Goal: Task Accomplishment & Management: Manage account settings

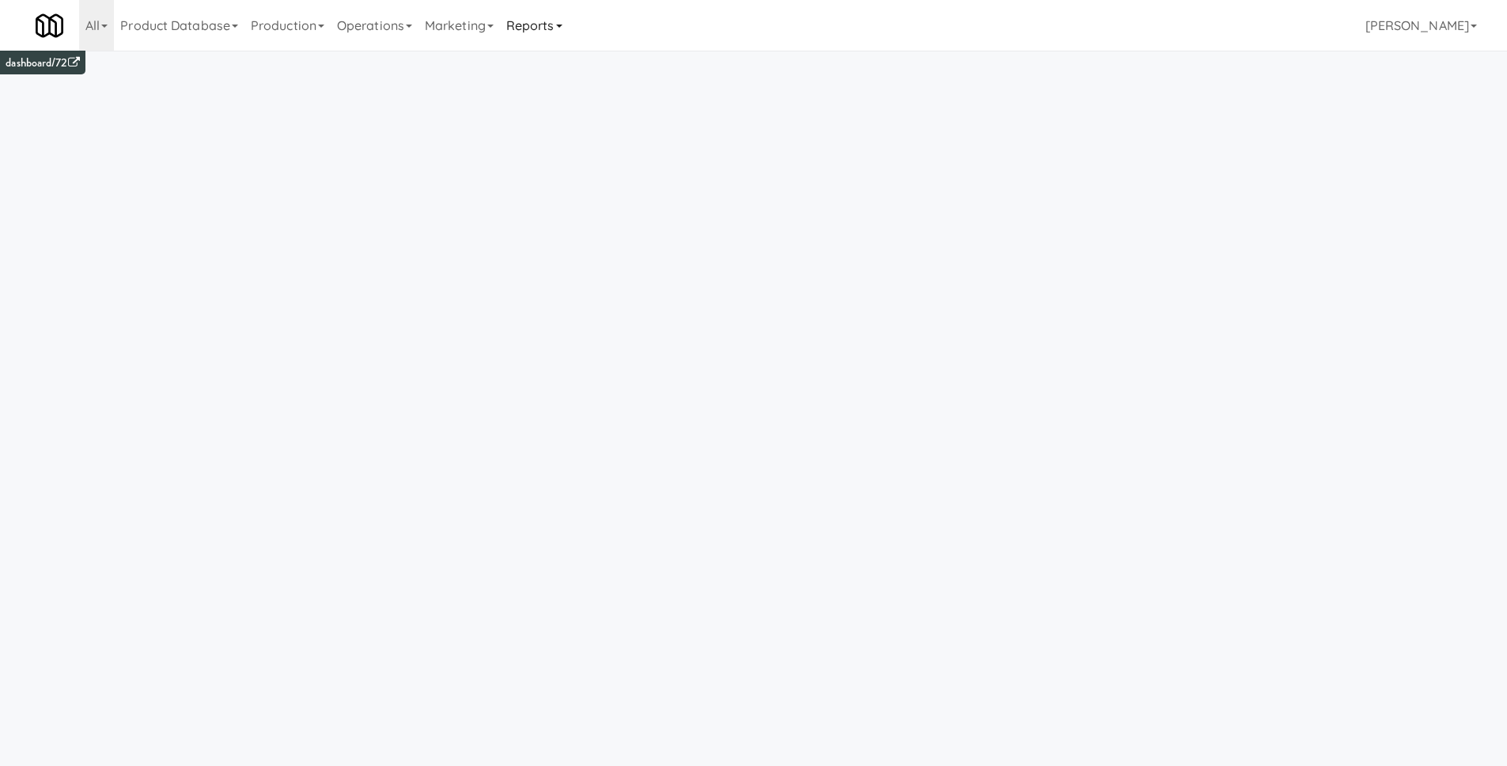
click at [569, 35] on link "Reports" at bounding box center [534, 25] width 69 height 51
click at [586, 111] on link "Payouts" at bounding box center [563, 125] width 127 height 28
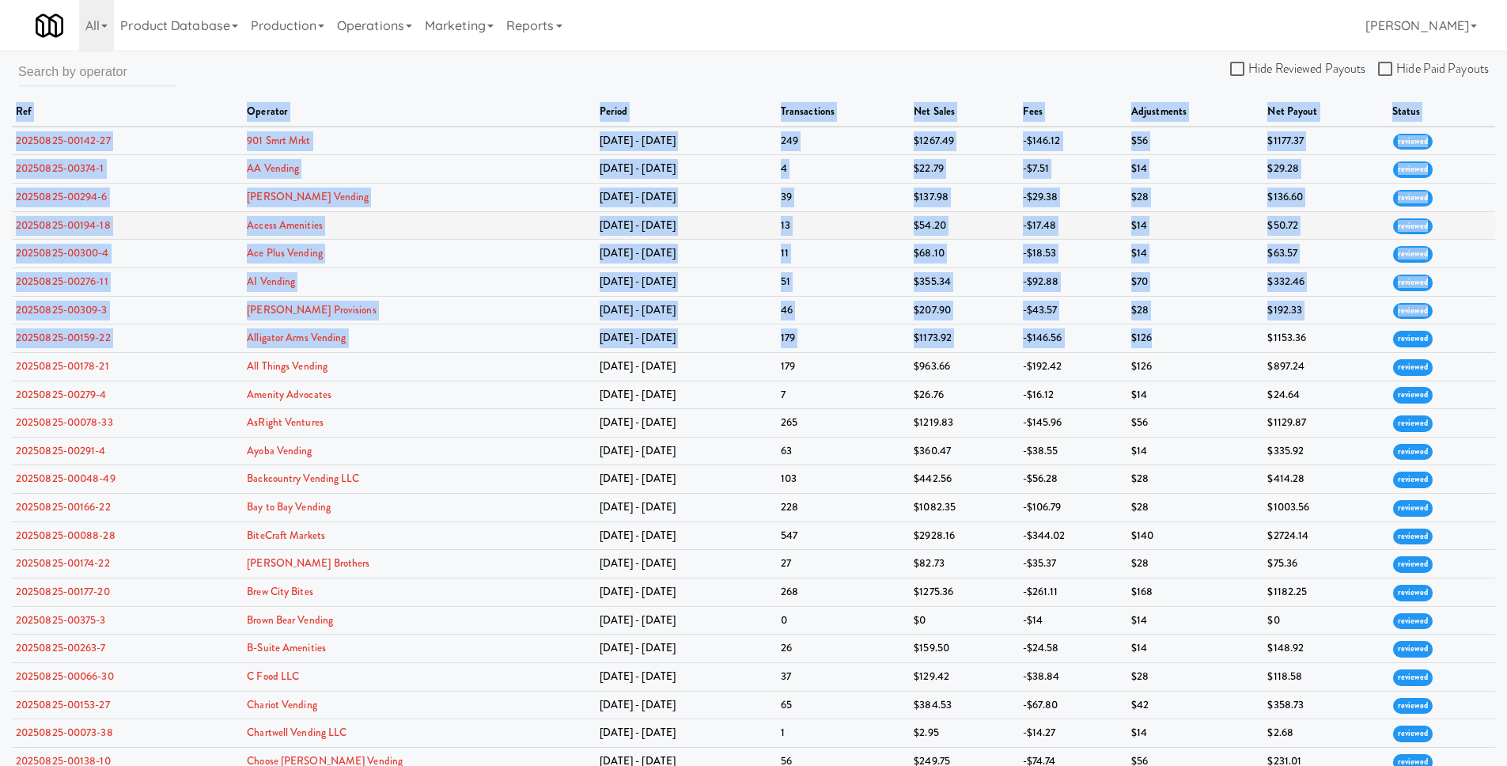
drag, startPoint x: 9, startPoint y: 139, endPoint x: 1108, endPoint y: 215, distance: 1101.3
click at [1173, 345] on div "Hide Reviewed Payouts Hide Paid Payouts ref operator period transactions net sa…" at bounding box center [753, 656] width 1507 height 1198
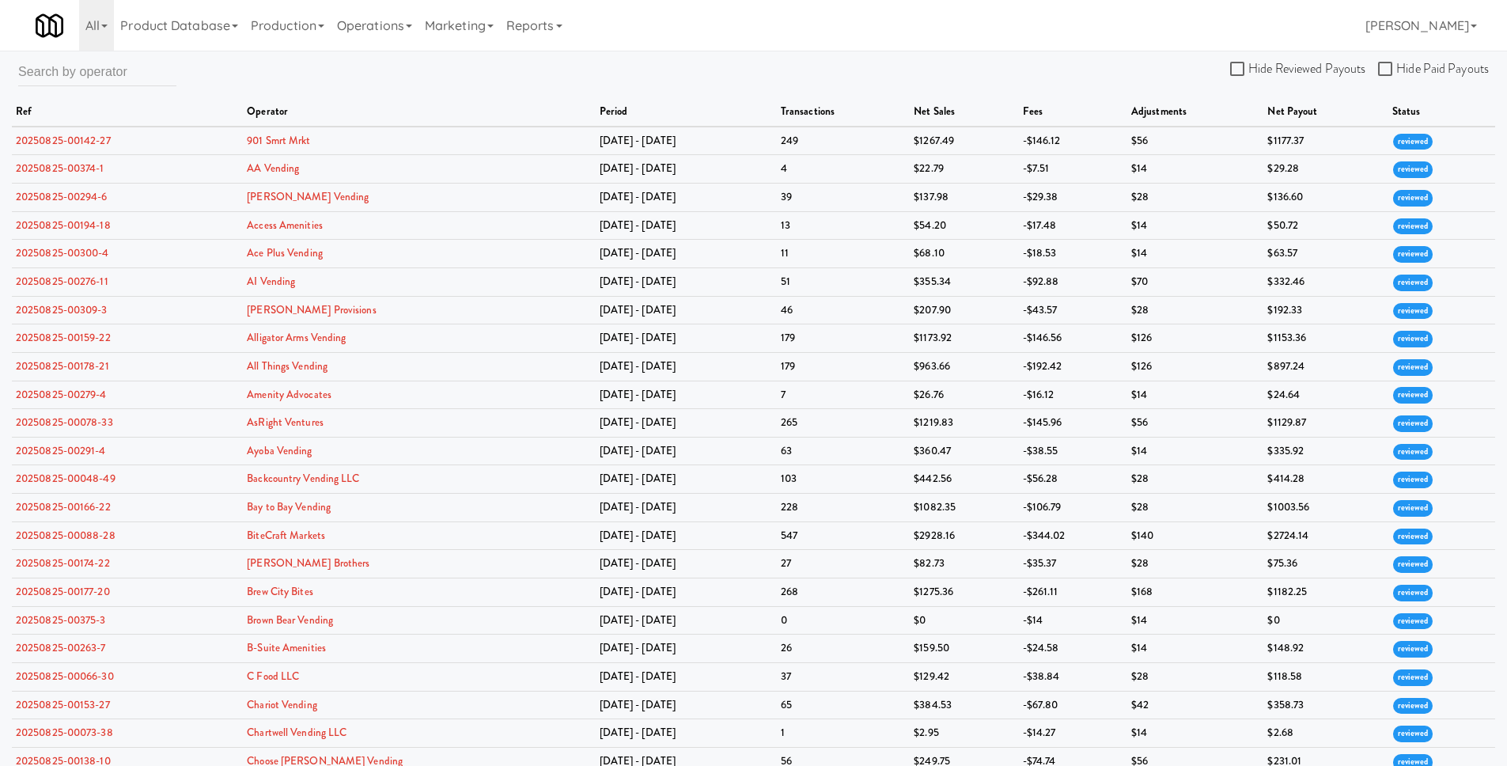
click at [948, 29] on div "All 325 Vending [URL][DOMAIN_NAME] 901 Smrt Mrkt [URL][DOMAIN_NAME] 9518002 [GE…" at bounding box center [754, 25] width 1436 height 51
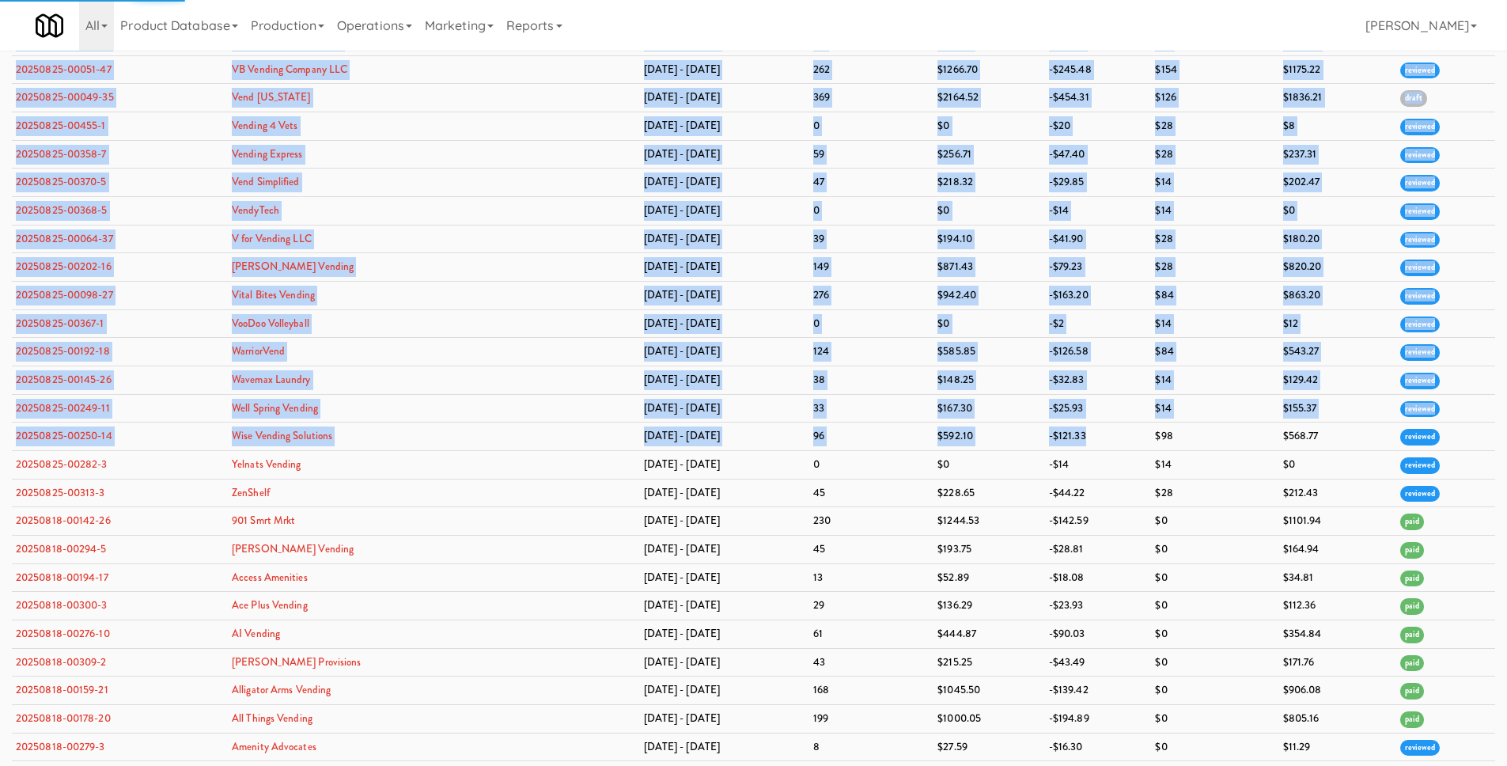
scroll to position [4969, 0]
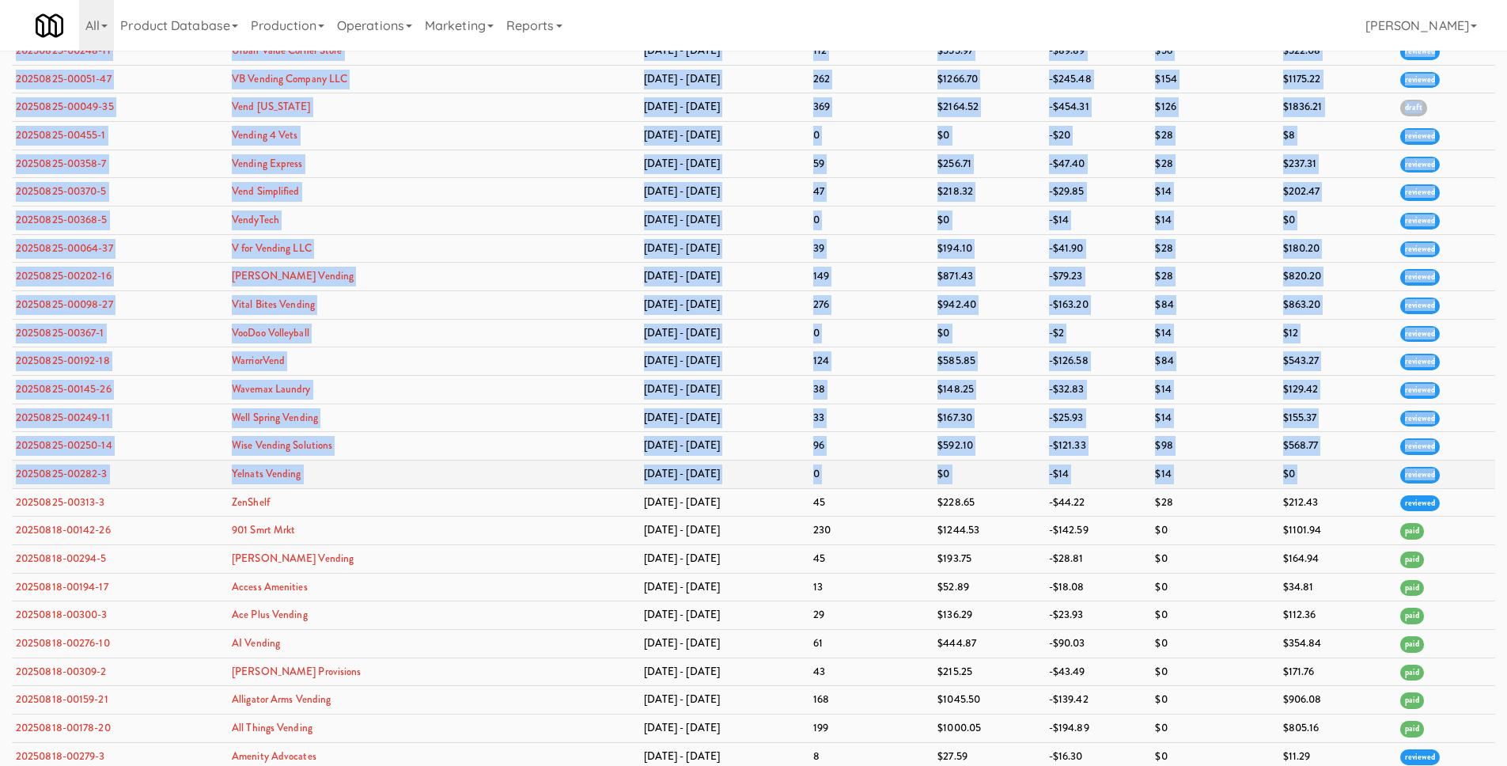
drag, startPoint x: 10, startPoint y: 144, endPoint x: 1448, endPoint y: 479, distance: 1476.4
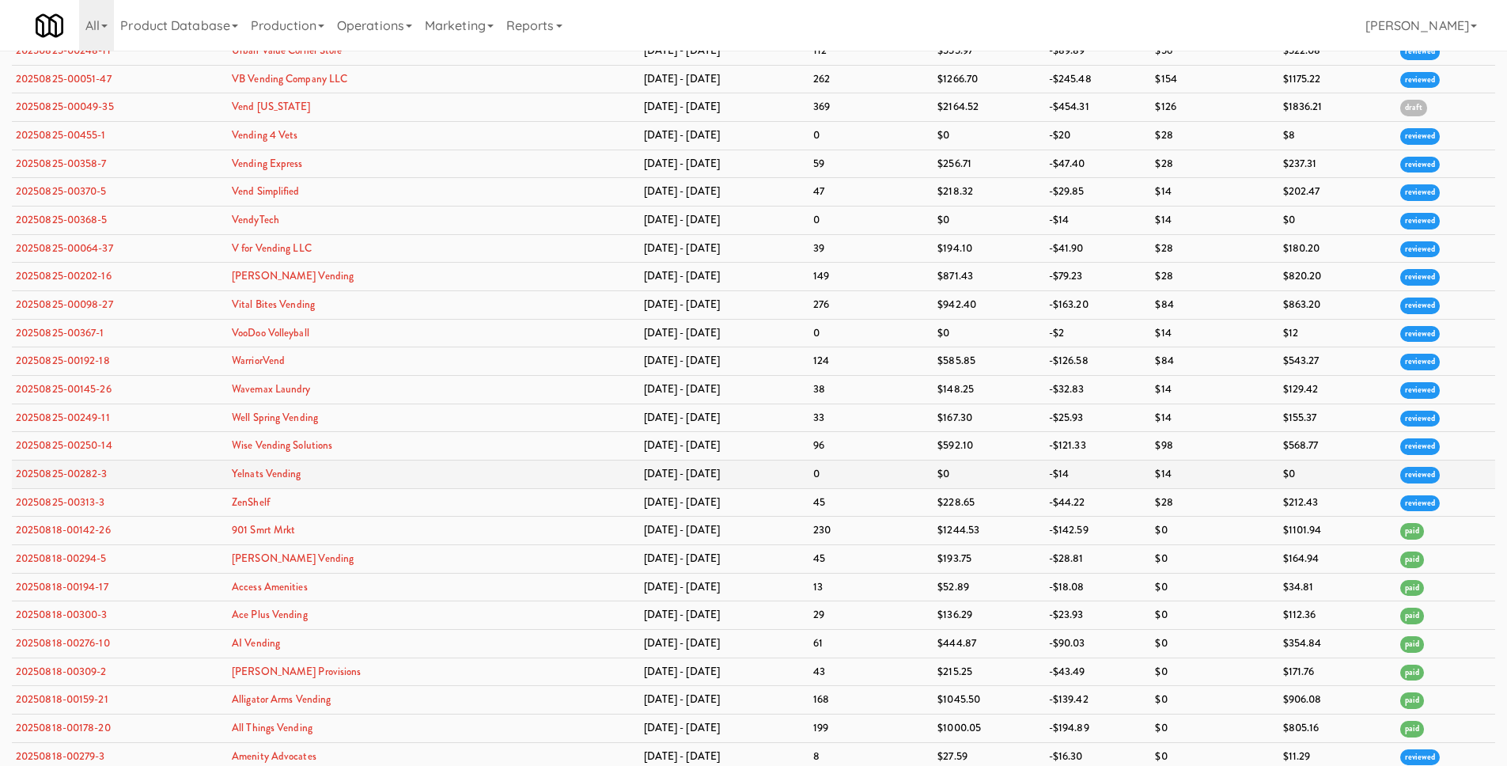
click at [1448, 480] on td "reviewed" at bounding box center [1445, 474] width 100 height 28
drag, startPoint x: 1448, startPoint y: 480, endPoint x: 1450, endPoint y: 495, distance: 15.1
click at [1448, 497] on td "reviewed" at bounding box center [1445, 502] width 100 height 28
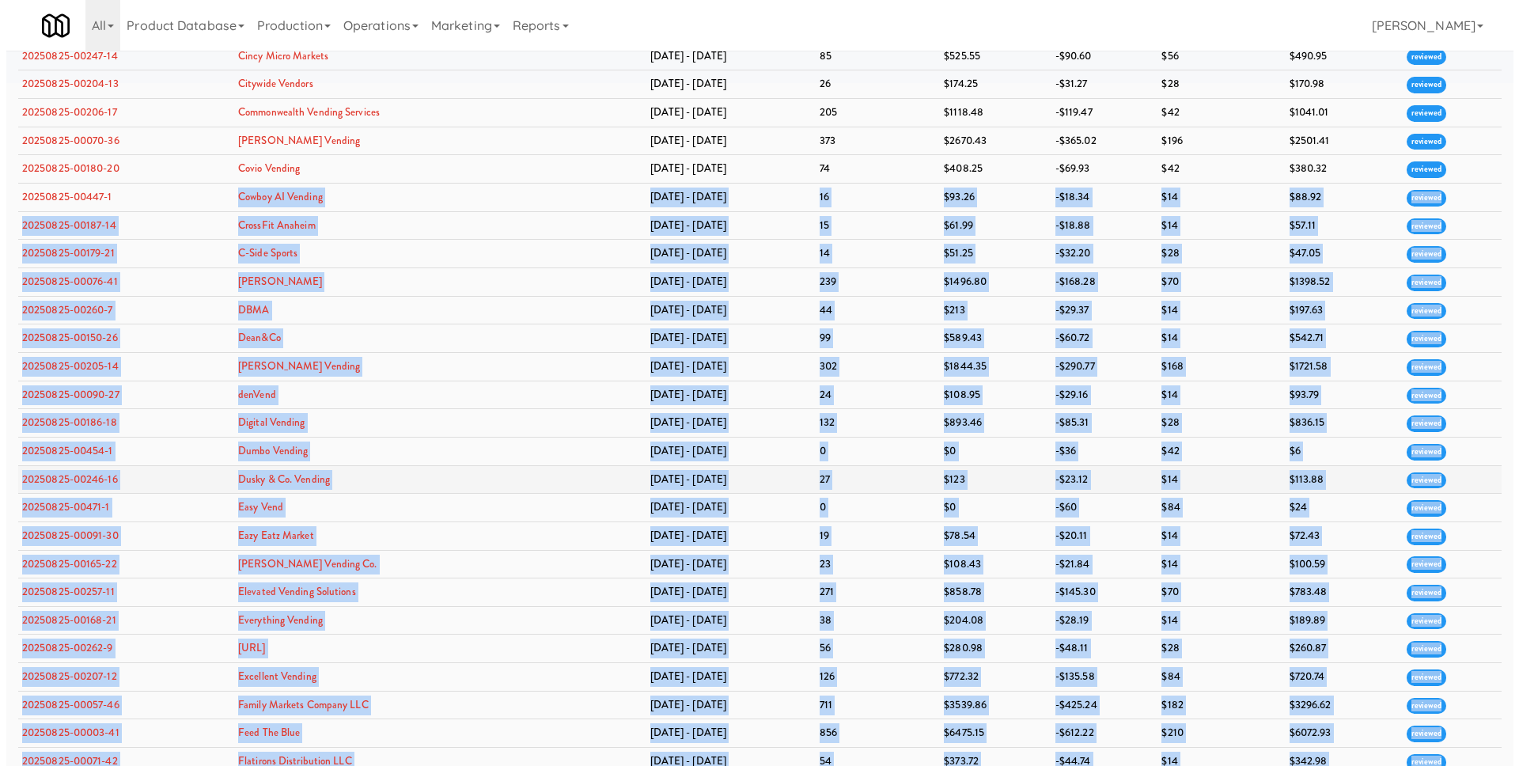
scroll to position [0, 0]
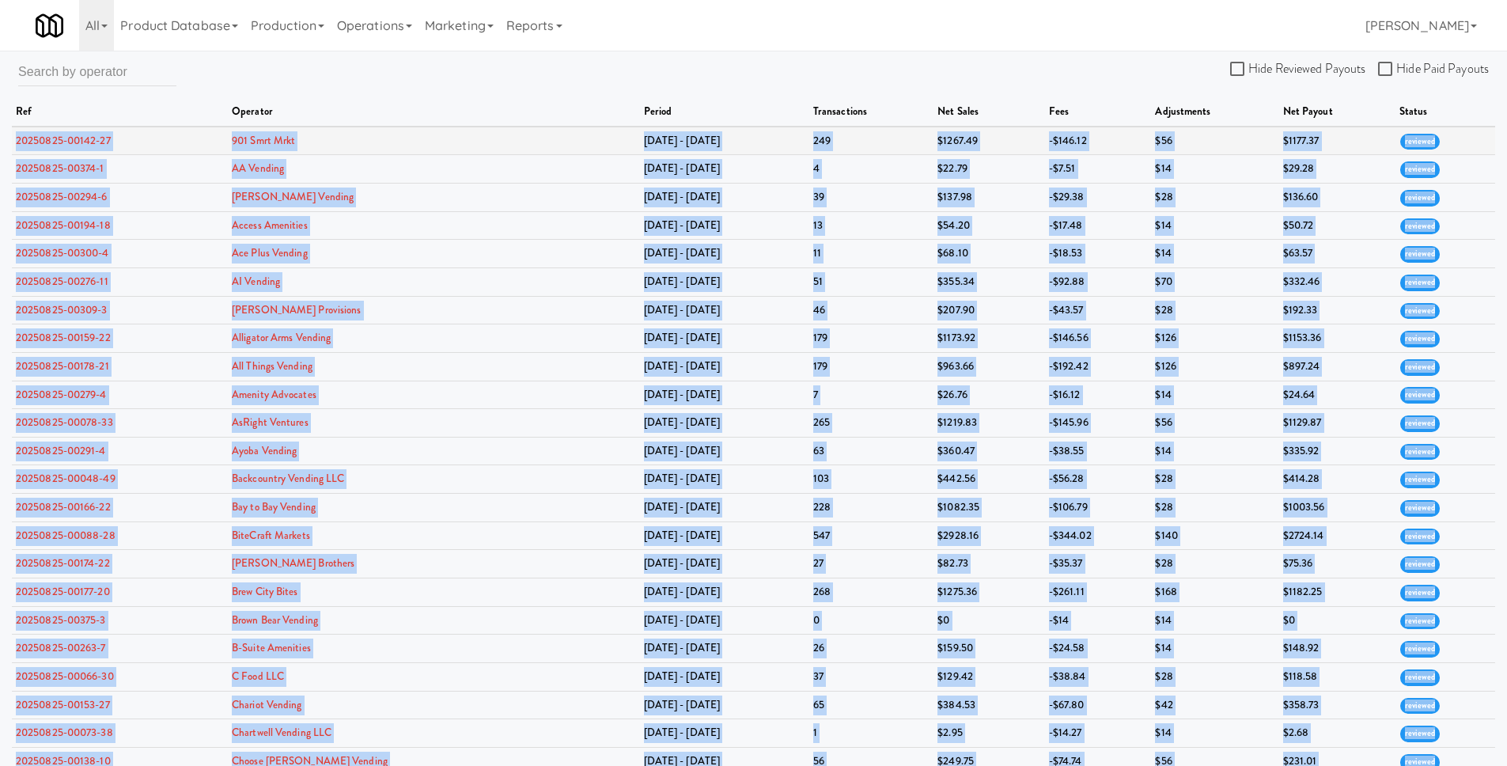
drag, startPoint x: 1440, startPoint y: 501, endPoint x: 14, endPoint y: 132, distance: 1473.2
copy tbody "20250825-00142-27 901 Smrt Mrkt [DATE] - [DATE] 249 $1267.49 -$146.12 $56 $1177…"
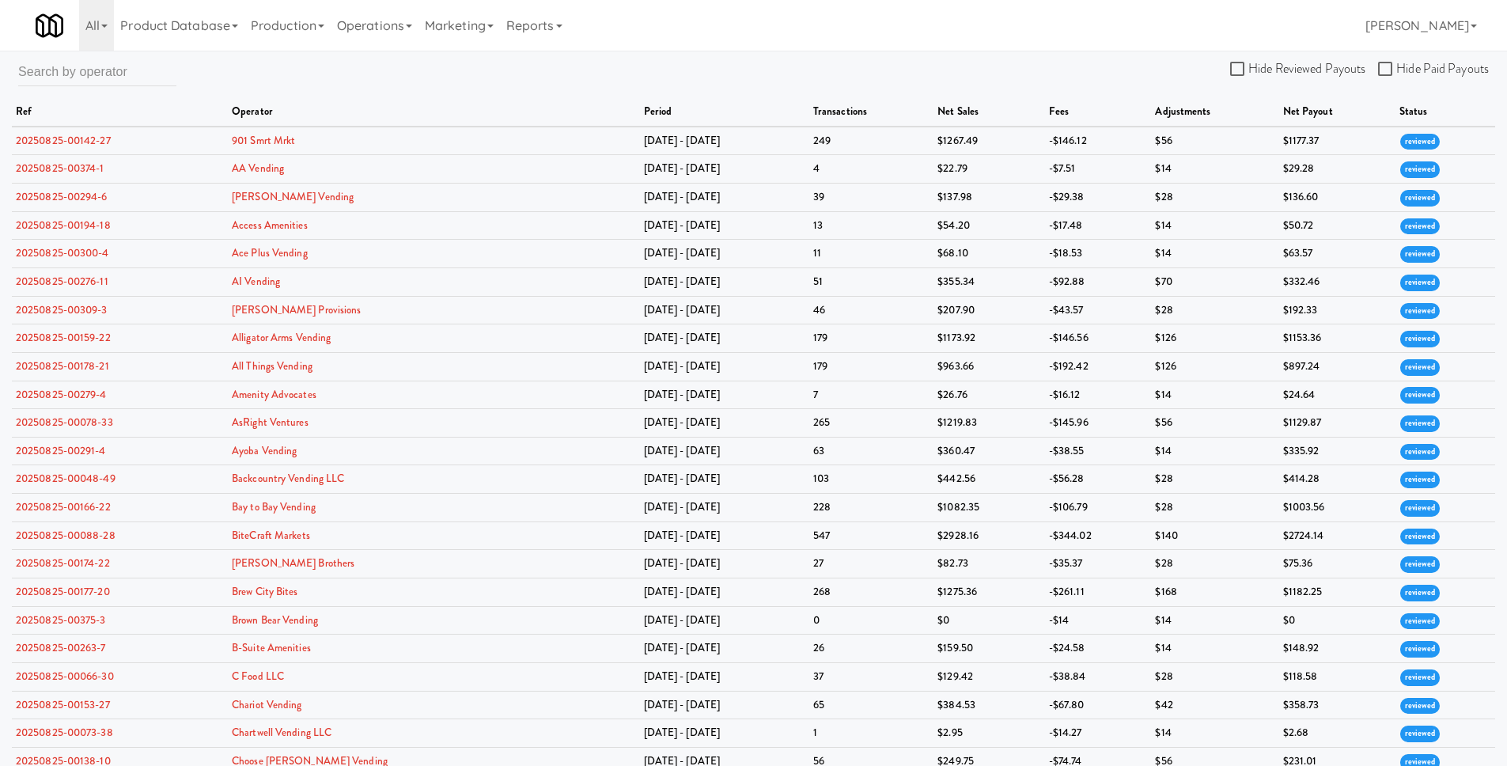
click at [109, 83] on input "text" at bounding box center [97, 71] width 158 height 29
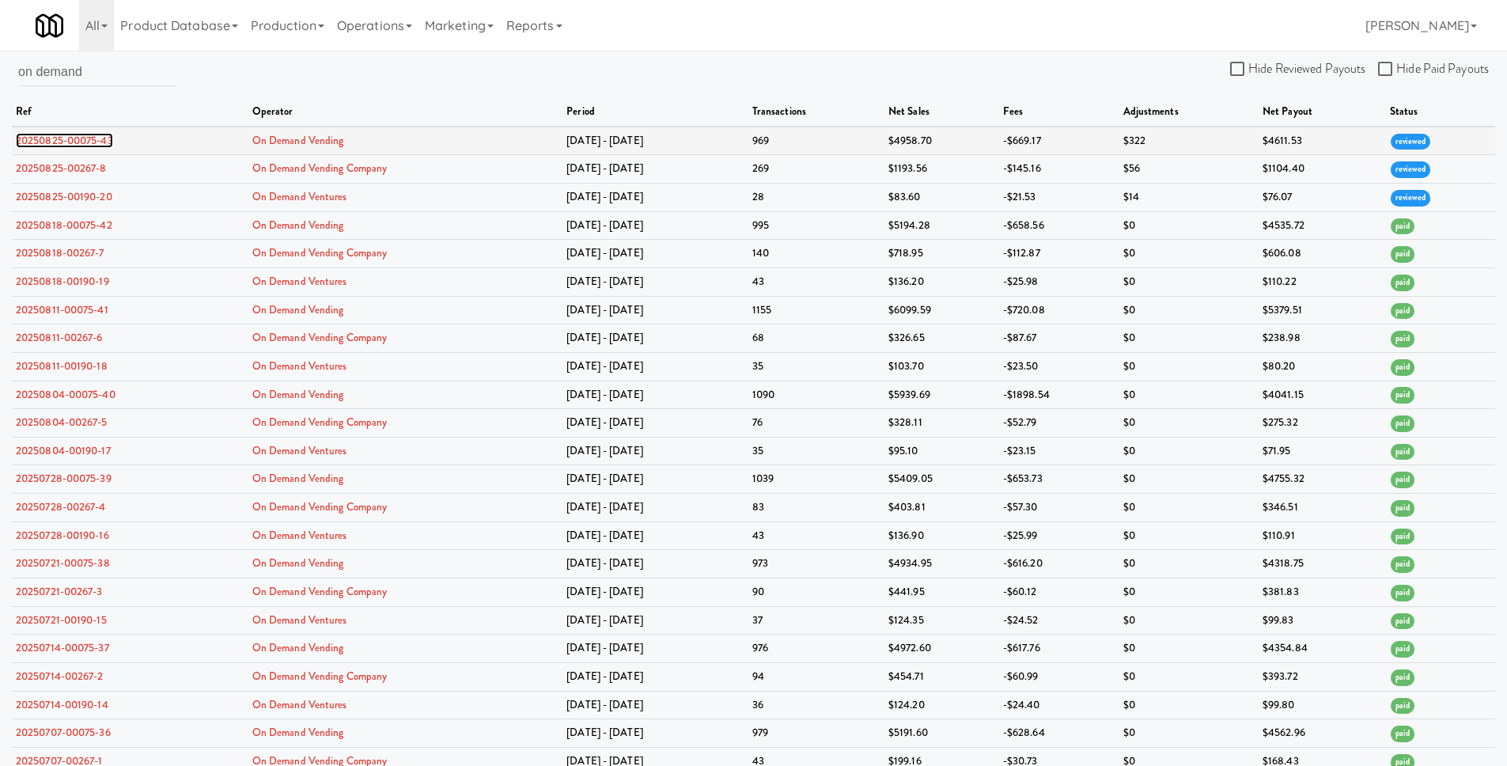
click at [81, 144] on link "20250825-00075-43" at bounding box center [64, 140] width 97 height 15
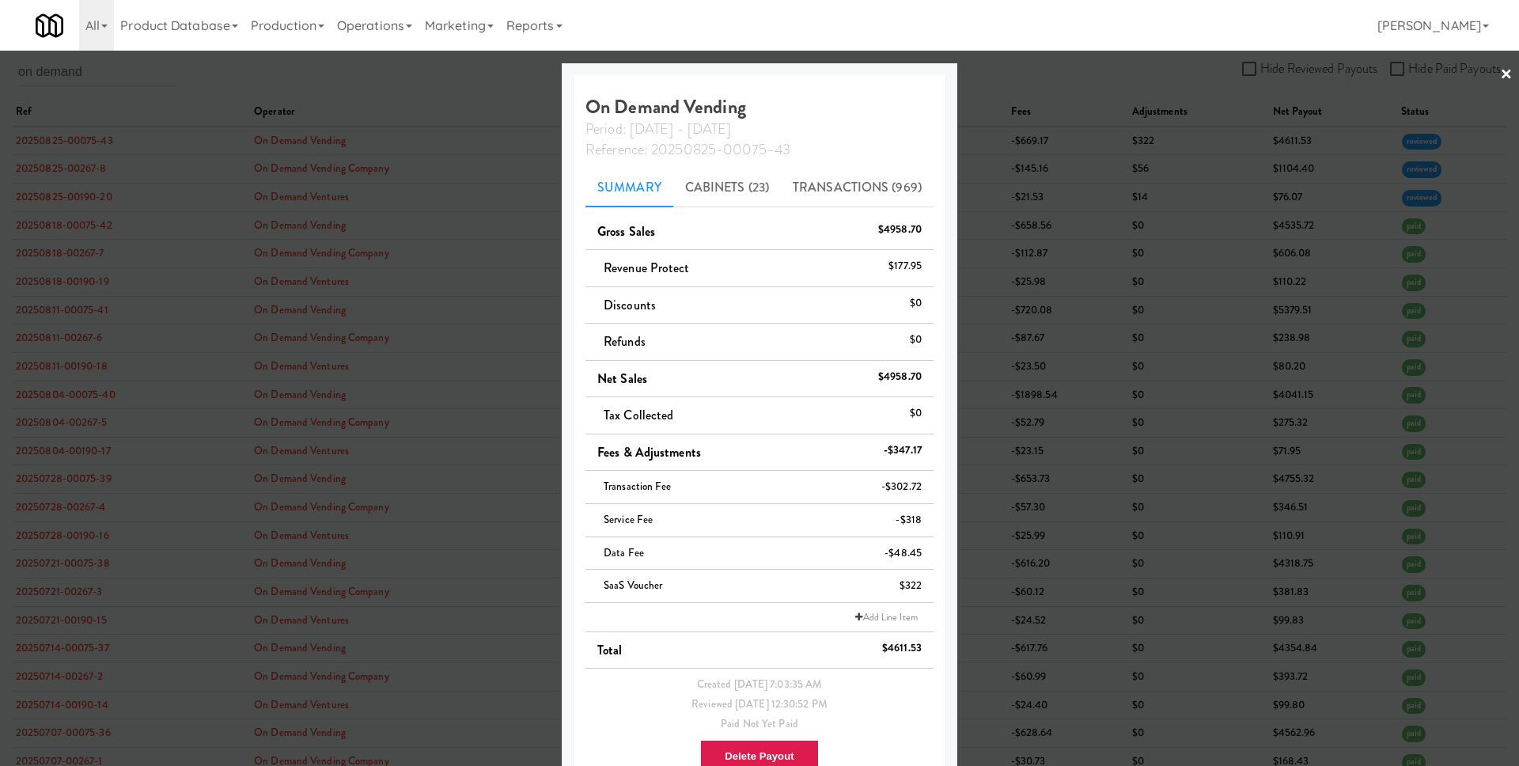
click at [432, 276] on div at bounding box center [759, 383] width 1519 height 766
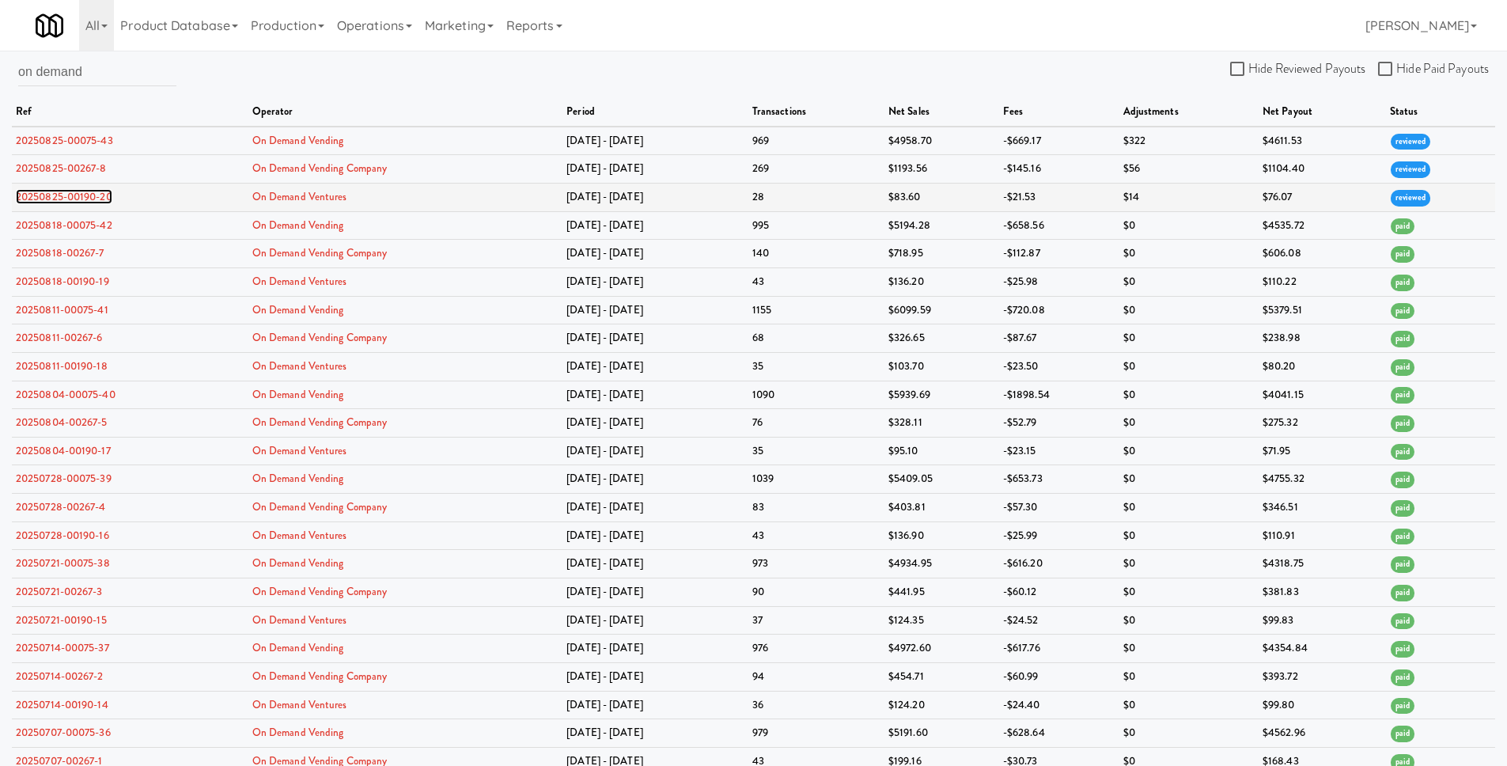
click at [98, 194] on link "20250825-00190-20" at bounding box center [64, 196] width 96 height 15
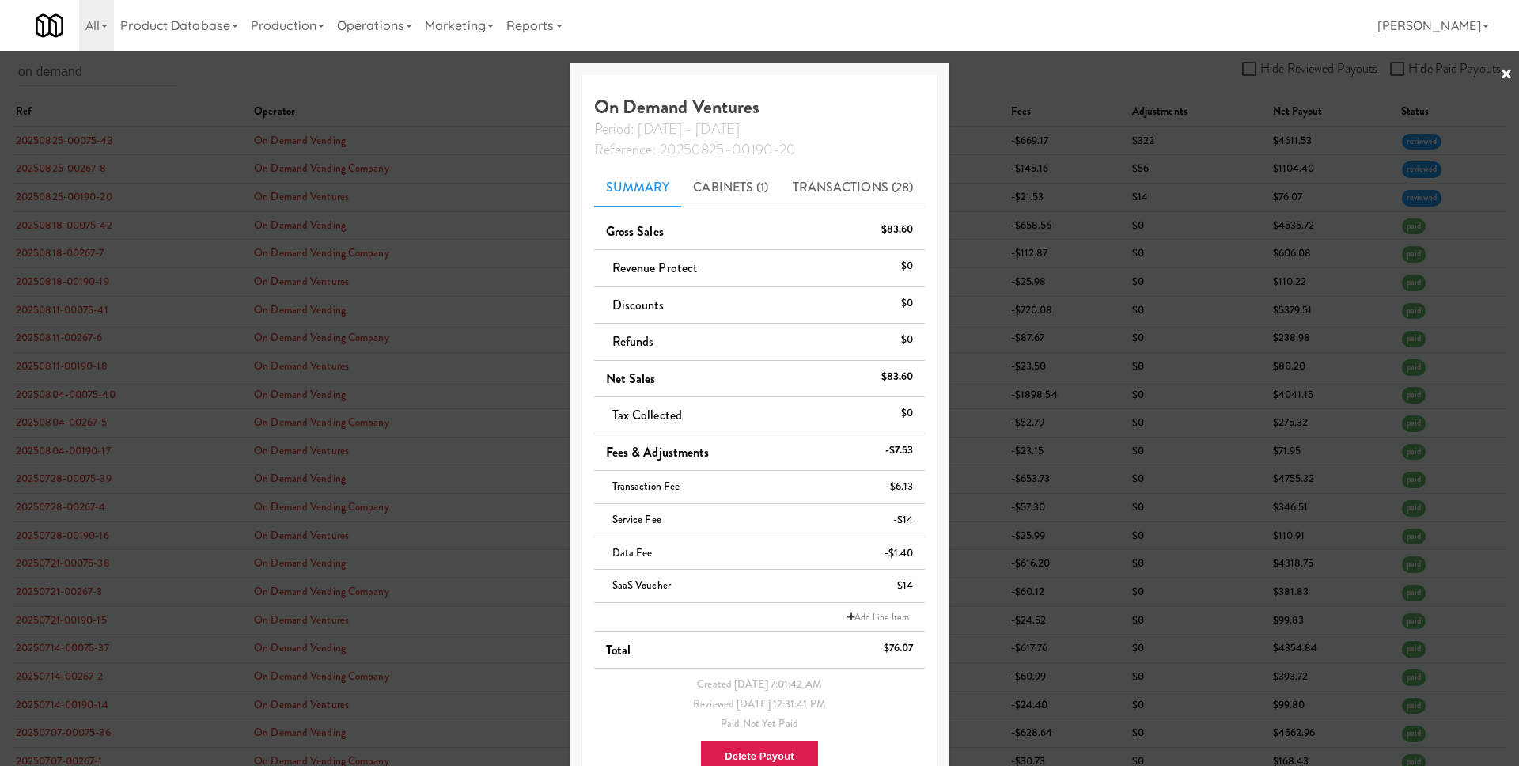
click at [221, 204] on div at bounding box center [759, 383] width 1519 height 766
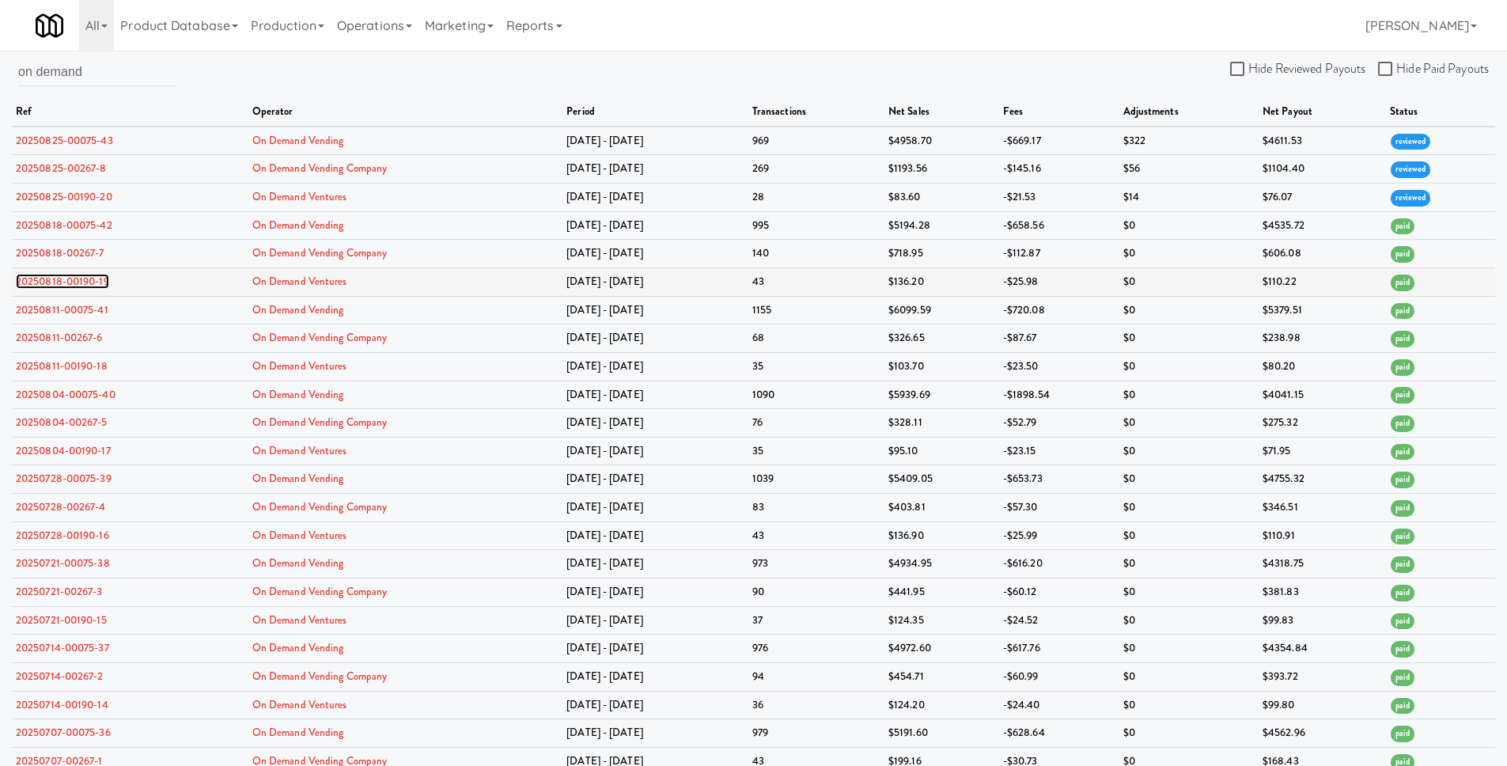
click at [94, 278] on link "20250818-00190-19" at bounding box center [62, 281] width 93 height 15
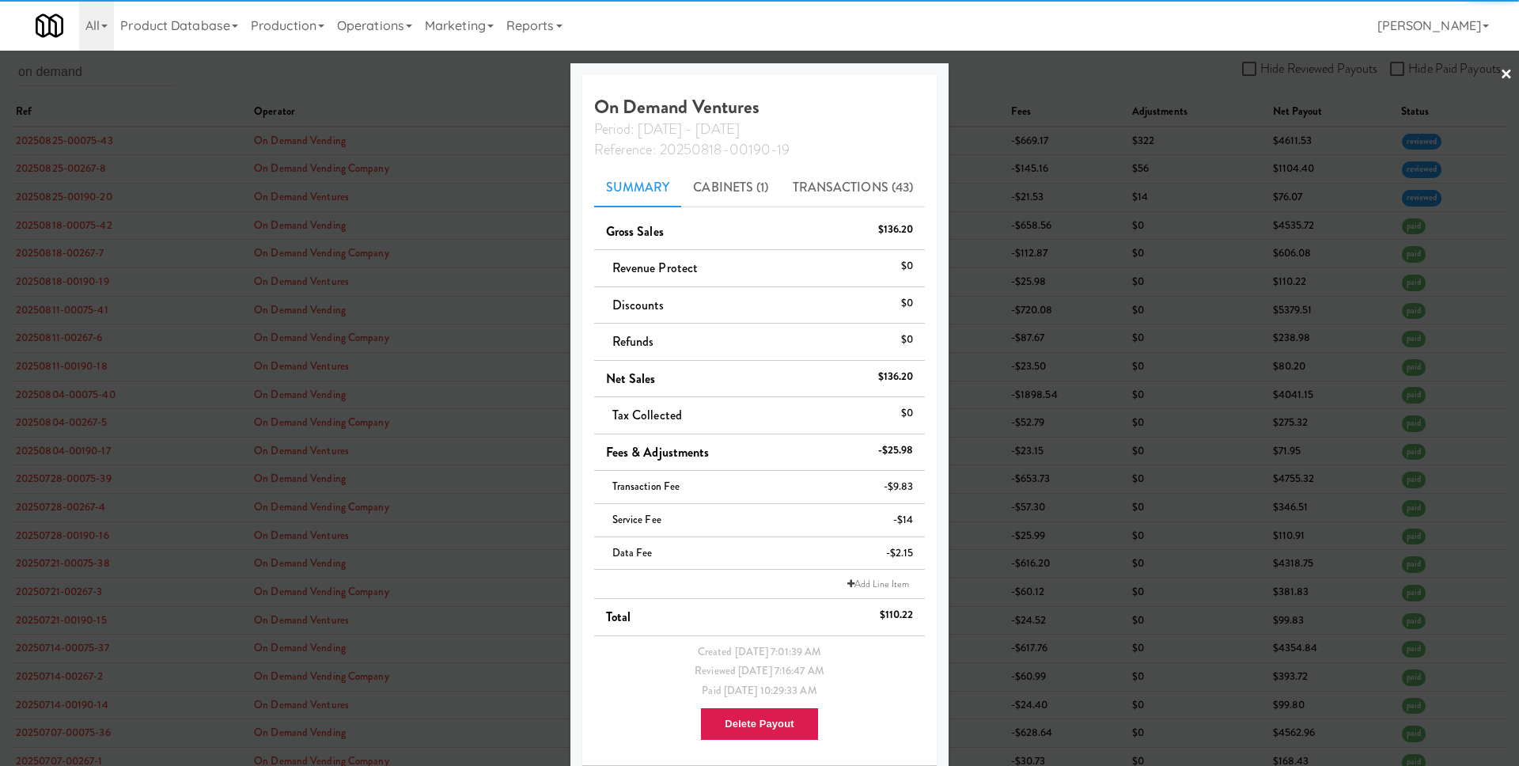
click at [207, 261] on div at bounding box center [759, 383] width 1519 height 766
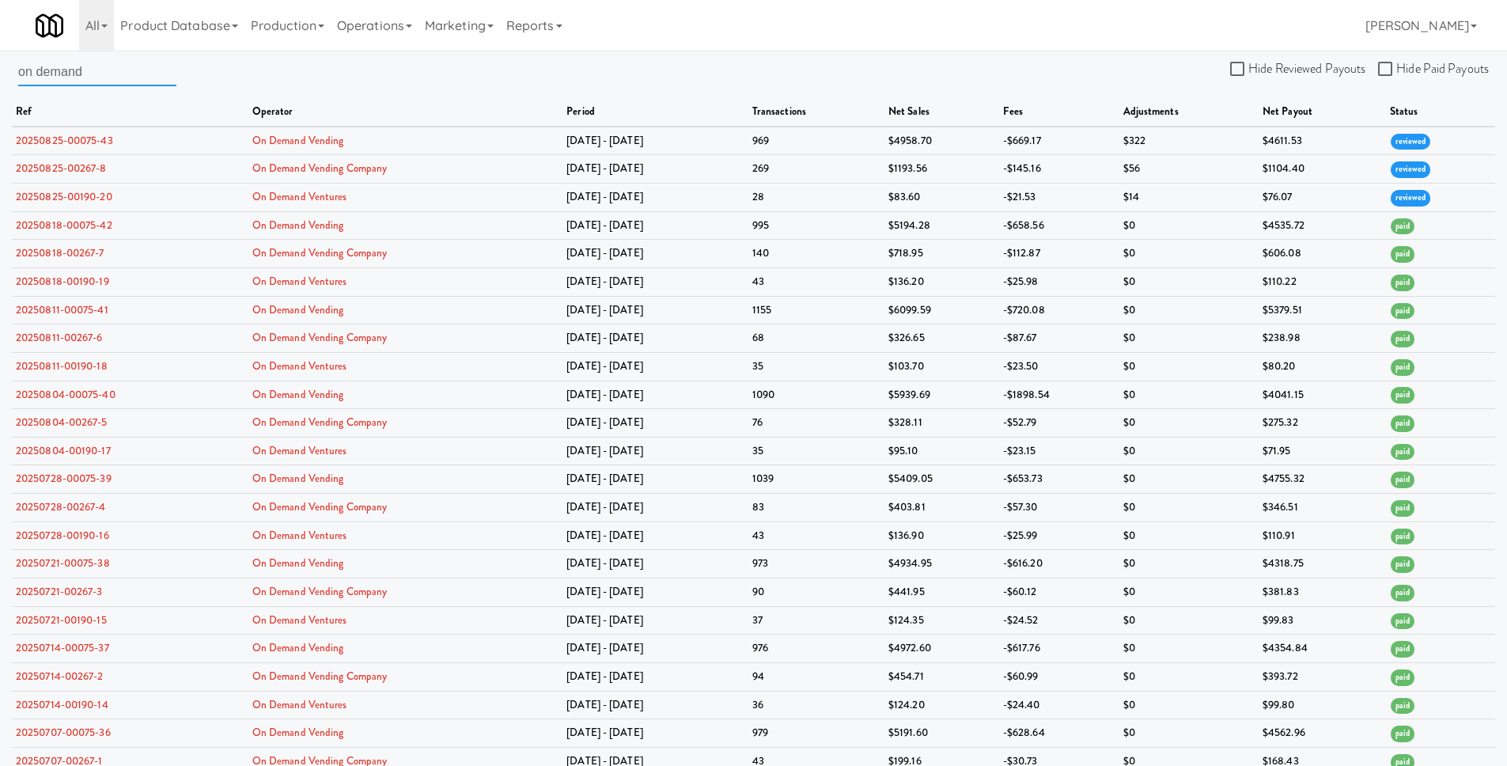
click at [147, 74] on input "on demand" at bounding box center [97, 71] width 158 height 29
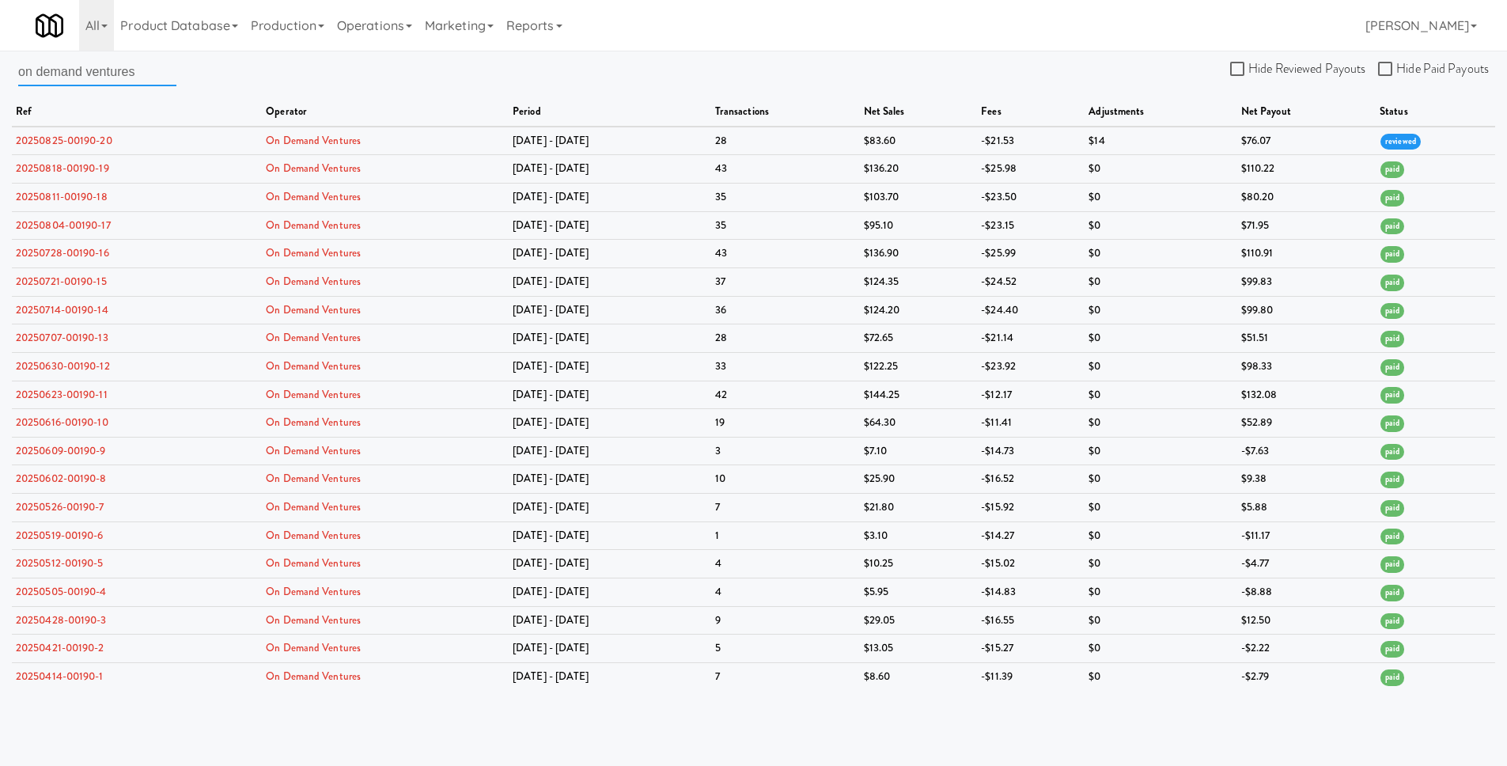
click at [119, 74] on input "on demand ventures" at bounding box center [97, 71] width 158 height 29
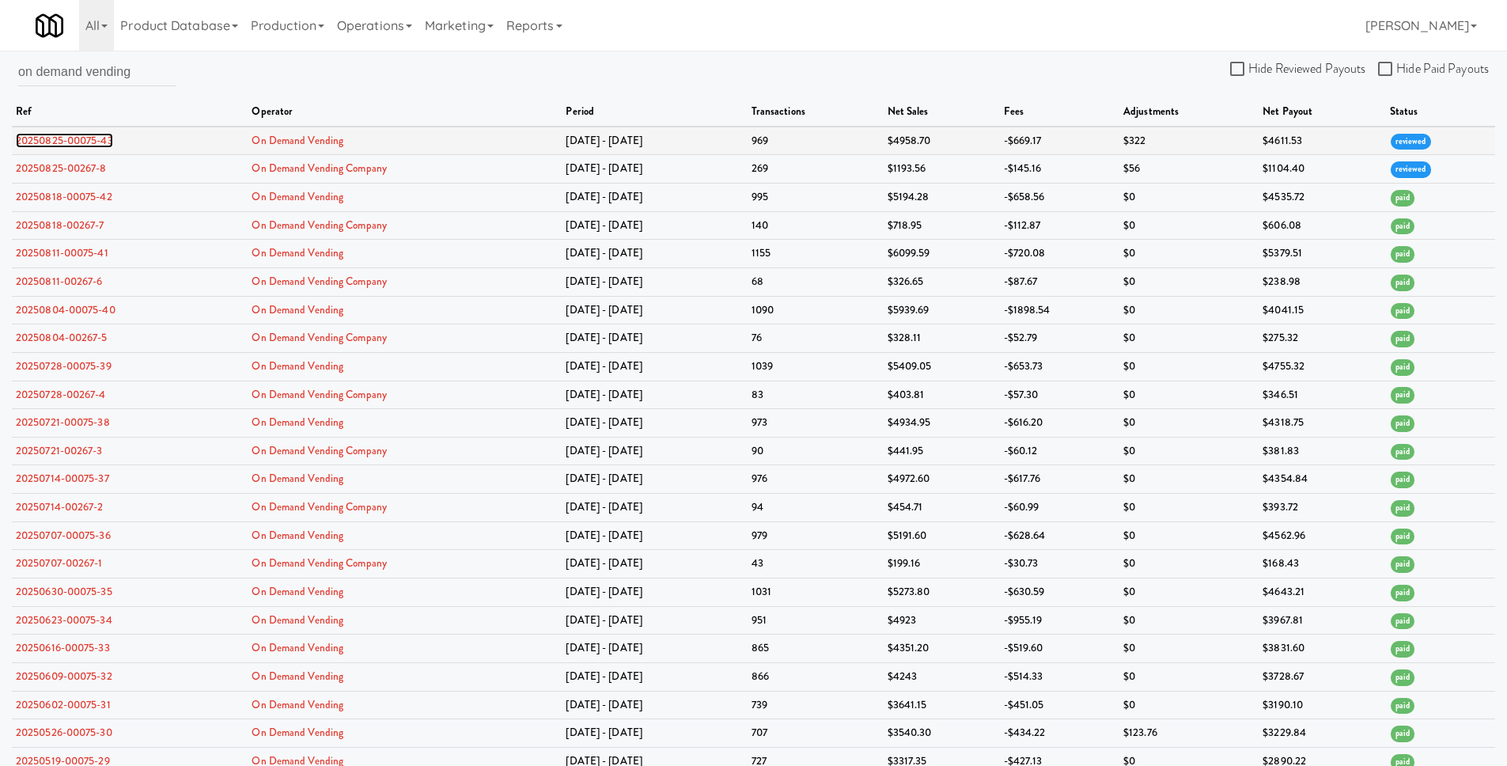
click at [84, 140] on link "20250825-00075-43" at bounding box center [64, 140] width 97 height 15
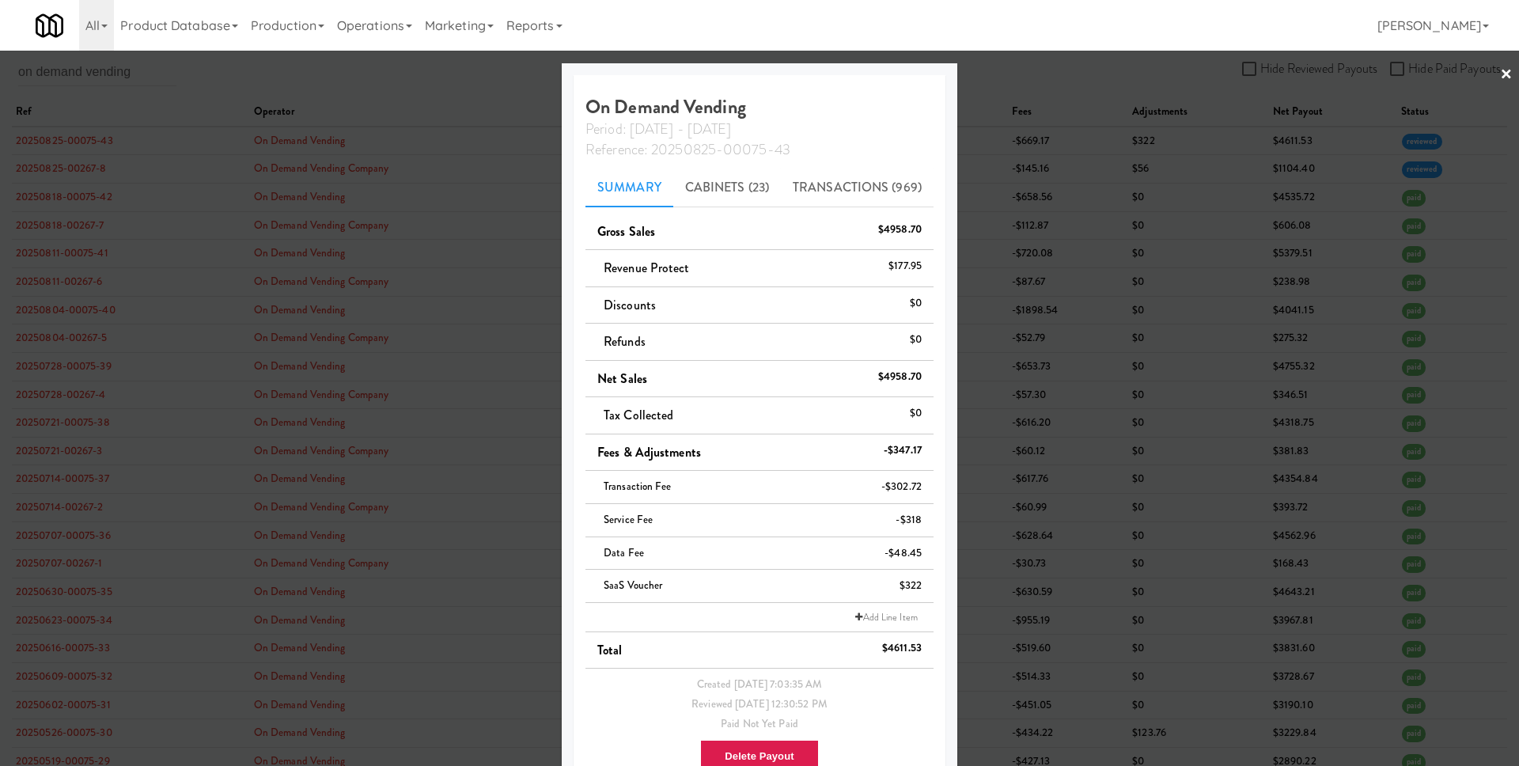
click at [193, 187] on div at bounding box center [759, 383] width 1519 height 766
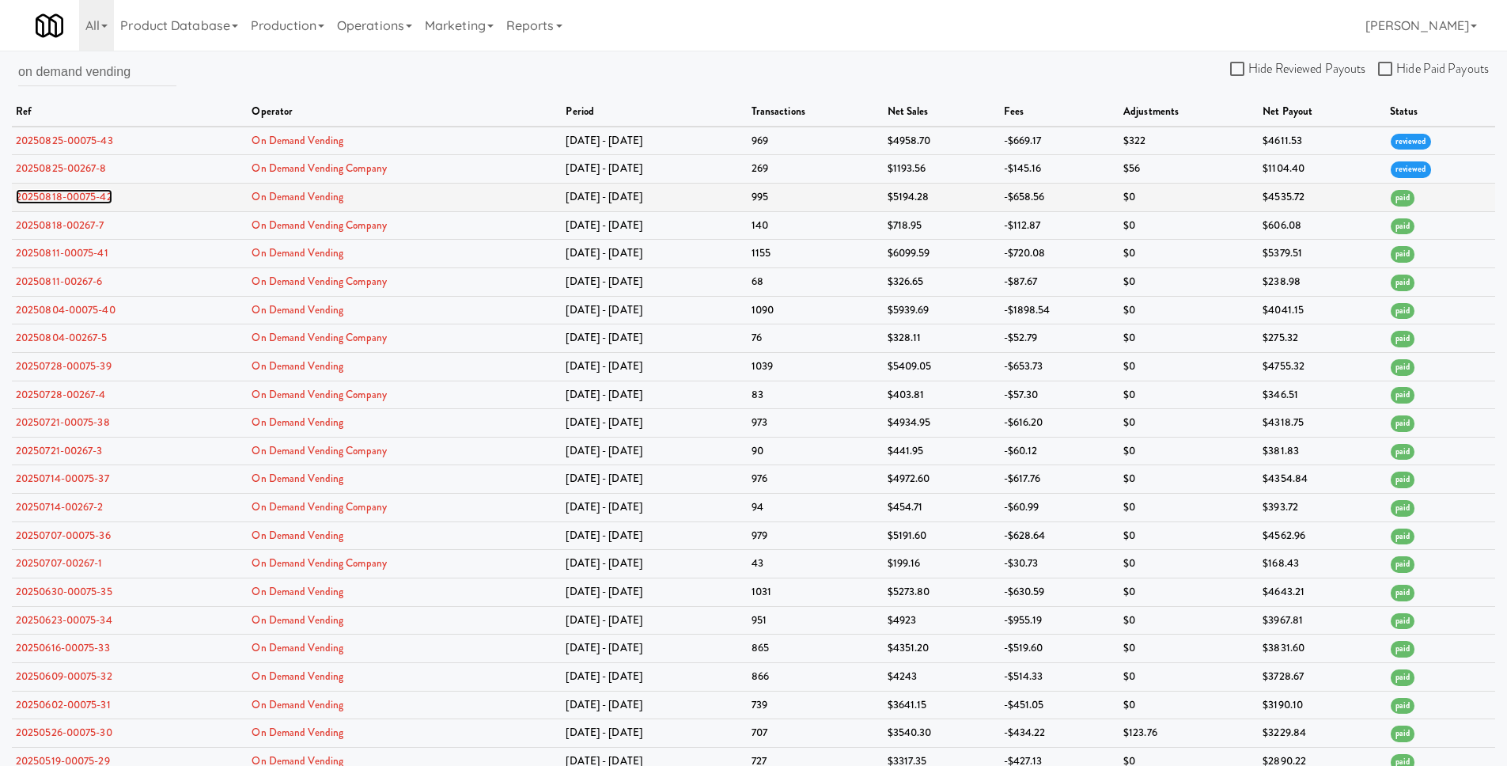
click at [106, 195] on link "20250818-00075-42" at bounding box center [64, 196] width 96 height 15
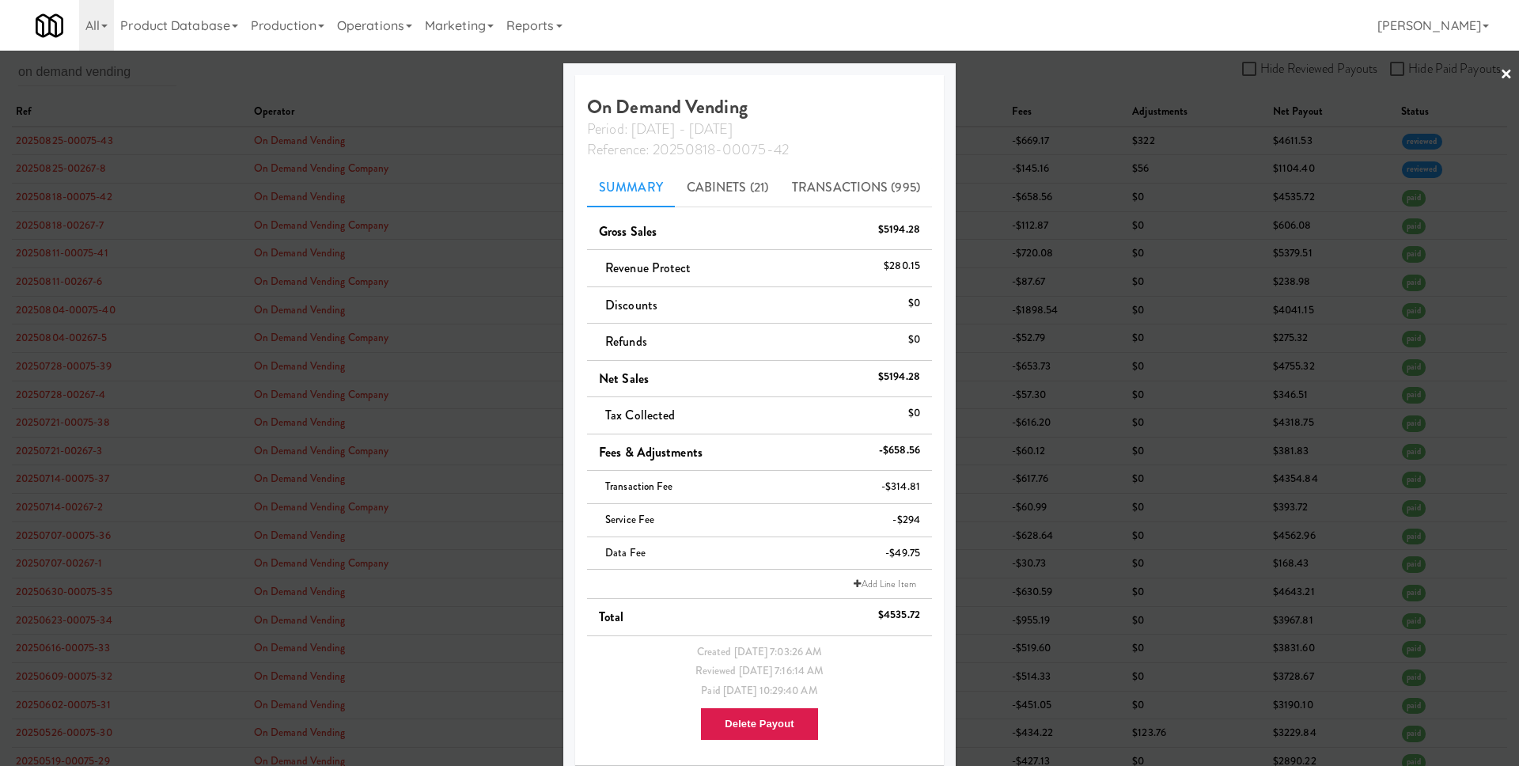
click at [127, 216] on div at bounding box center [759, 383] width 1519 height 766
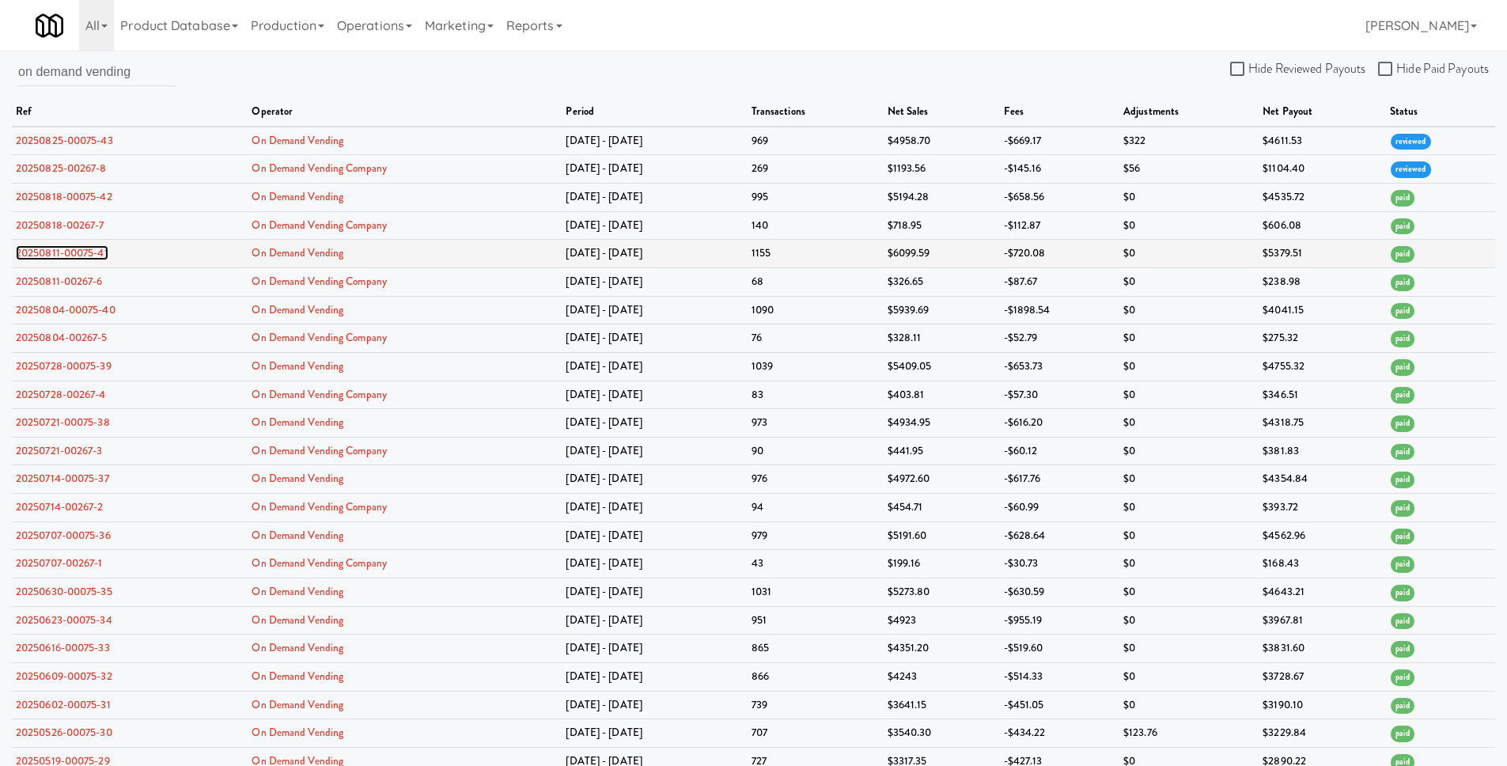
click at [87, 248] on link "20250811-00075-41" at bounding box center [62, 252] width 93 height 15
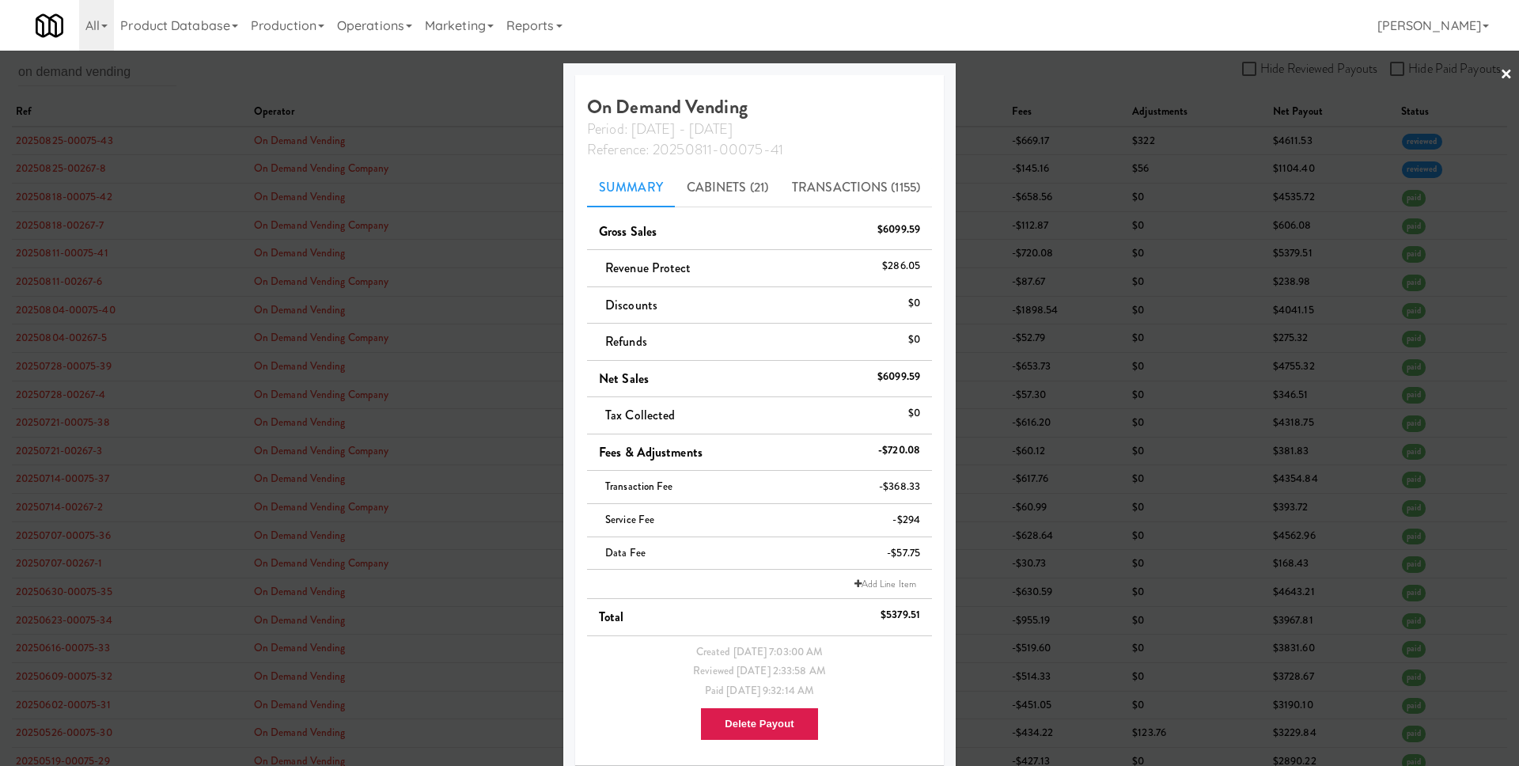
click at [81, 284] on div at bounding box center [759, 383] width 1519 height 766
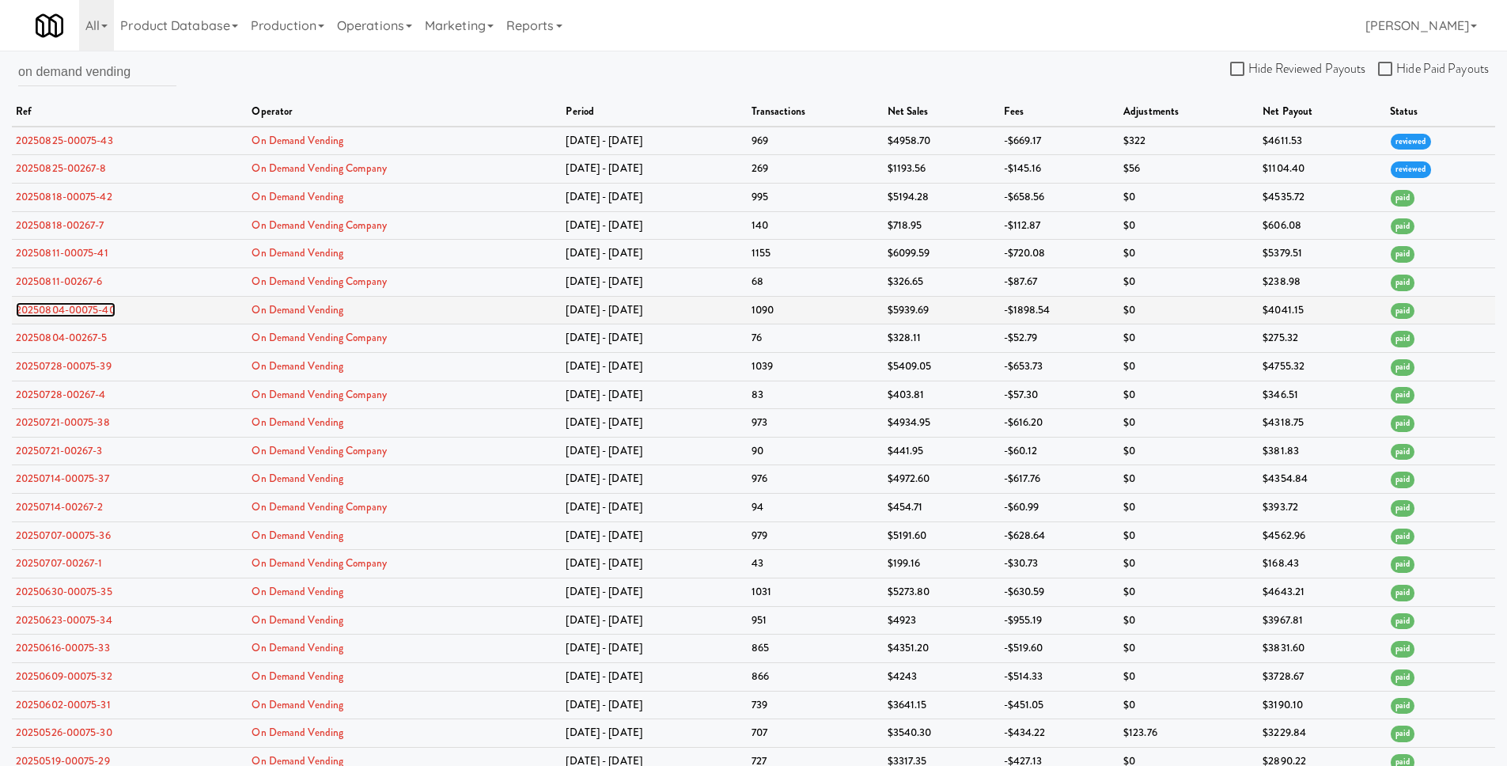
click at [92, 312] on link "20250804-00075-40" at bounding box center [66, 309] width 100 height 15
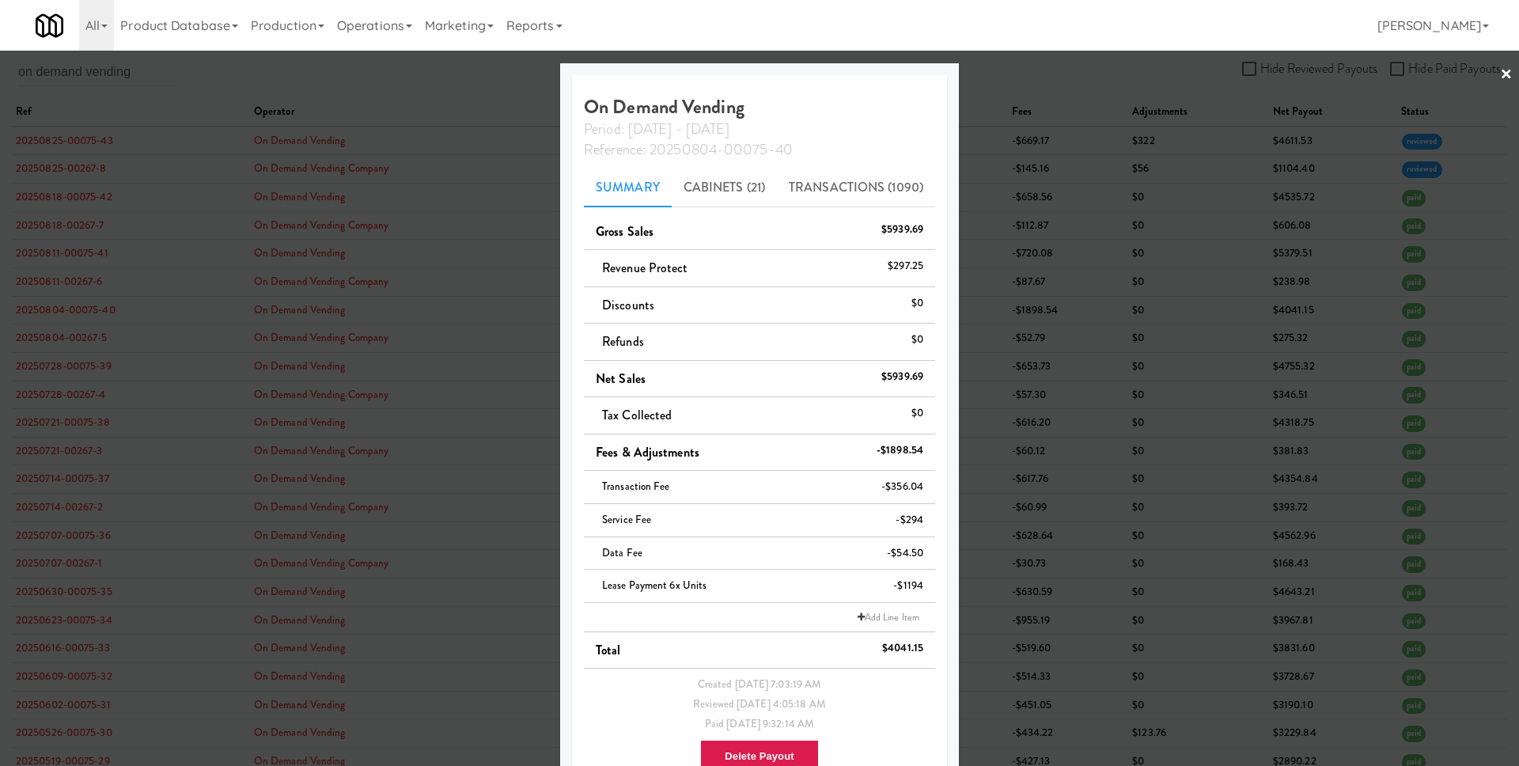
click at [151, 304] on div at bounding box center [759, 383] width 1519 height 766
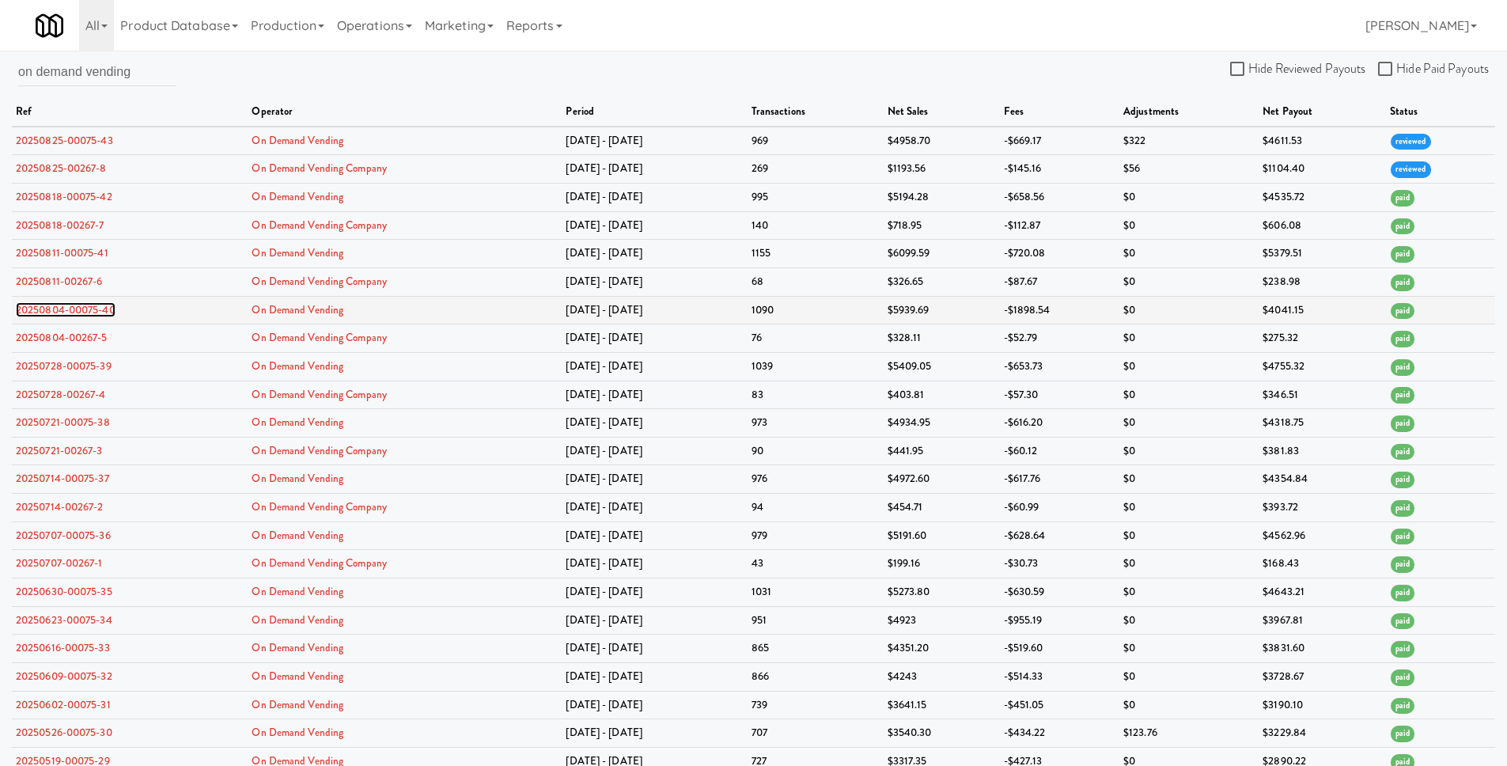
click at [98, 308] on link "20250804-00075-40" at bounding box center [66, 309] width 100 height 15
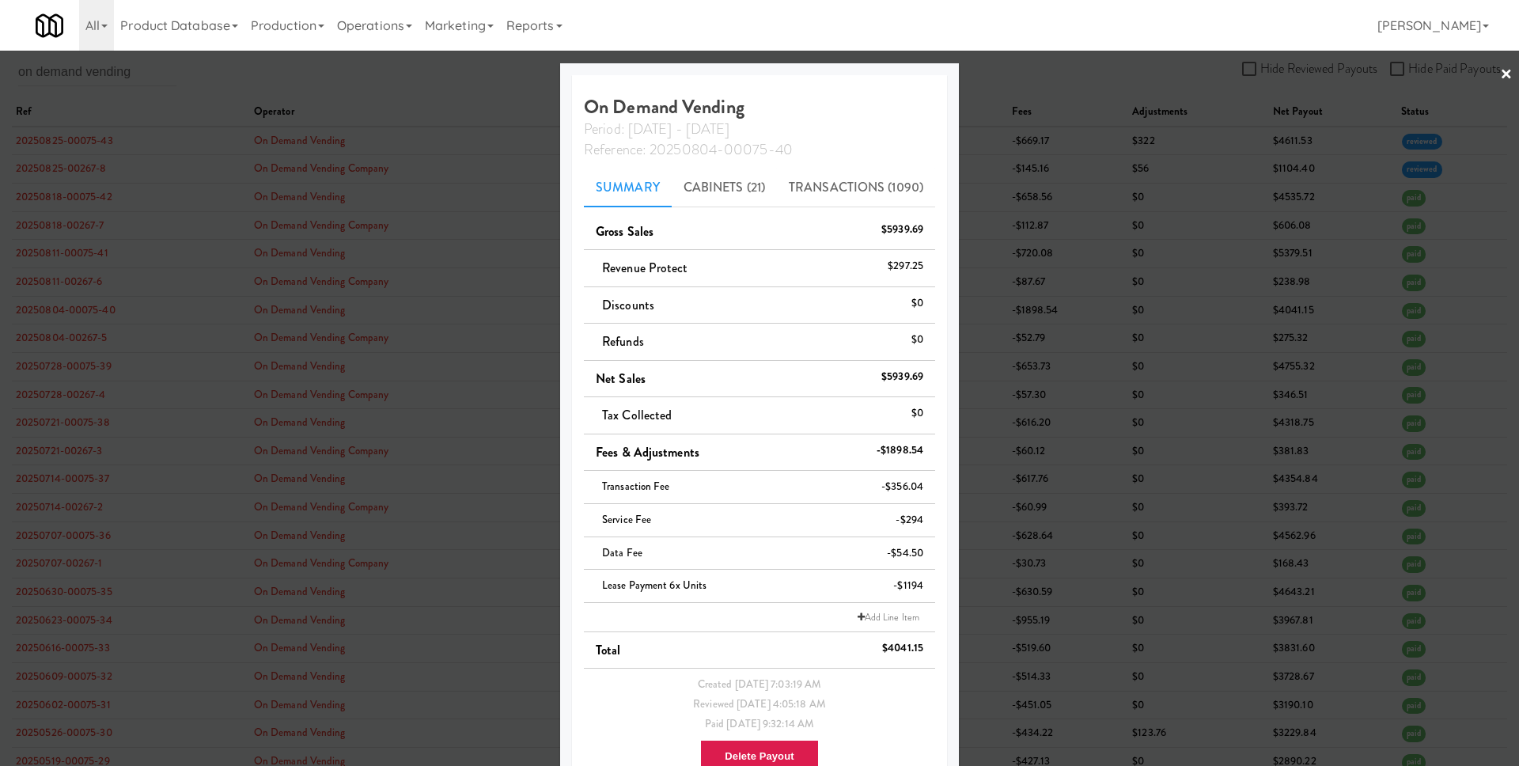
click at [172, 302] on div at bounding box center [759, 383] width 1519 height 766
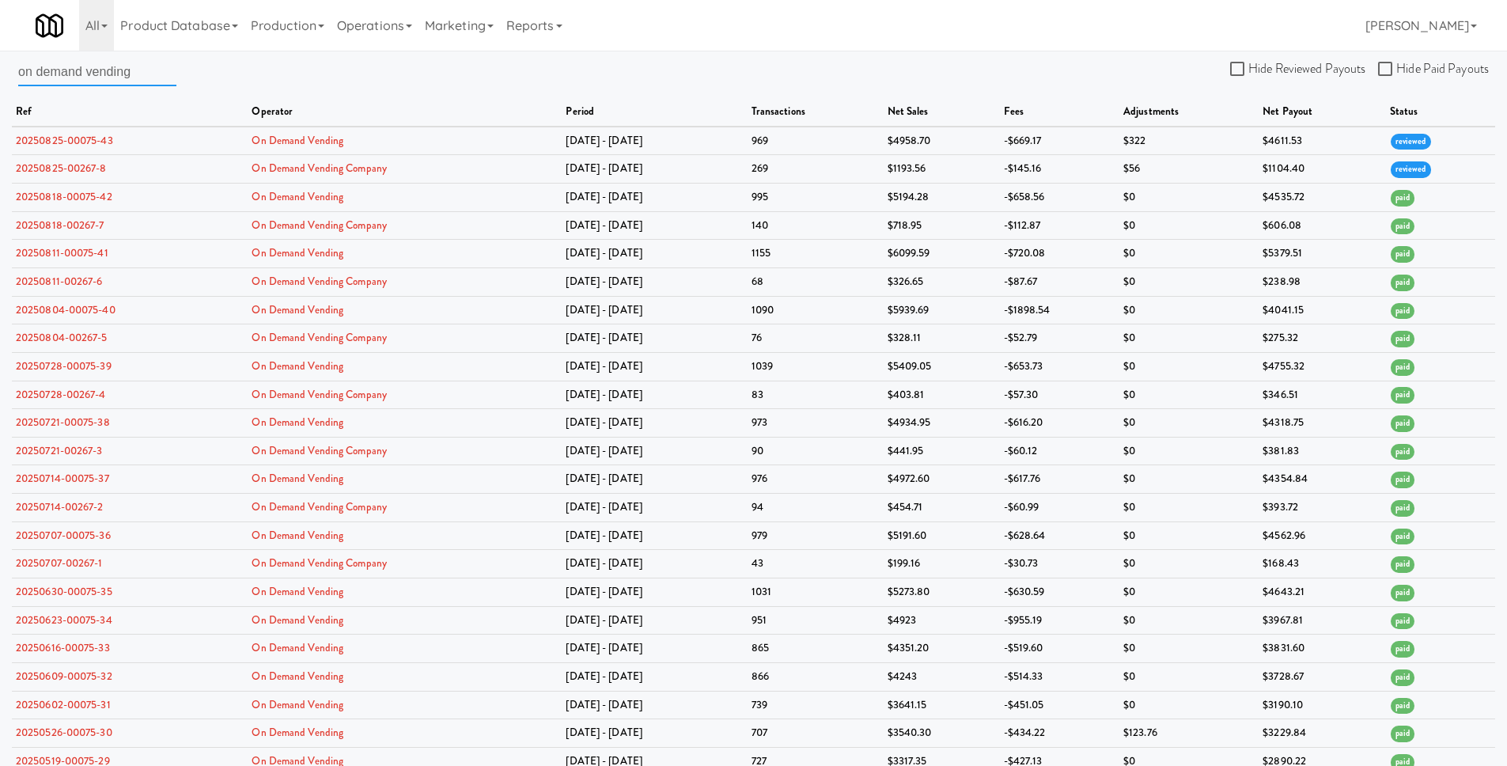
click at [145, 78] on input "on demand vending" at bounding box center [97, 71] width 158 height 29
click at [91, 306] on link "20250804-00075-40" at bounding box center [66, 309] width 100 height 15
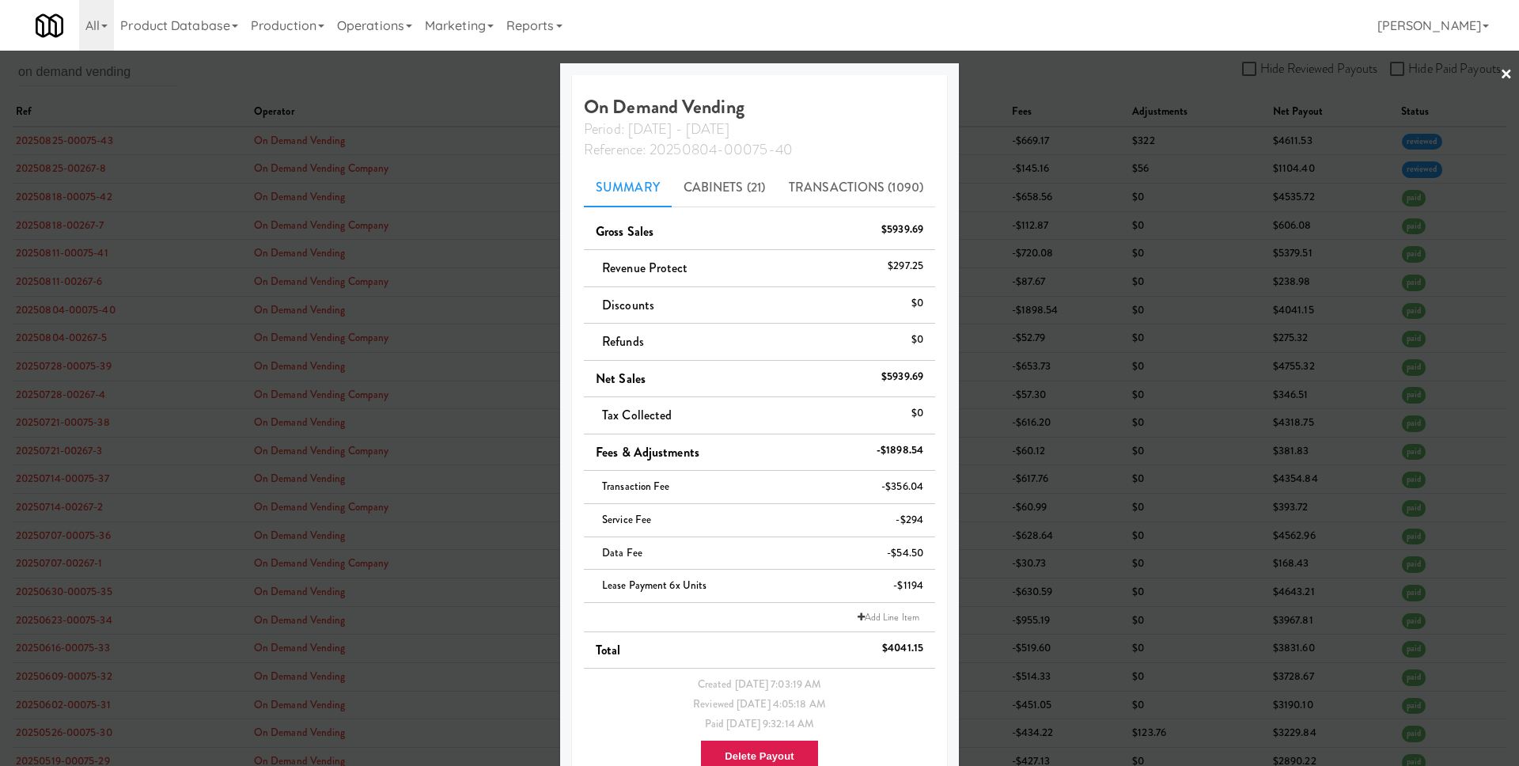
click at [319, 256] on div at bounding box center [759, 383] width 1519 height 766
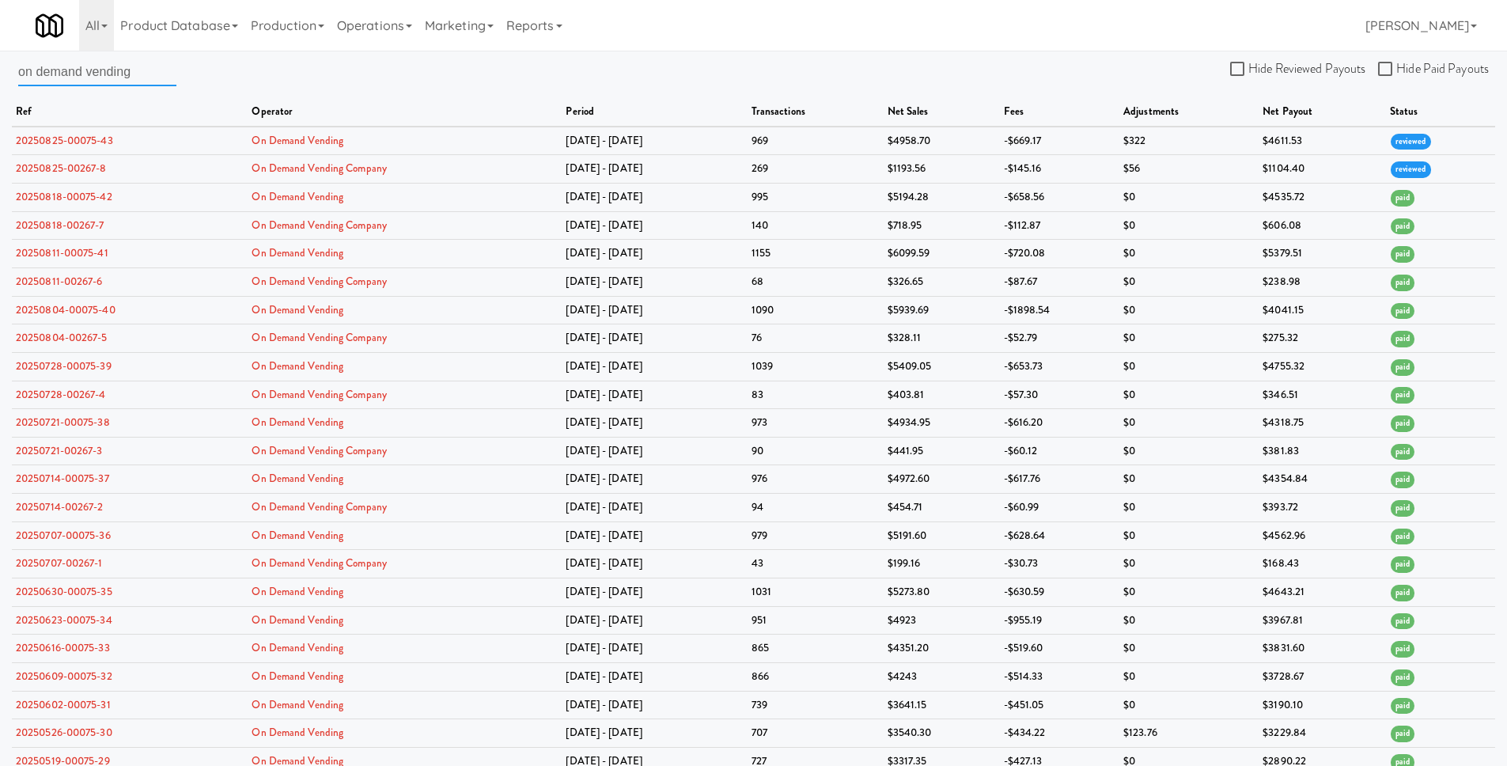
click at [83, 75] on input "on demand vending" at bounding box center [97, 71] width 158 height 29
type input "infini"
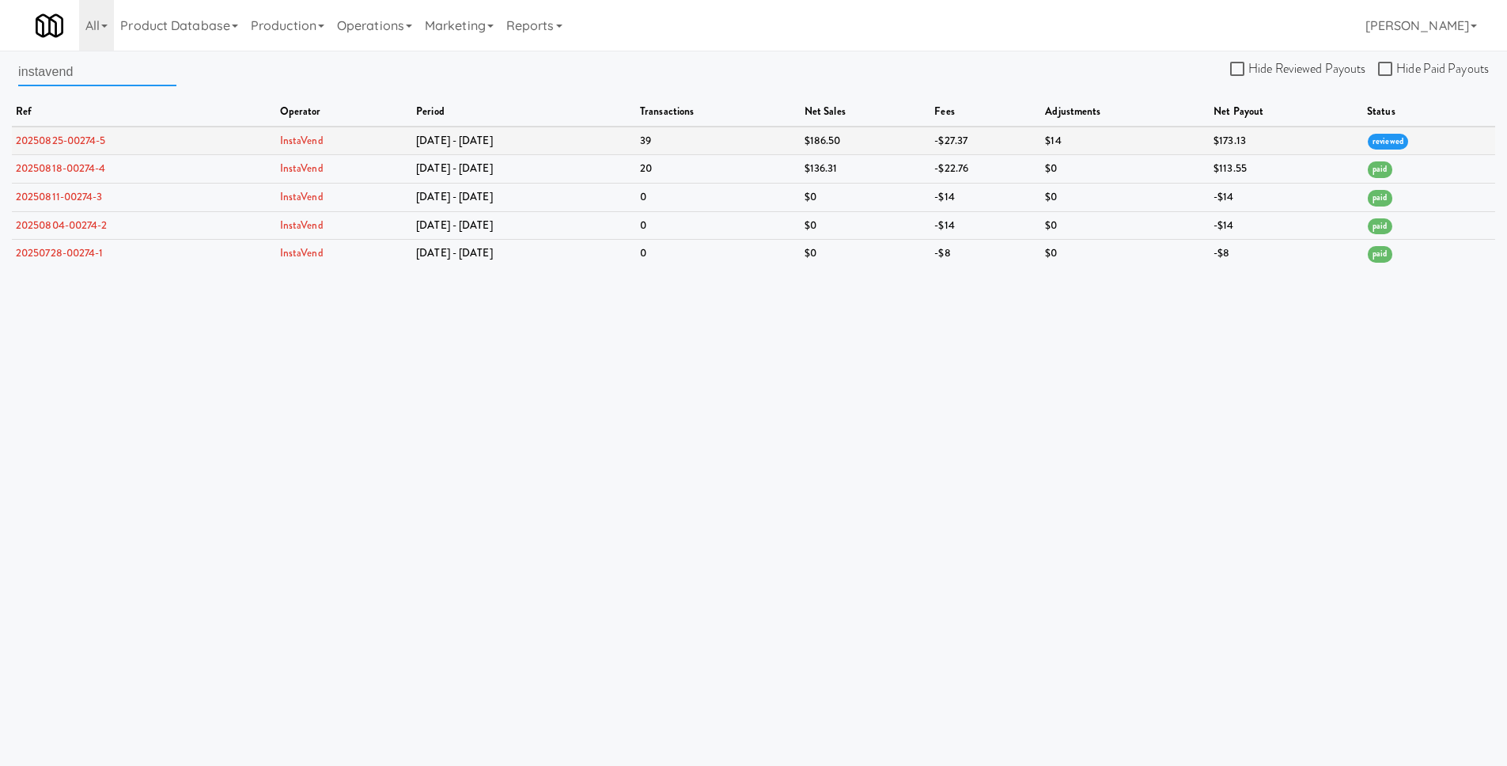
type input "instavend"
click at [69, 137] on link "20250825-00274-5" at bounding box center [61, 140] width 90 height 15
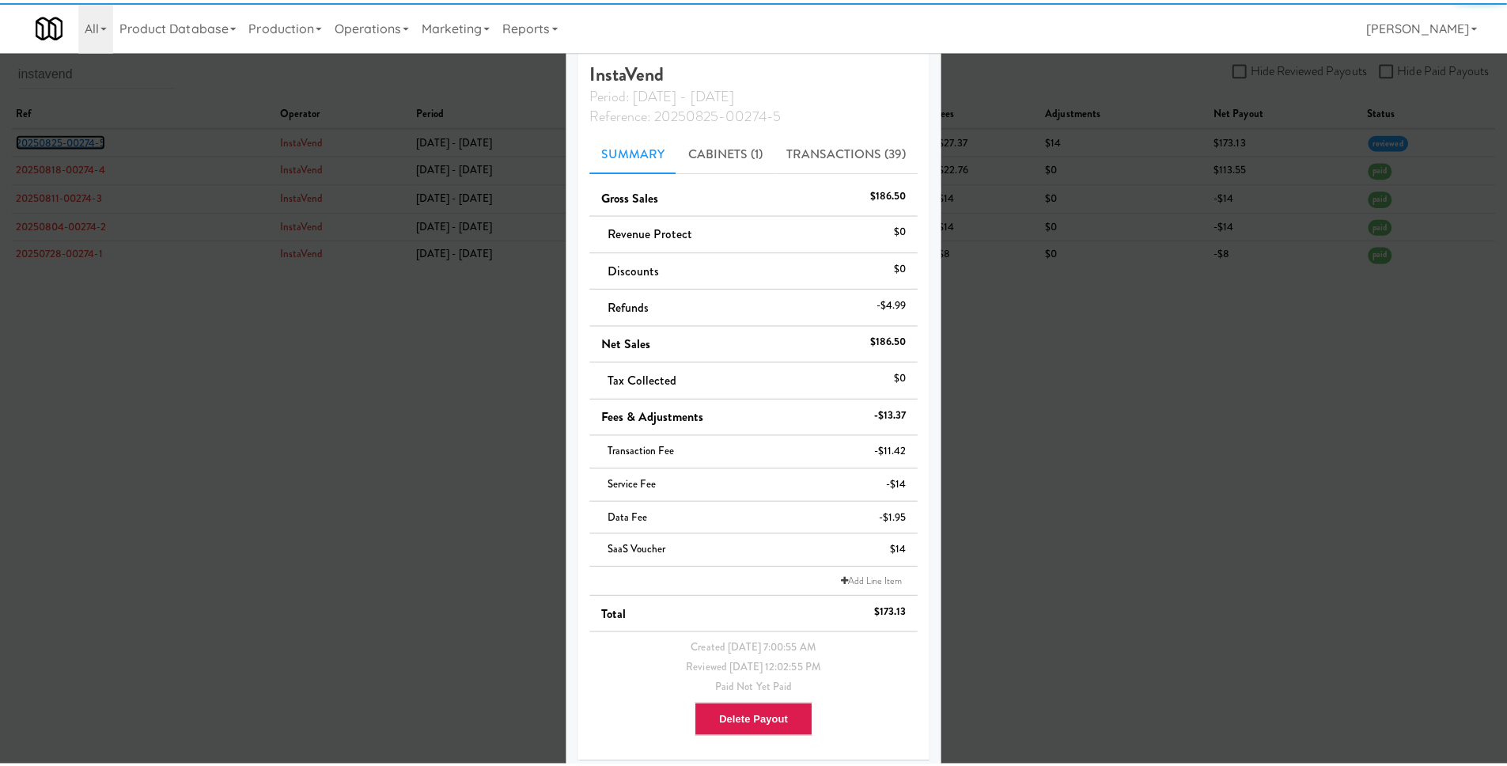
scroll to position [44, 0]
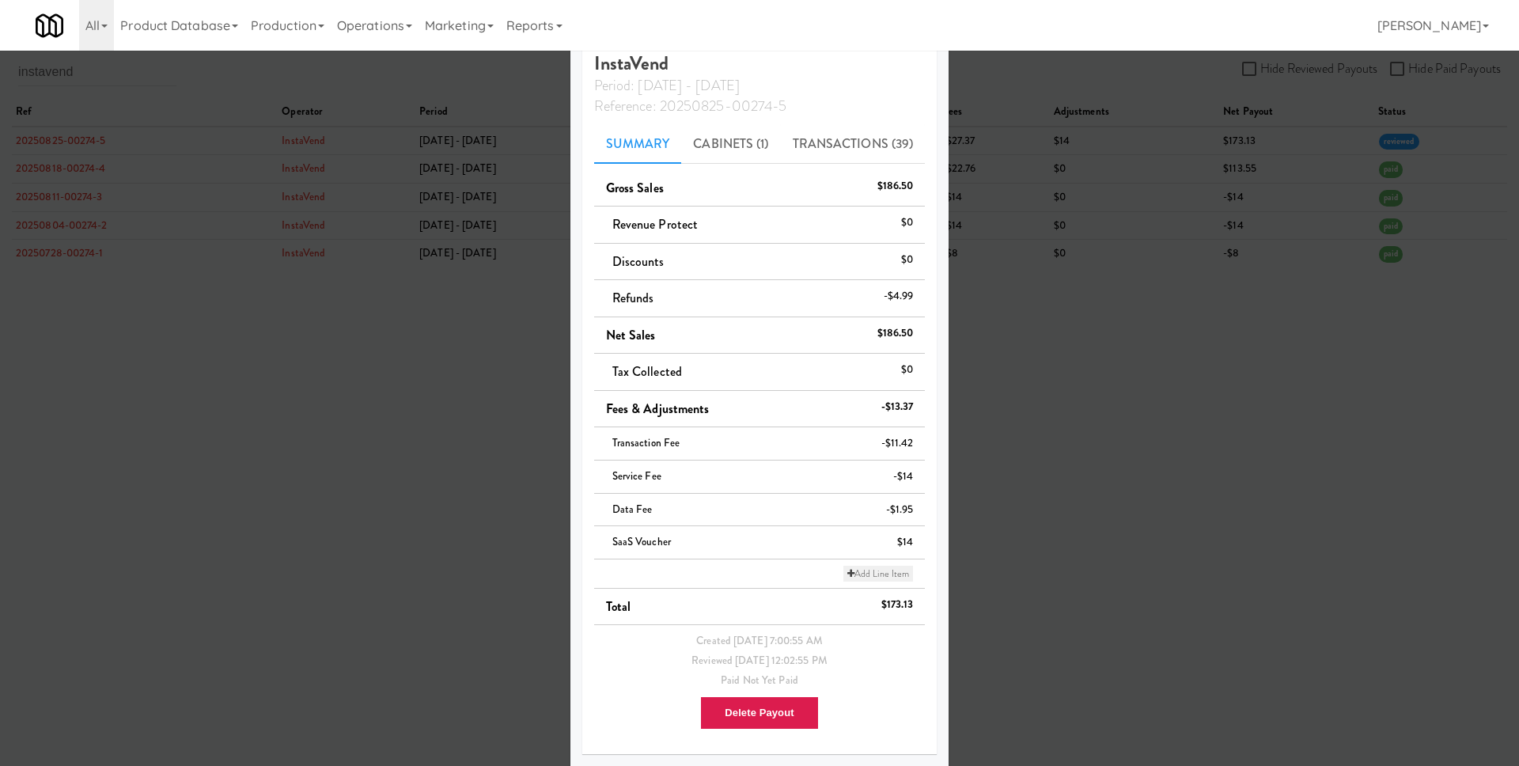
click at [847, 569] on link "Add Line Item" at bounding box center [878, 574] width 70 height 16
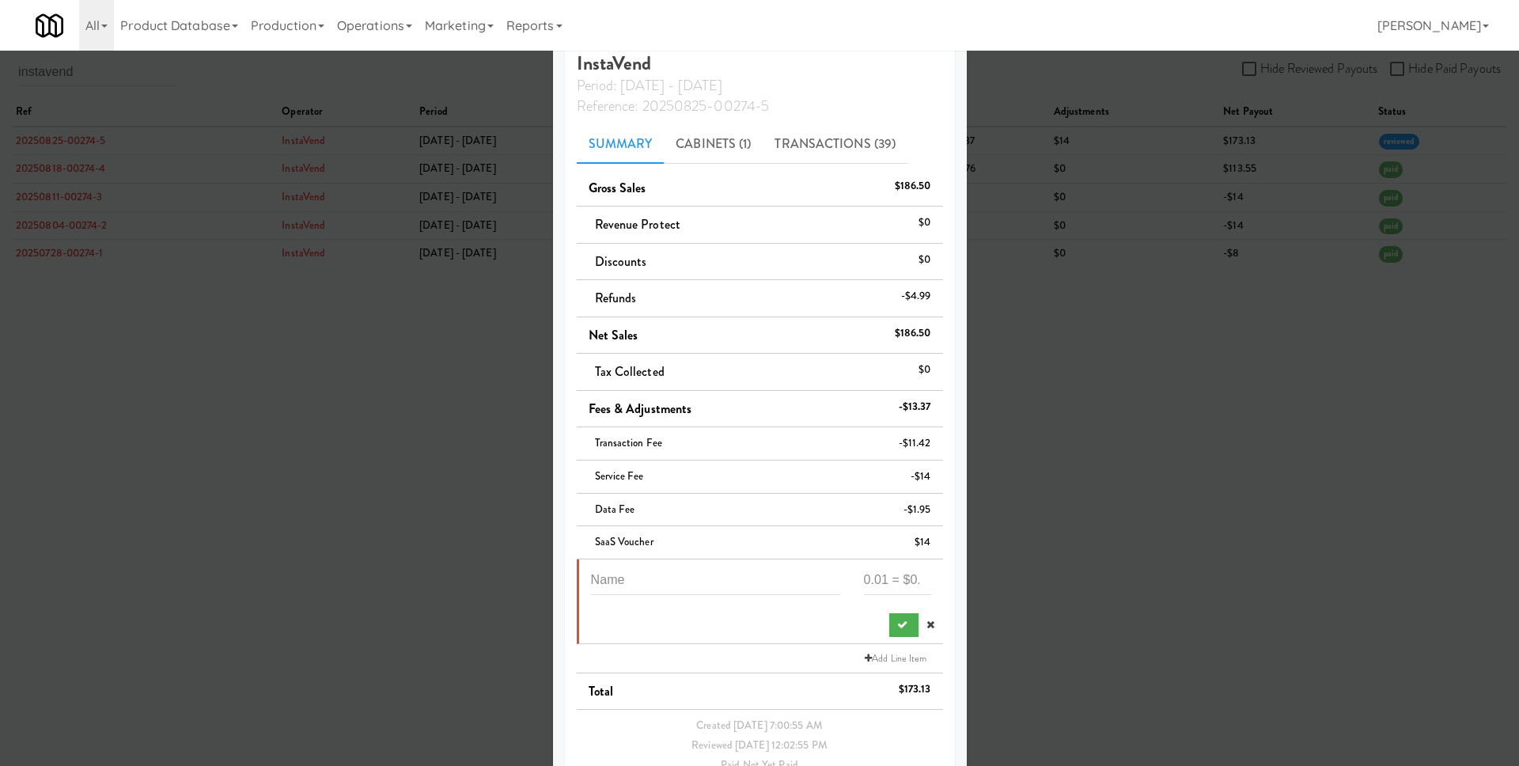
click at [852, 570] on div at bounding box center [897, 586] width 91 height 41
click at [864, 576] on input "number" at bounding box center [897, 580] width 67 height 29
click at [728, 576] on input "text" at bounding box center [715, 580] width 249 height 29
click at [879, 584] on input "number" at bounding box center [897, 580] width 67 height 29
click at [926, 620] on icon at bounding box center [930, 624] width 8 height 10
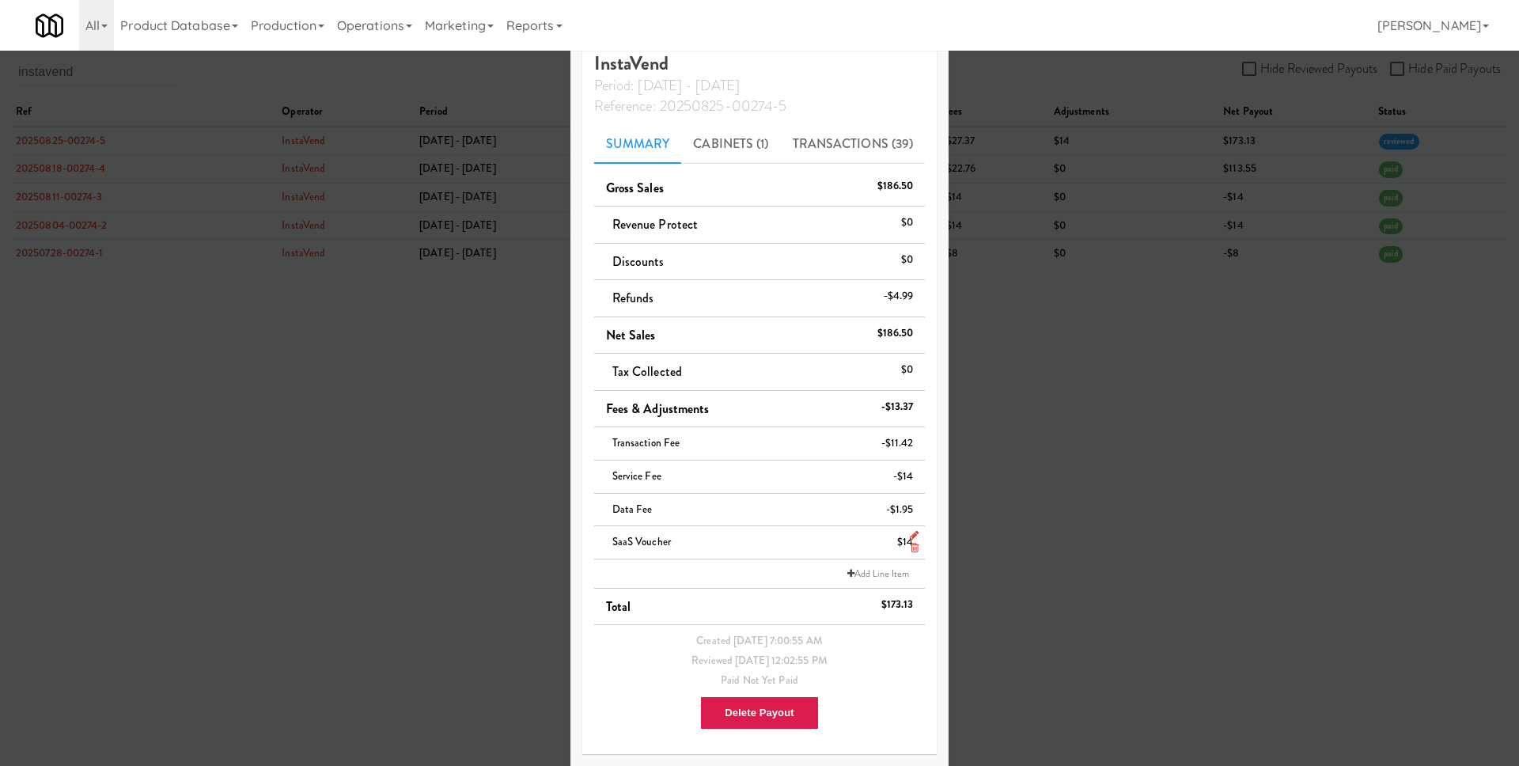
click at [910, 531] on icon at bounding box center [914, 535] width 9 height 10
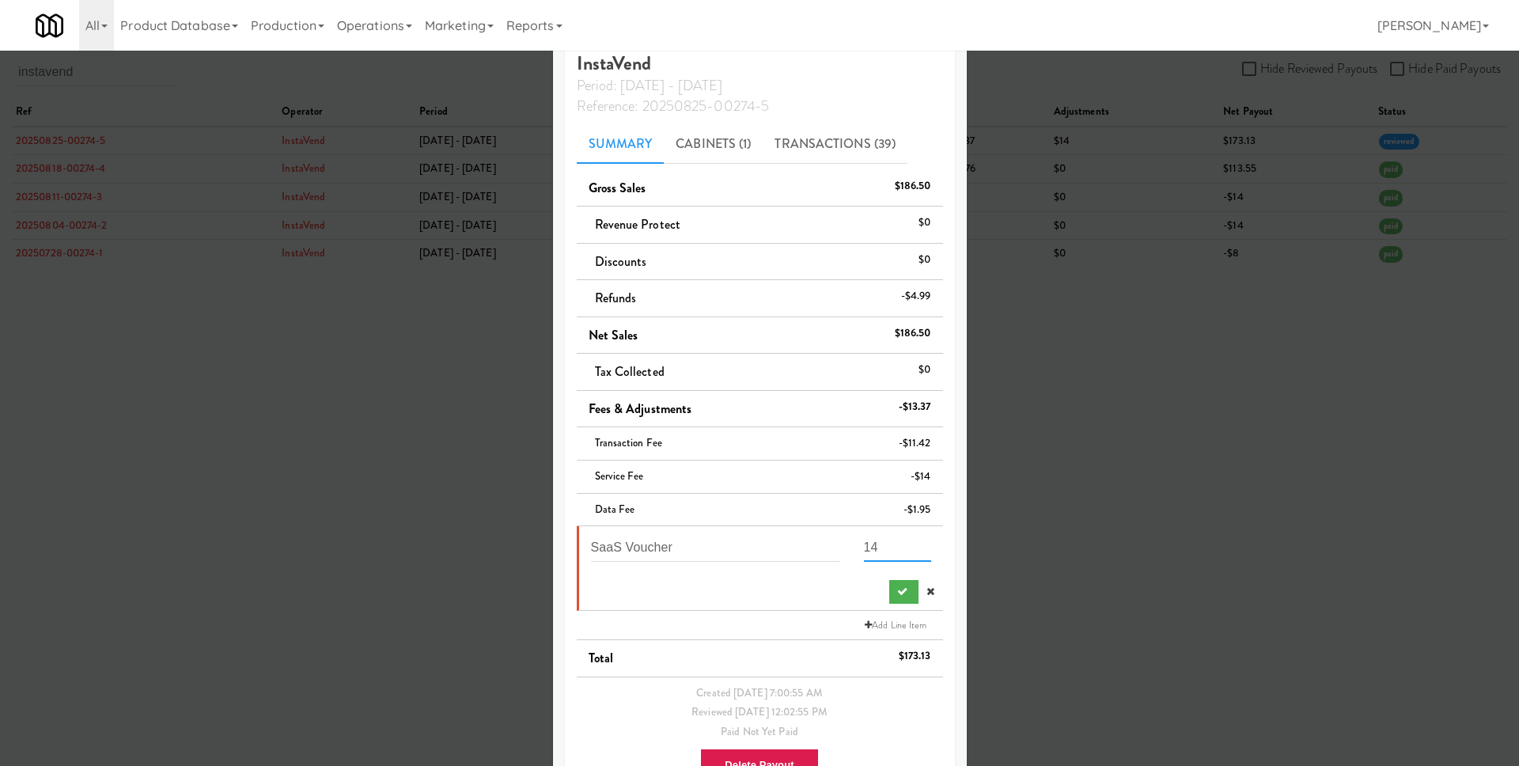
drag, startPoint x: 859, startPoint y: 544, endPoint x: 847, endPoint y: 543, distance: 11.9
click at [852, 543] on div "14" at bounding box center [897, 552] width 91 height 41
type input "54"
click at [926, 590] on icon at bounding box center [930, 591] width 8 height 10
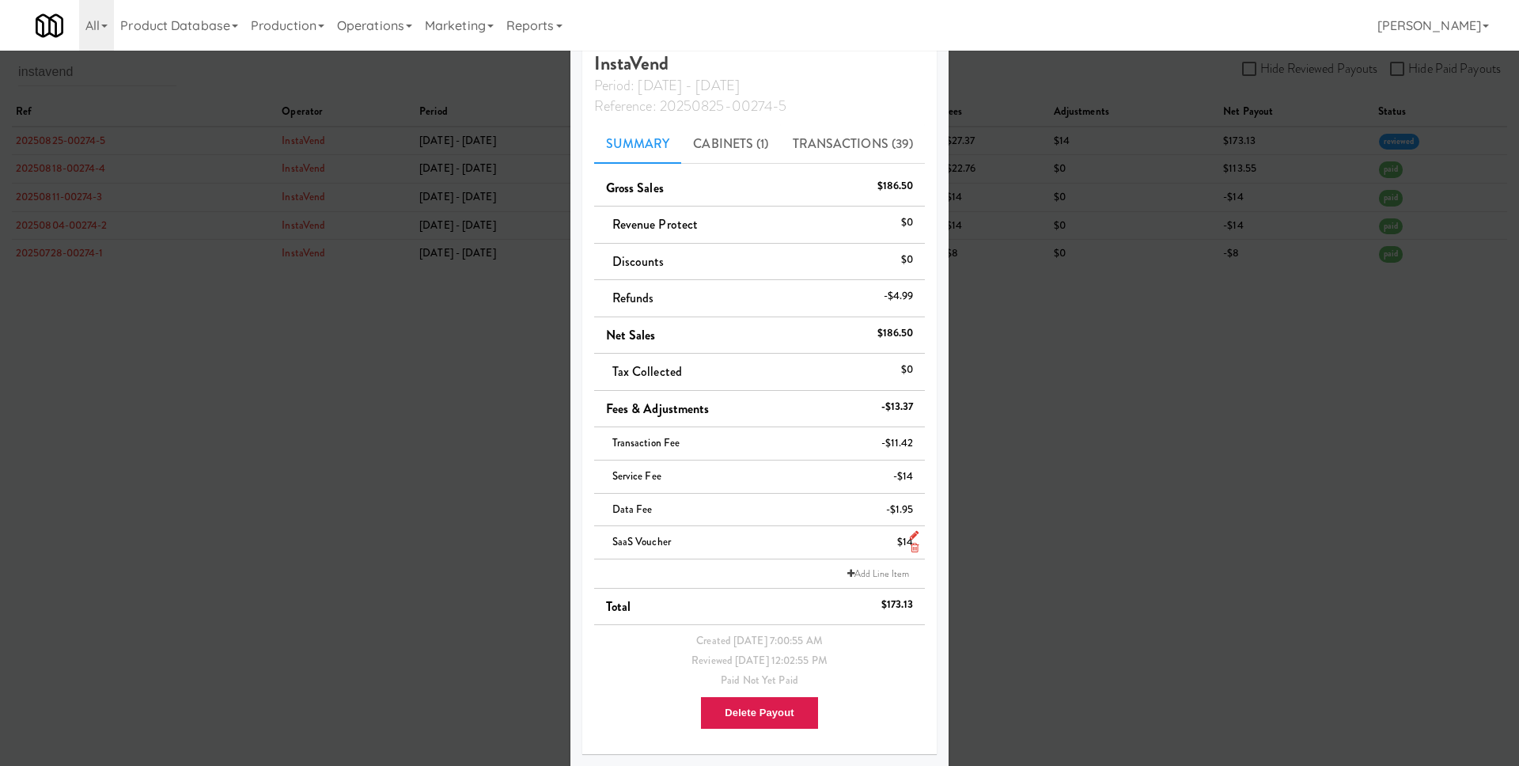
click at [910, 532] on icon at bounding box center [914, 535] width 9 height 10
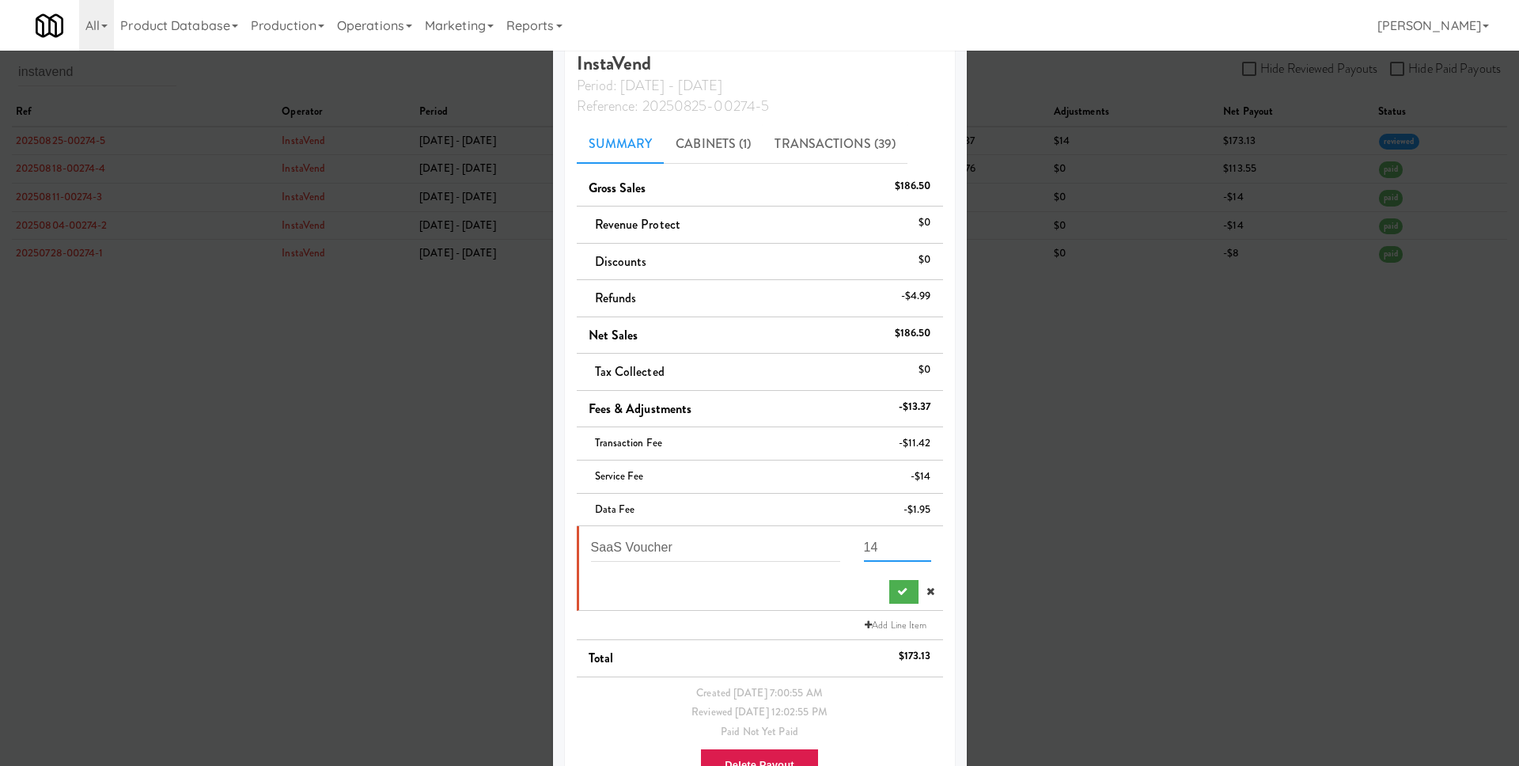
drag, startPoint x: 859, startPoint y: 543, endPoint x: 847, endPoint y: 543, distance: 11.9
click at [852, 543] on div "14" at bounding box center [897, 552] width 91 height 41
type input "54"
click at [926, 590] on icon at bounding box center [930, 591] width 8 height 10
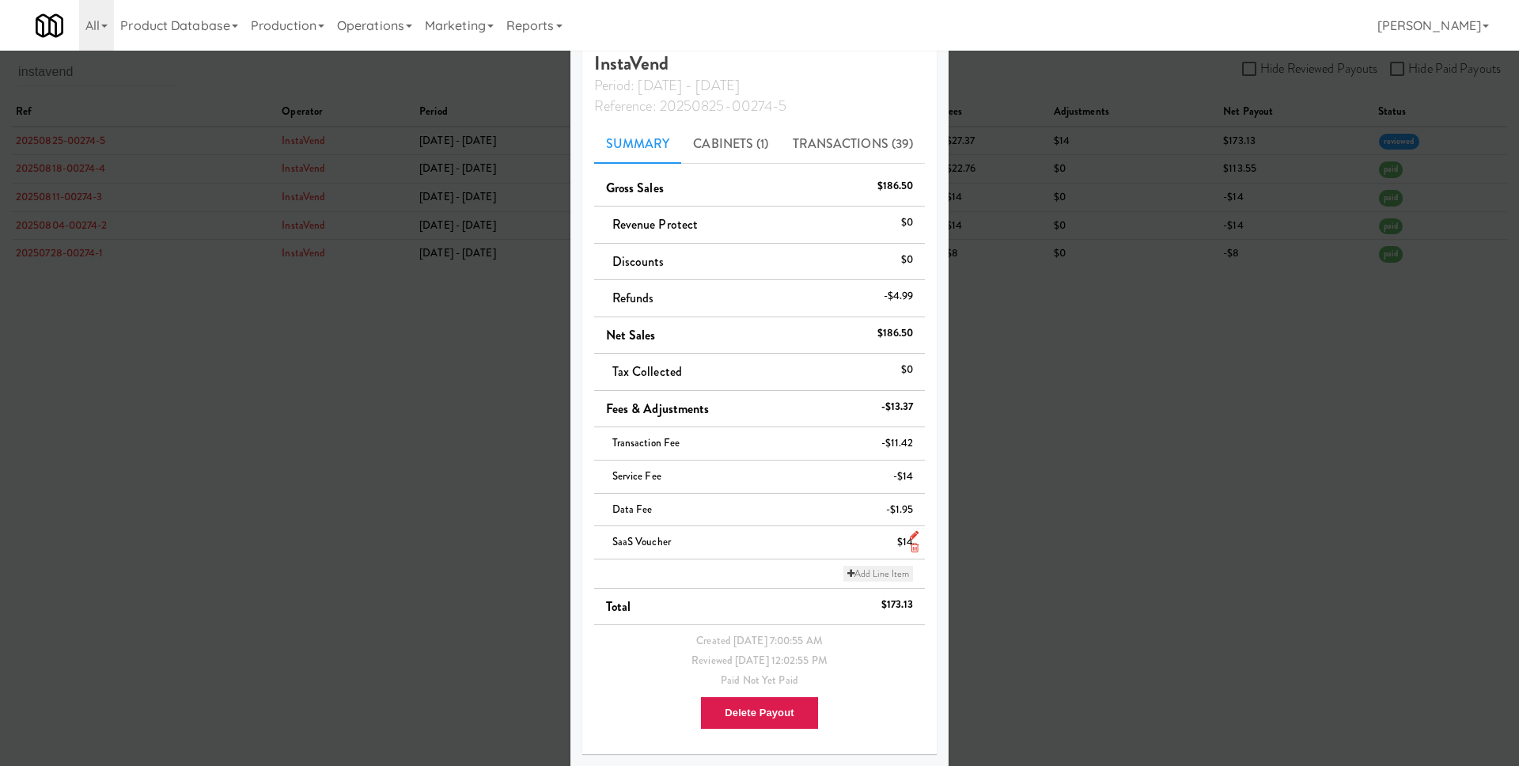
click at [871, 573] on link "Add Line Item" at bounding box center [878, 574] width 70 height 16
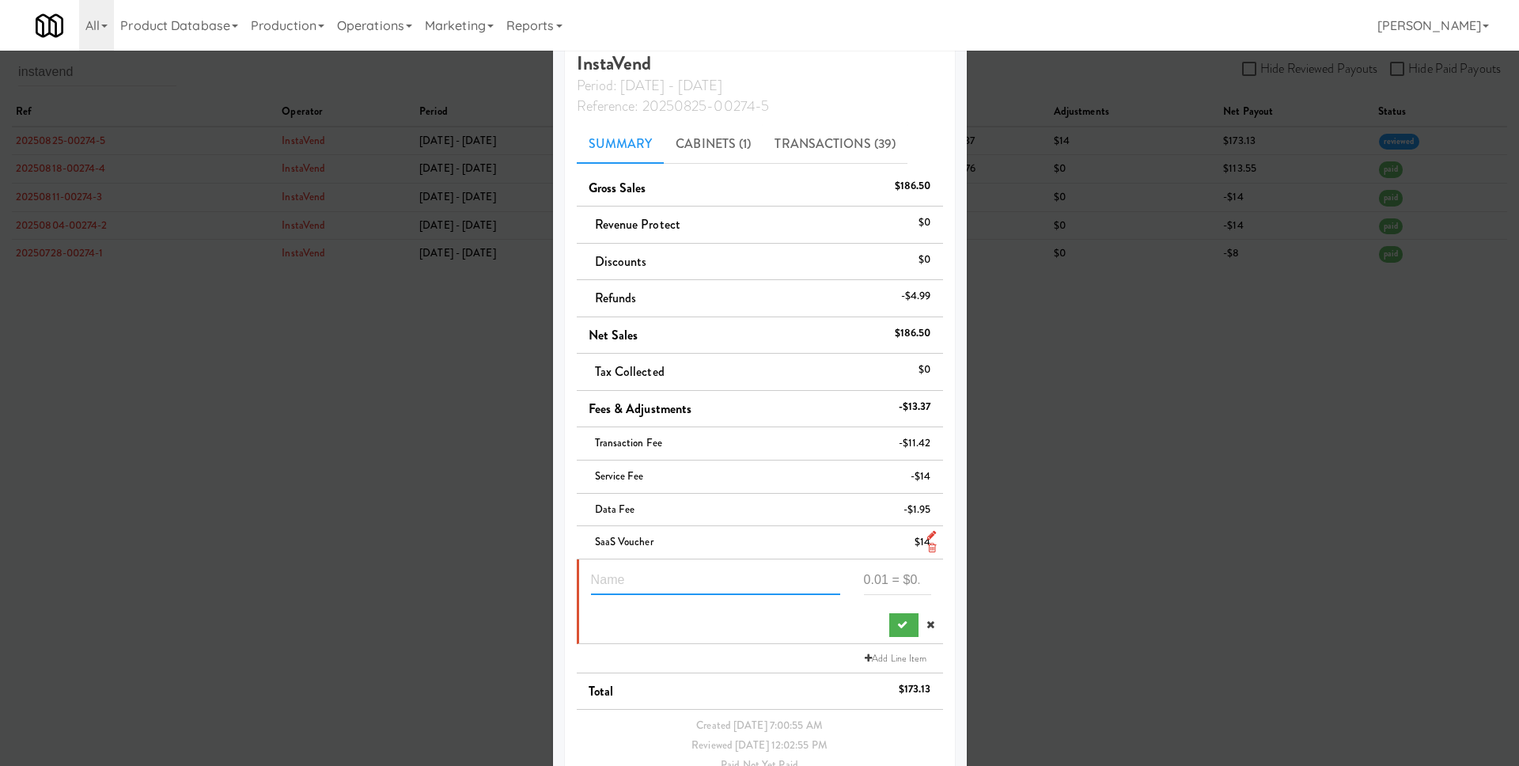
click at [679, 566] on input "text" at bounding box center [715, 580] width 249 height 29
type input "SaaS incorrect period"
type input "40"
click at [897, 622] on icon "submit" at bounding box center [902, 624] width 10 height 10
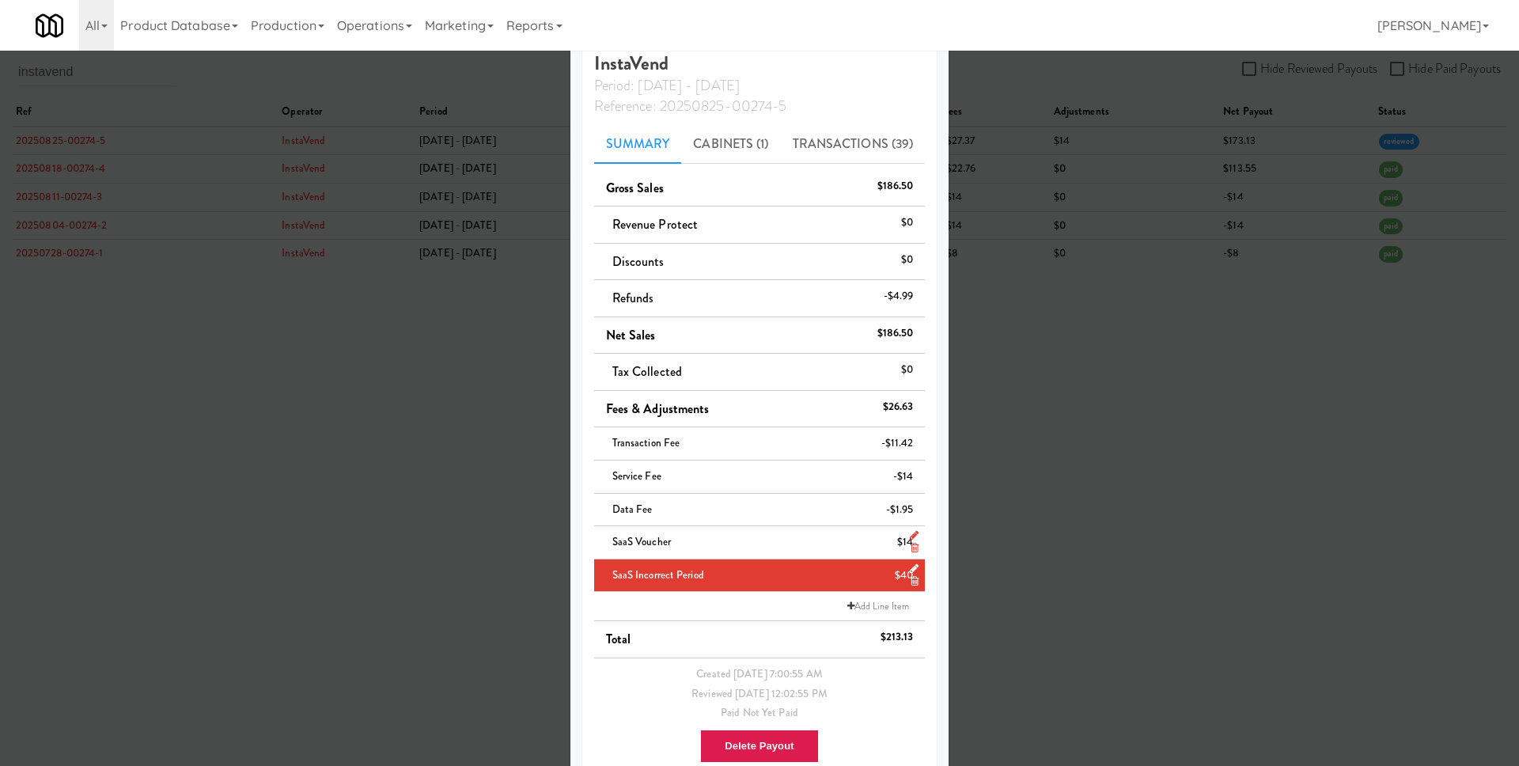
click at [1043, 278] on div at bounding box center [759, 383] width 1519 height 766
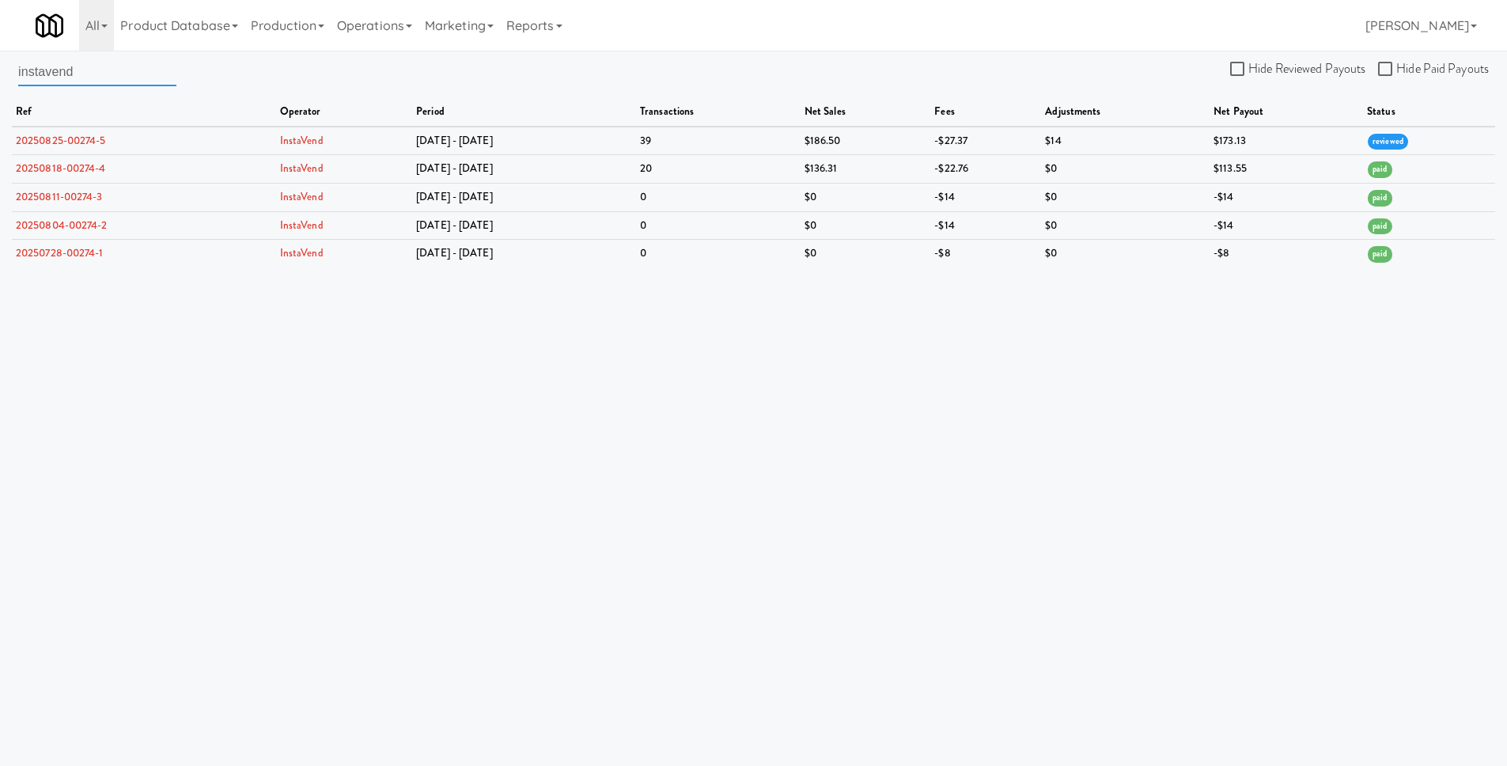
click at [87, 75] on input "instavend" at bounding box center [97, 71] width 158 height 29
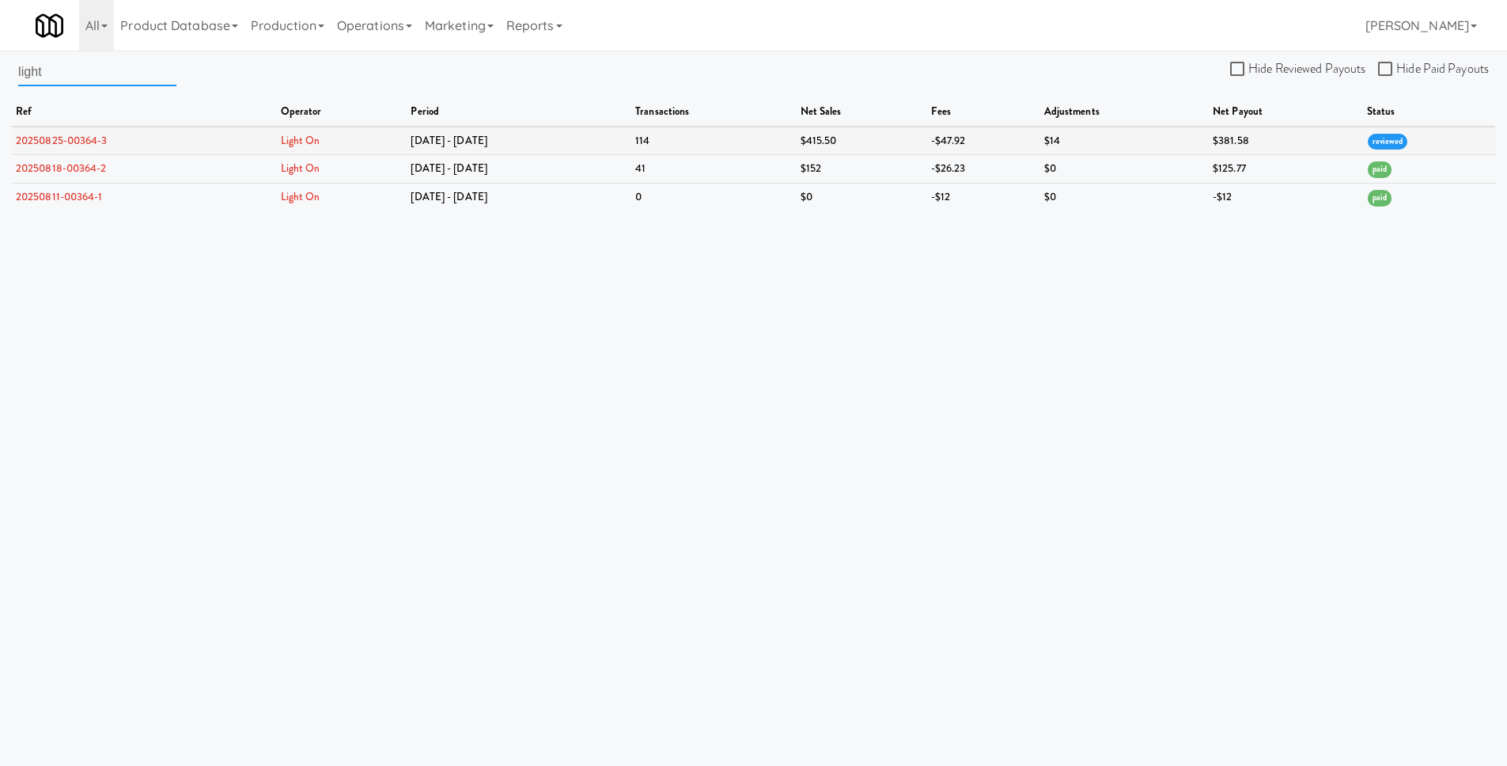
type input "light"
click at [49, 136] on link "20250825-00364-3" at bounding box center [62, 140] width 92 height 15
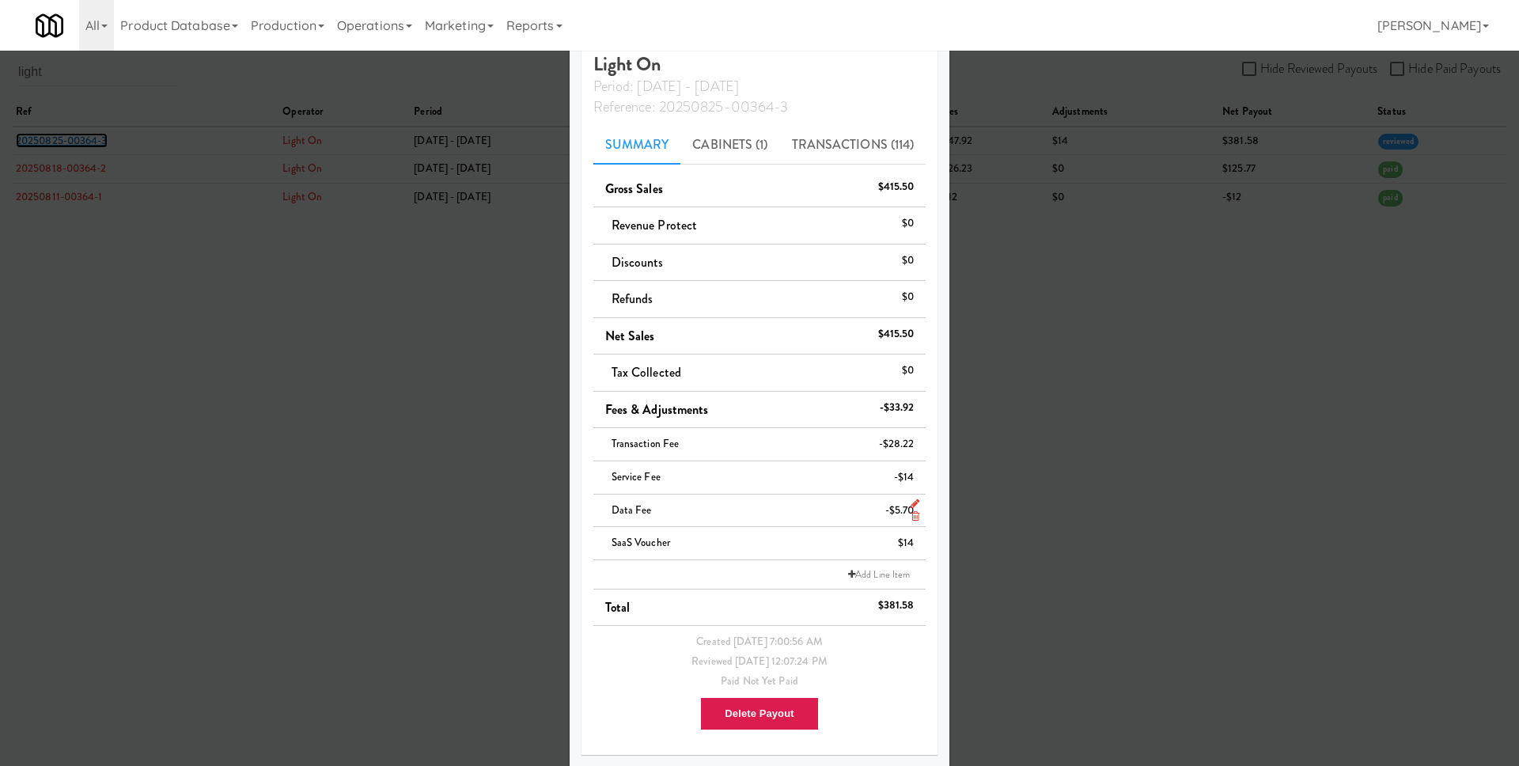
scroll to position [44, 0]
click at [910, 533] on icon at bounding box center [914, 535] width 9 height 10
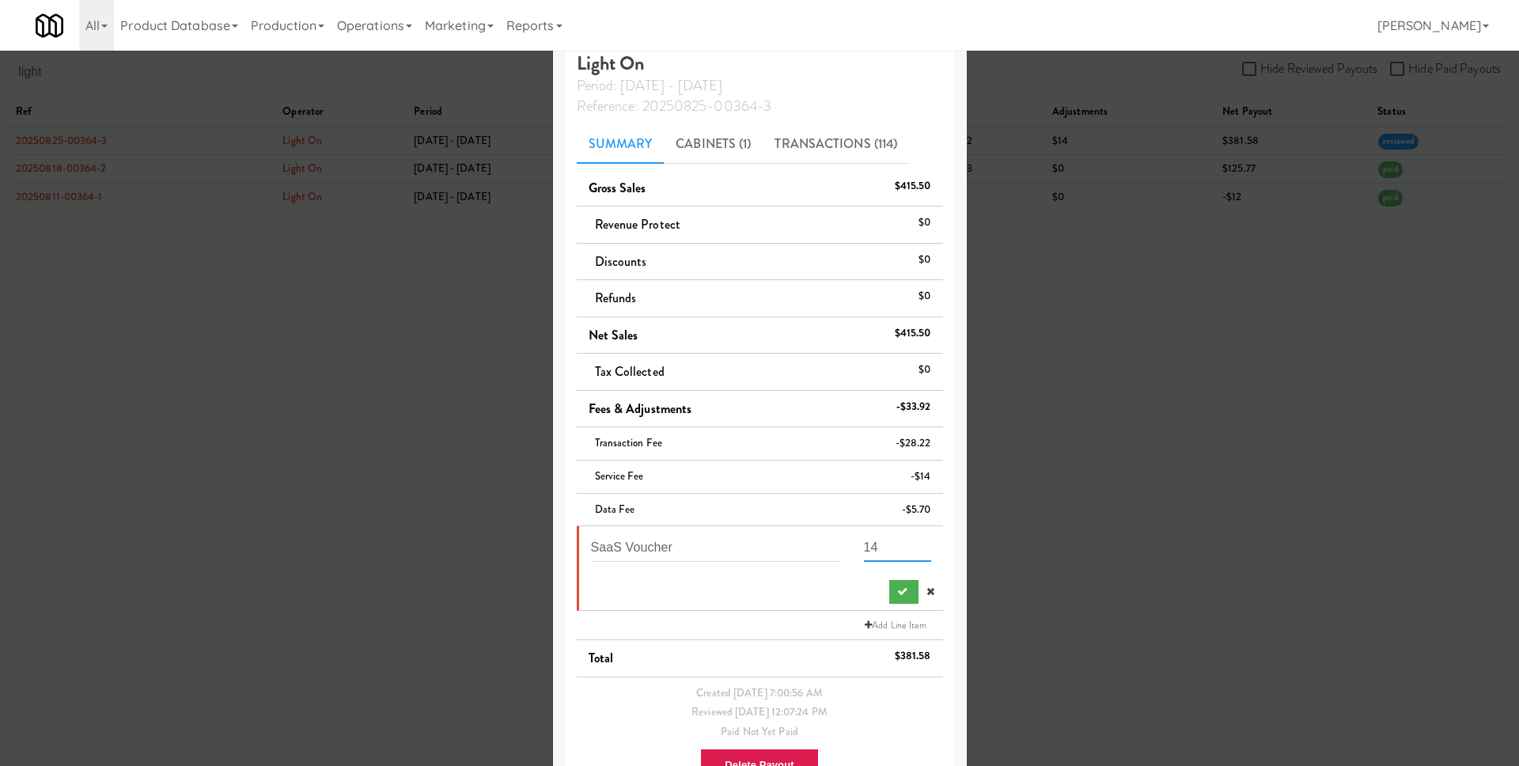
drag, startPoint x: 879, startPoint y: 543, endPoint x: 706, endPoint y: 536, distance: 173.3
click at [706, 536] on div "SaaS Voucher 14" at bounding box center [761, 552] width 364 height 41
click at [864, 550] on input "14" at bounding box center [897, 546] width 67 height 29
drag, startPoint x: 857, startPoint y: 548, endPoint x: 849, endPoint y: 547, distance: 8.8
click at [852, 547] on div "14" at bounding box center [897, 552] width 91 height 41
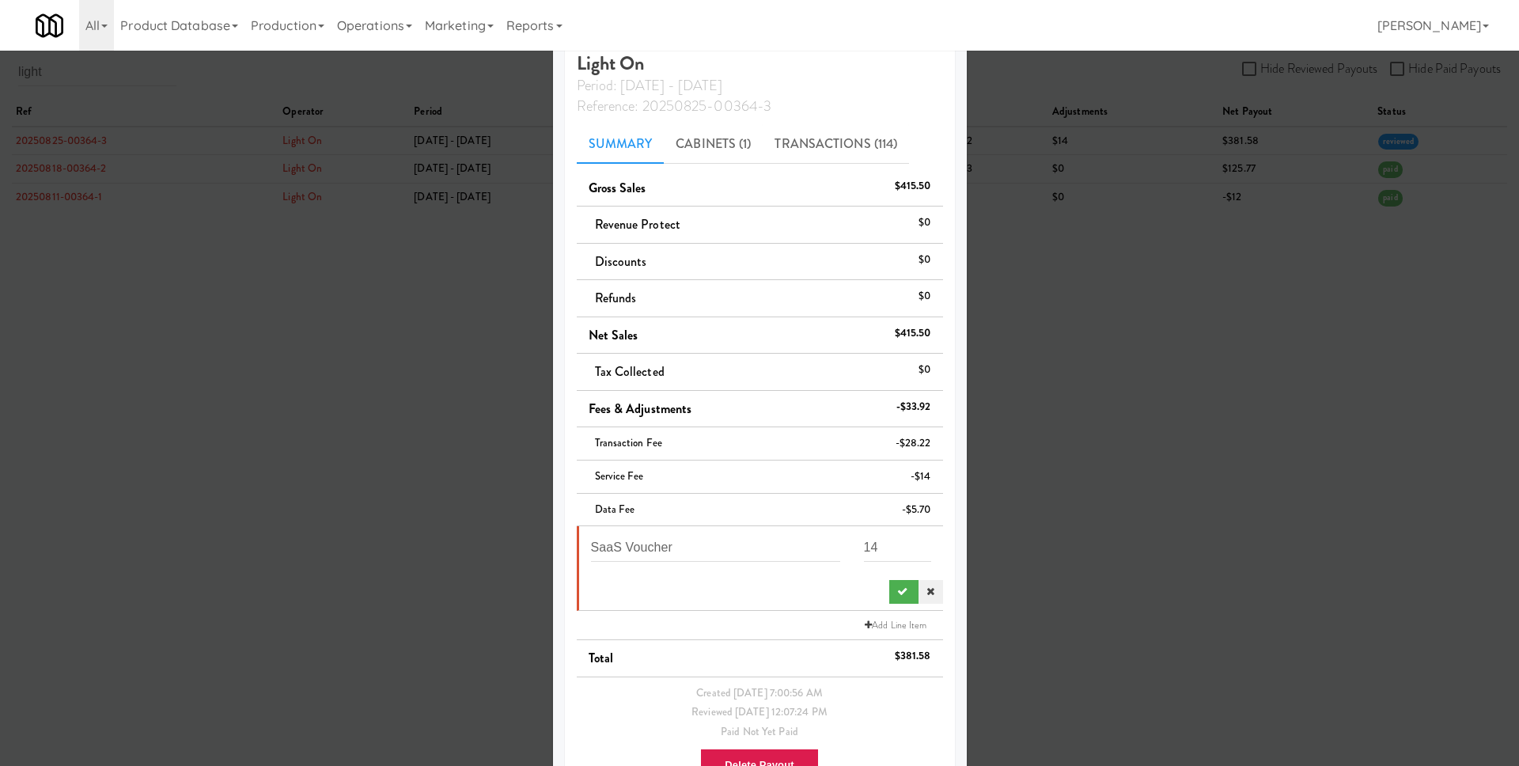
click at [918, 585] on link at bounding box center [930, 592] width 24 height 24
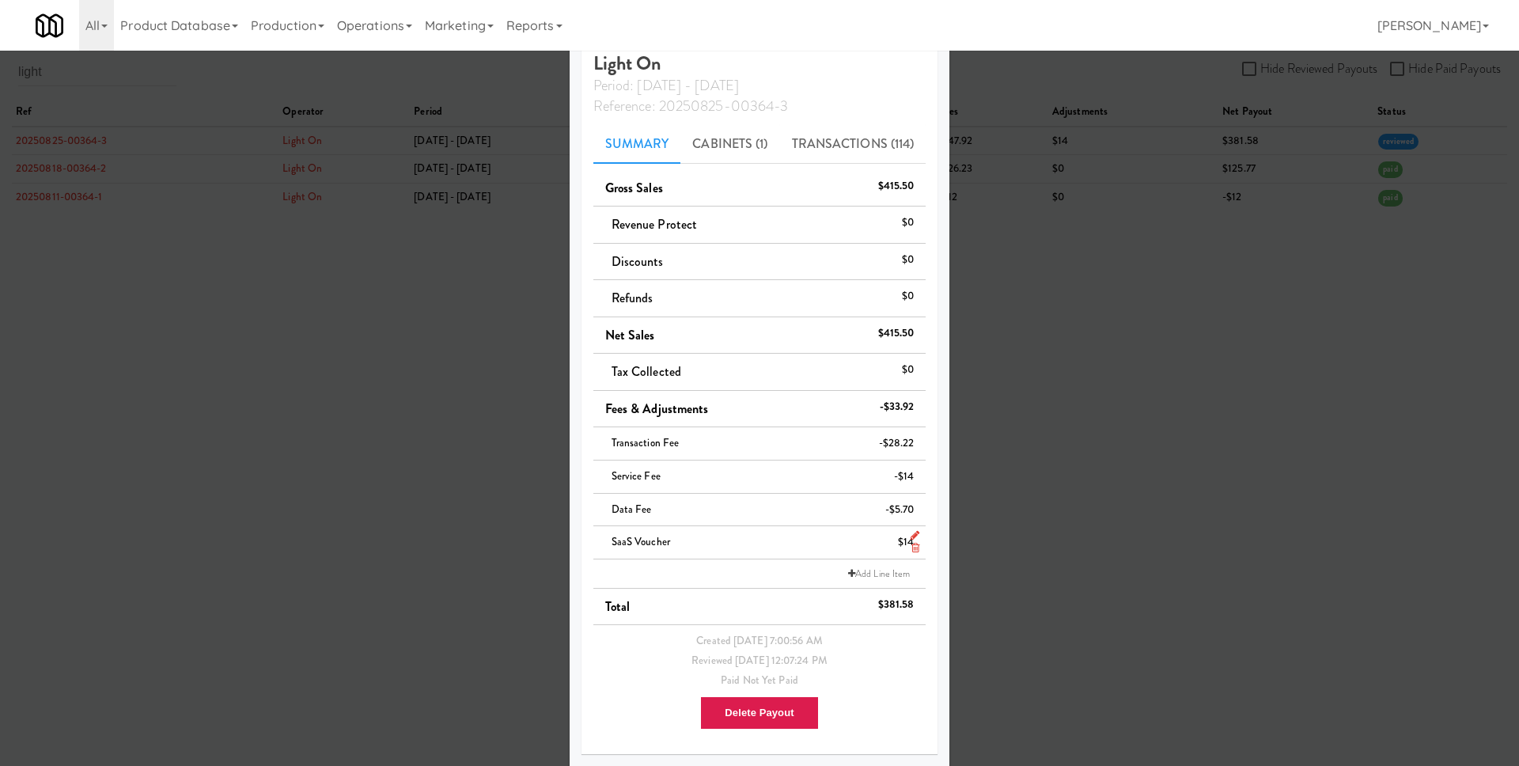
click at [910, 532] on icon at bounding box center [914, 535] width 9 height 10
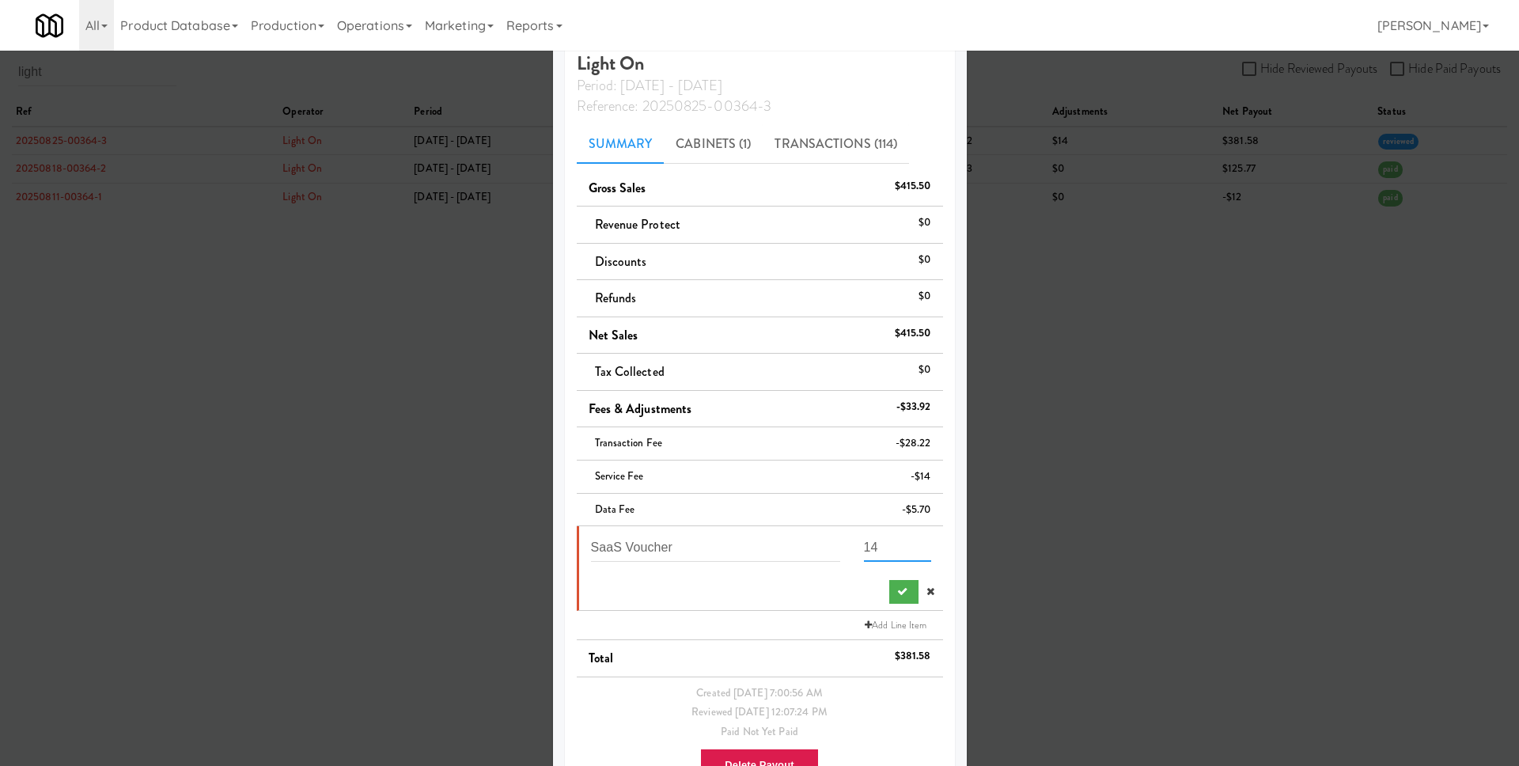
drag, startPoint x: 859, startPoint y: 547, endPoint x: 828, endPoint y: 543, distance: 31.1
click at [828, 543] on div "SaaS Voucher 14" at bounding box center [761, 552] width 364 height 41
type input "26"
click at [891, 592] on button "submit" at bounding box center [903, 592] width 29 height 24
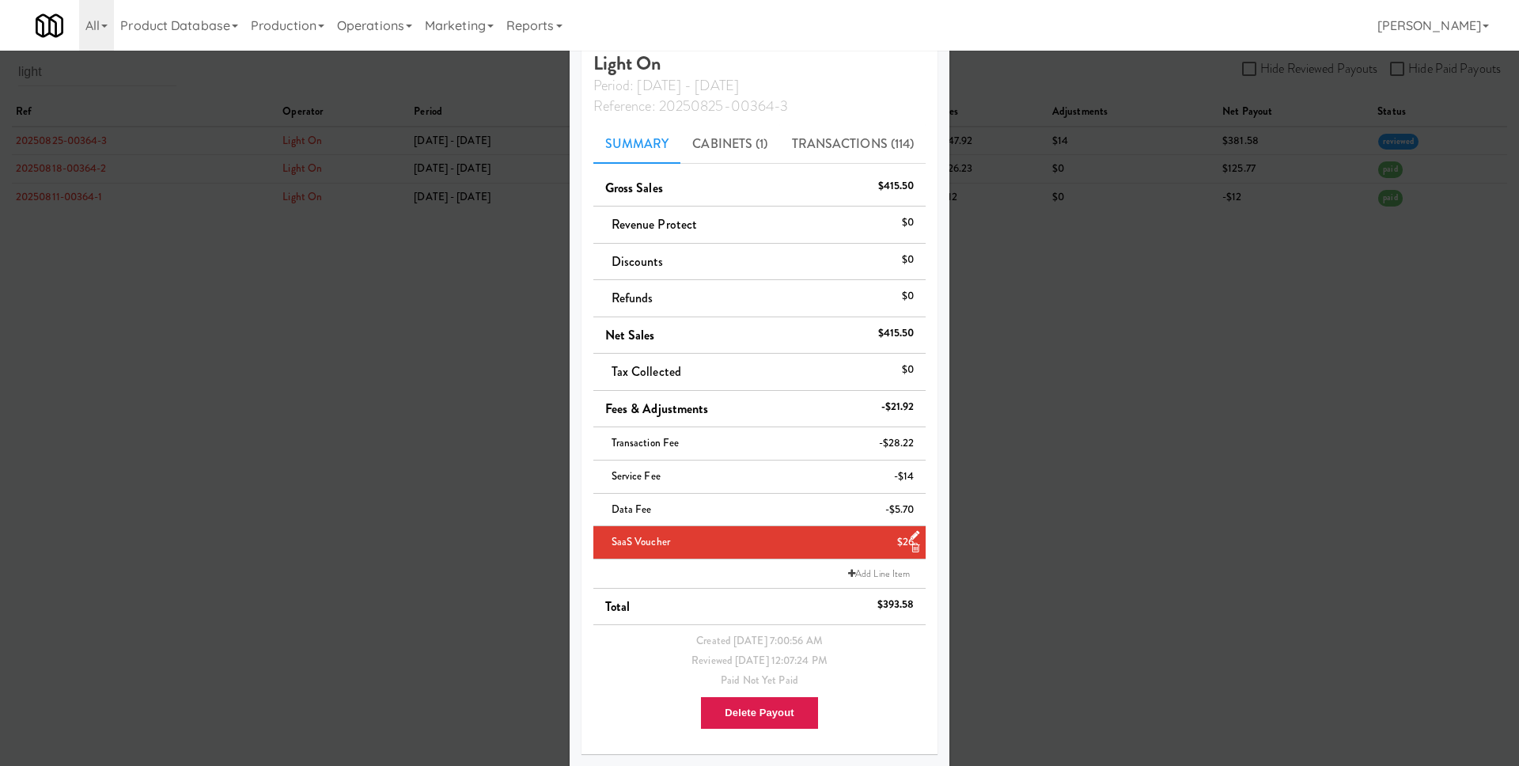
click at [1066, 359] on div at bounding box center [759, 383] width 1519 height 766
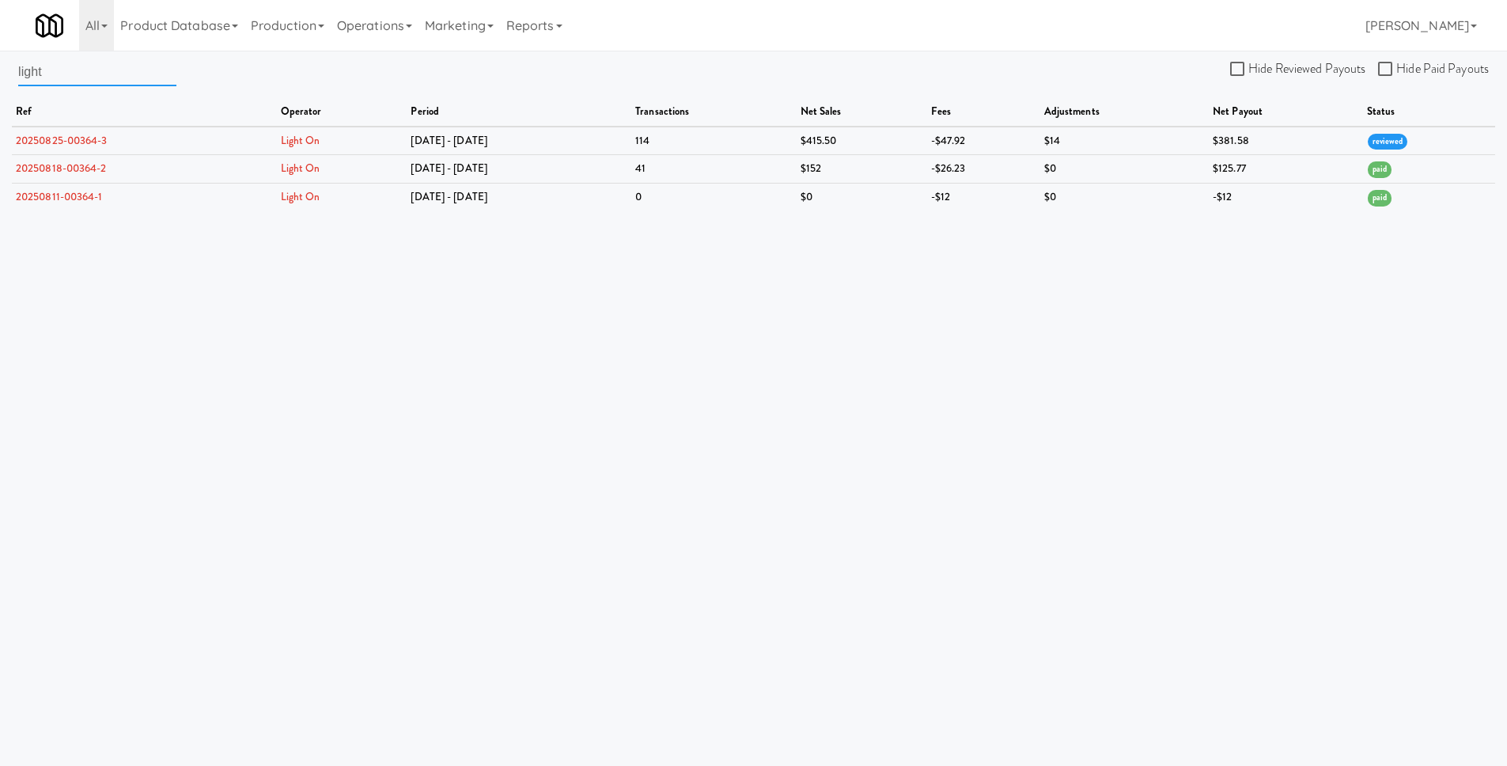
click at [142, 59] on input "light" at bounding box center [97, 71] width 158 height 29
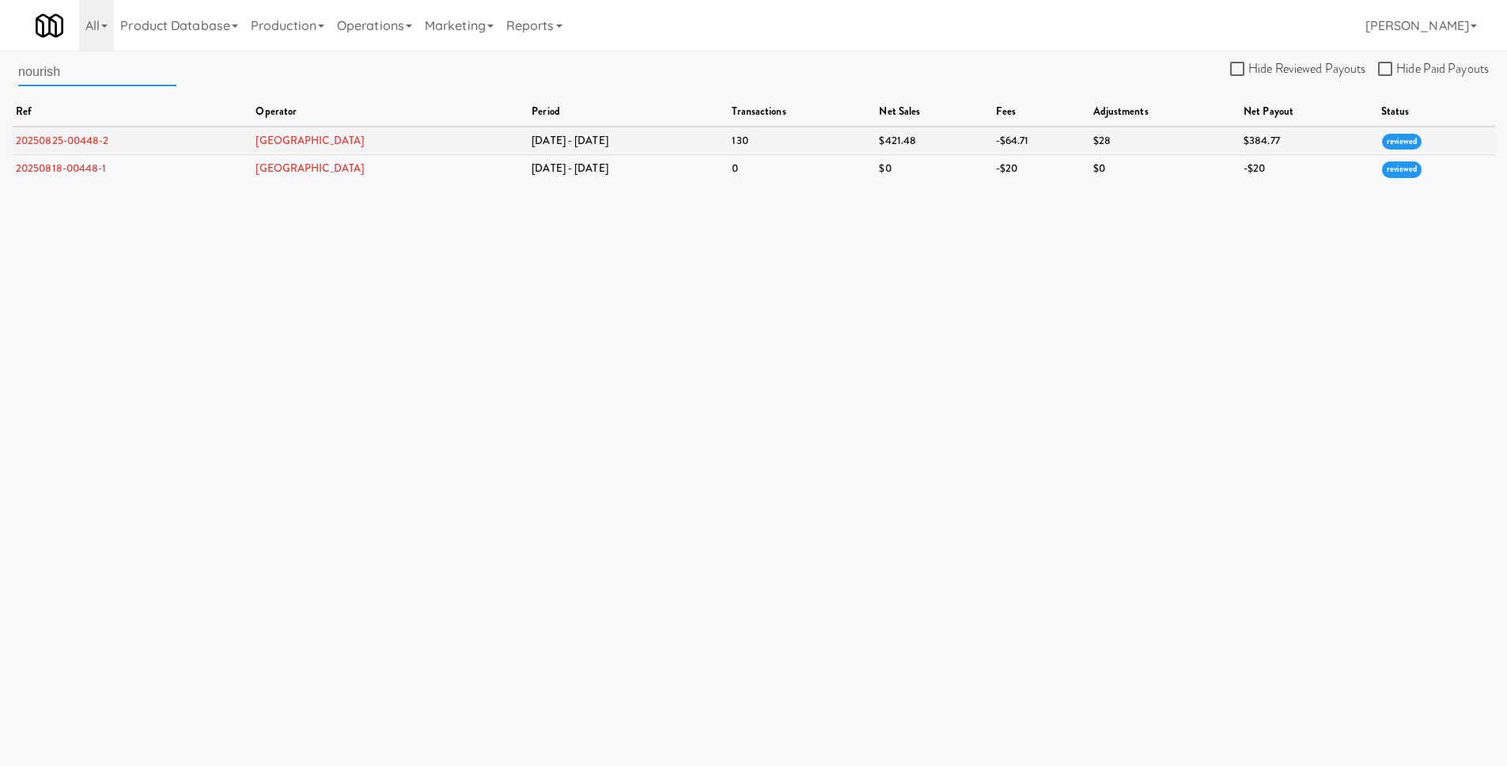
type input "nourish"
click at [80, 142] on link "20250825-00448-2" at bounding box center [62, 140] width 93 height 15
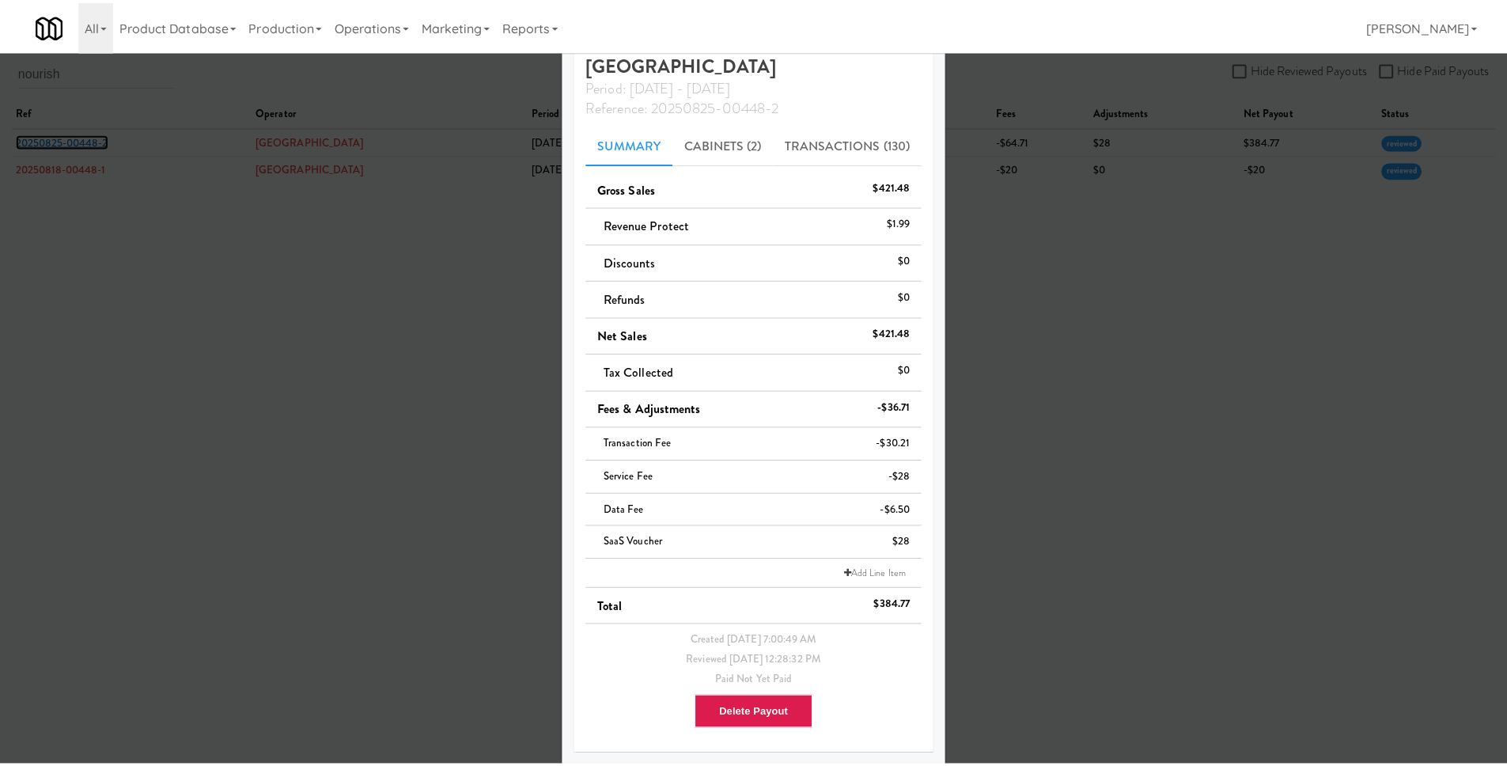
scroll to position [44, 0]
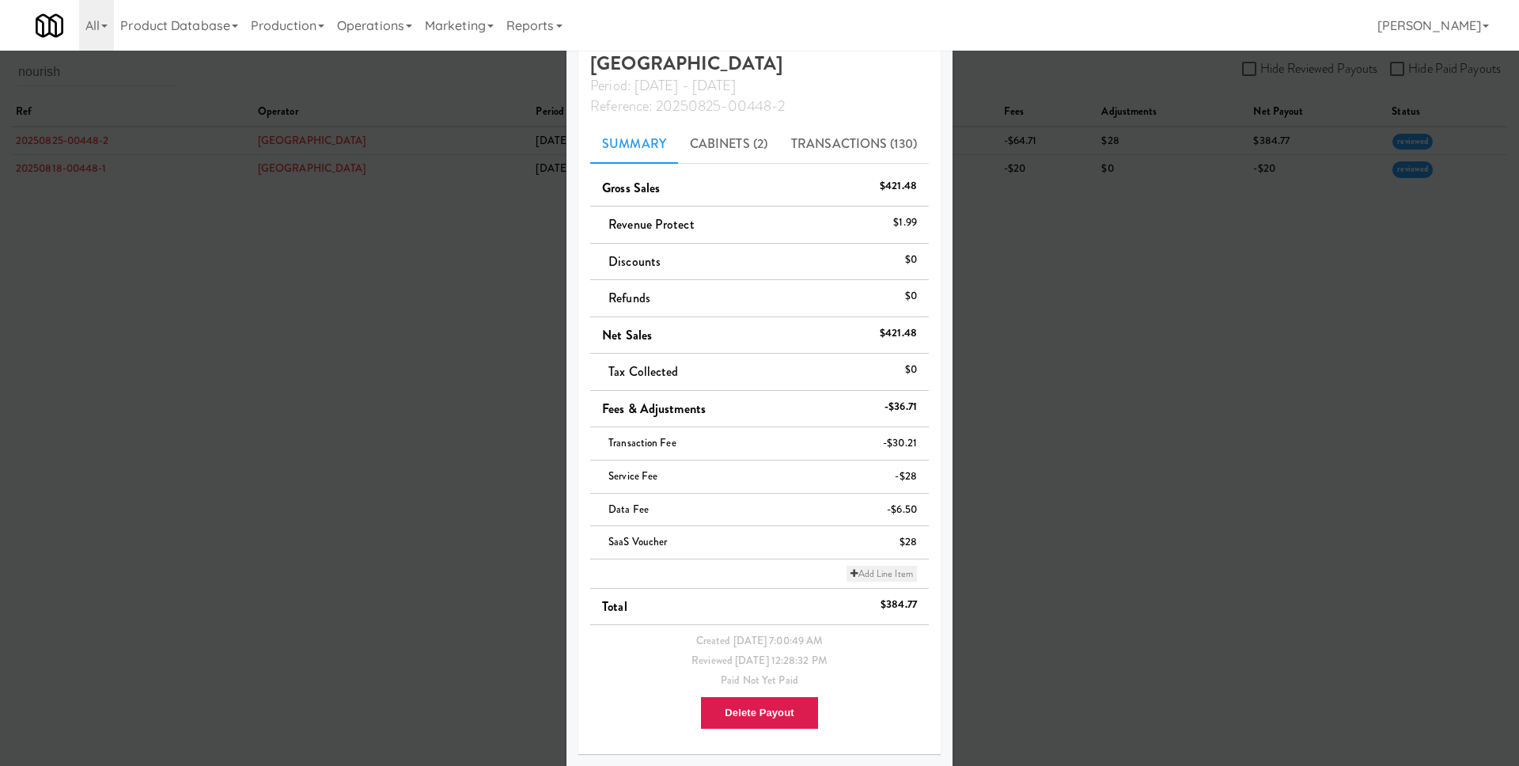
click at [884, 572] on link "Add Line Item" at bounding box center [881, 574] width 70 height 16
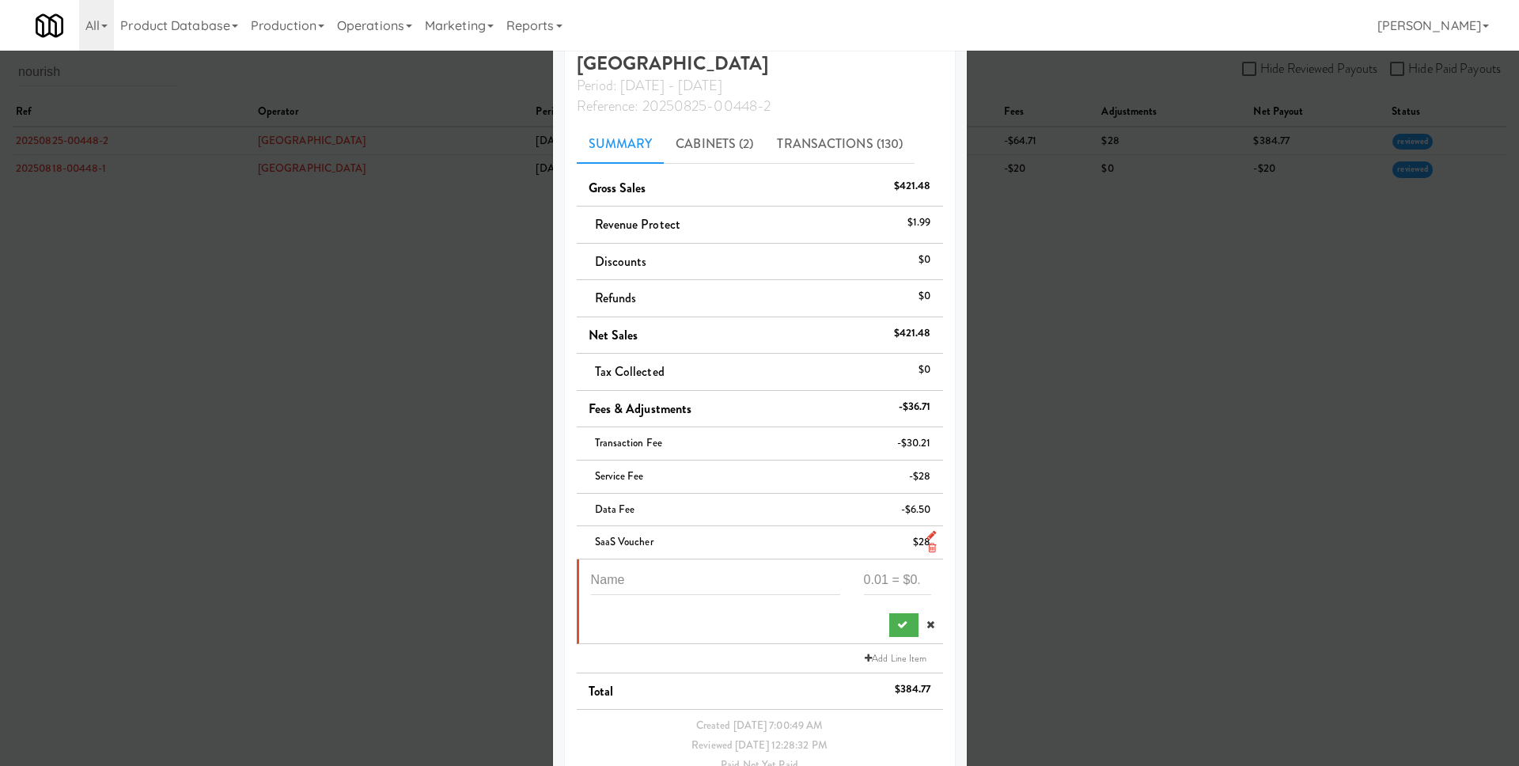
drag, startPoint x: 910, startPoint y: 622, endPoint x: 906, endPoint y: 548, distance: 74.5
click at [926, 622] on icon at bounding box center [930, 624] width 8 height 10
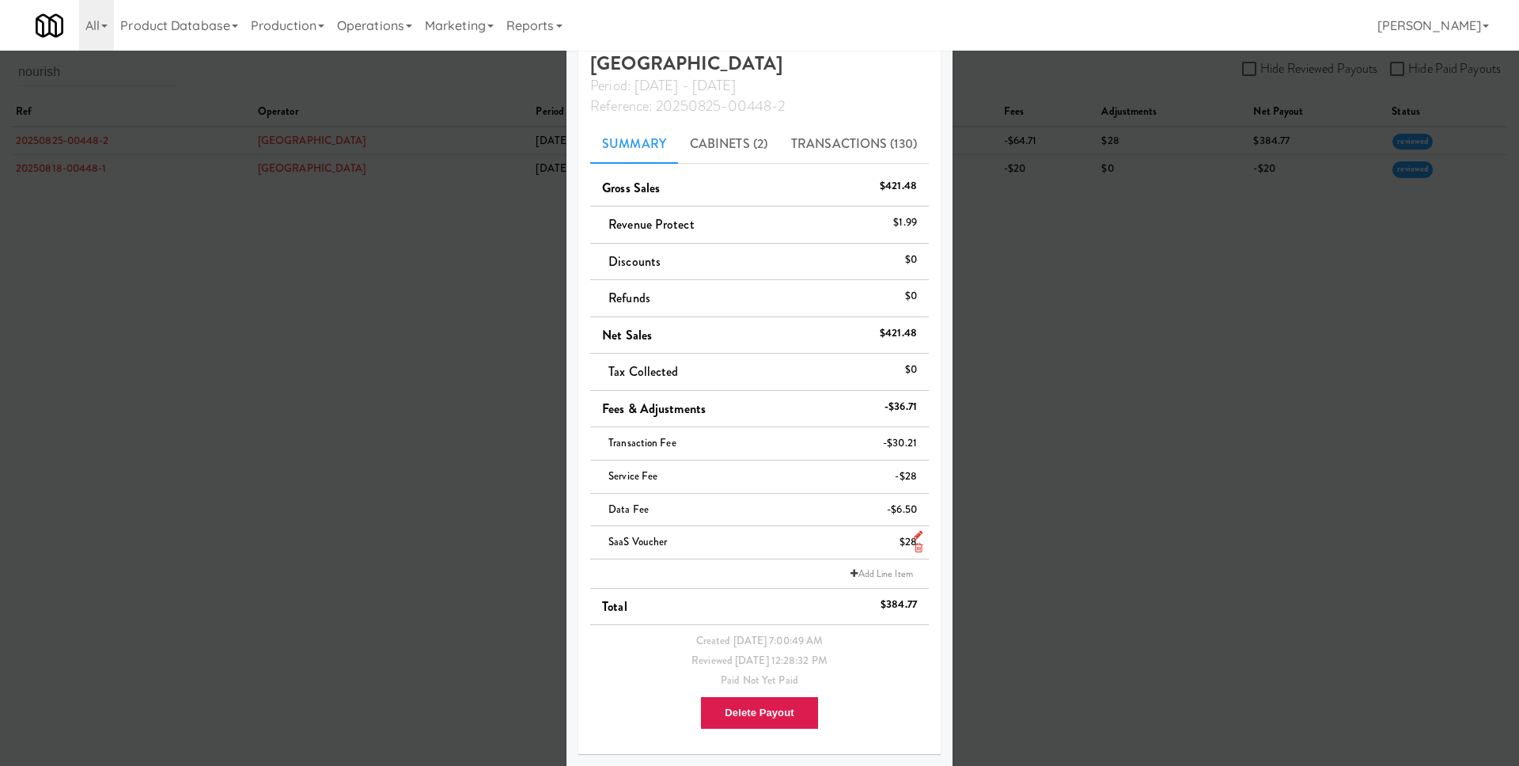
click at [914, 534] on icon at bounding box center [918, 535] width 9 height 10
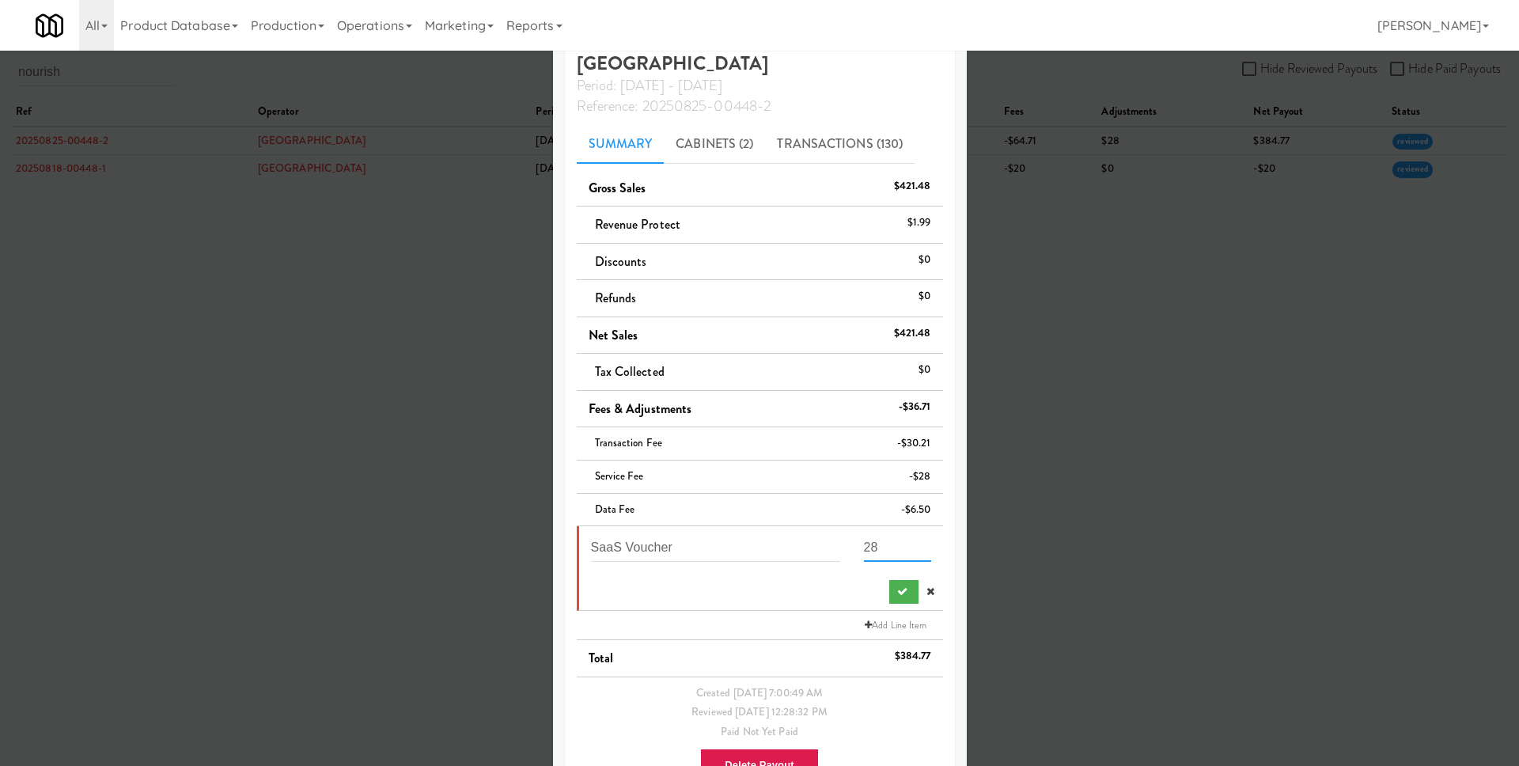
drag, startPoint x: 859, startPoint y: 547, endPoint x: 844, endPoint y: 544, distance: 15.2
click at [852, 544] on div "28" at bounding box center [897, 552] width 91 height 41
type input "48"
click at [897, 592] on icon "submit" at bounding box center [902, 591] width 10 height 10
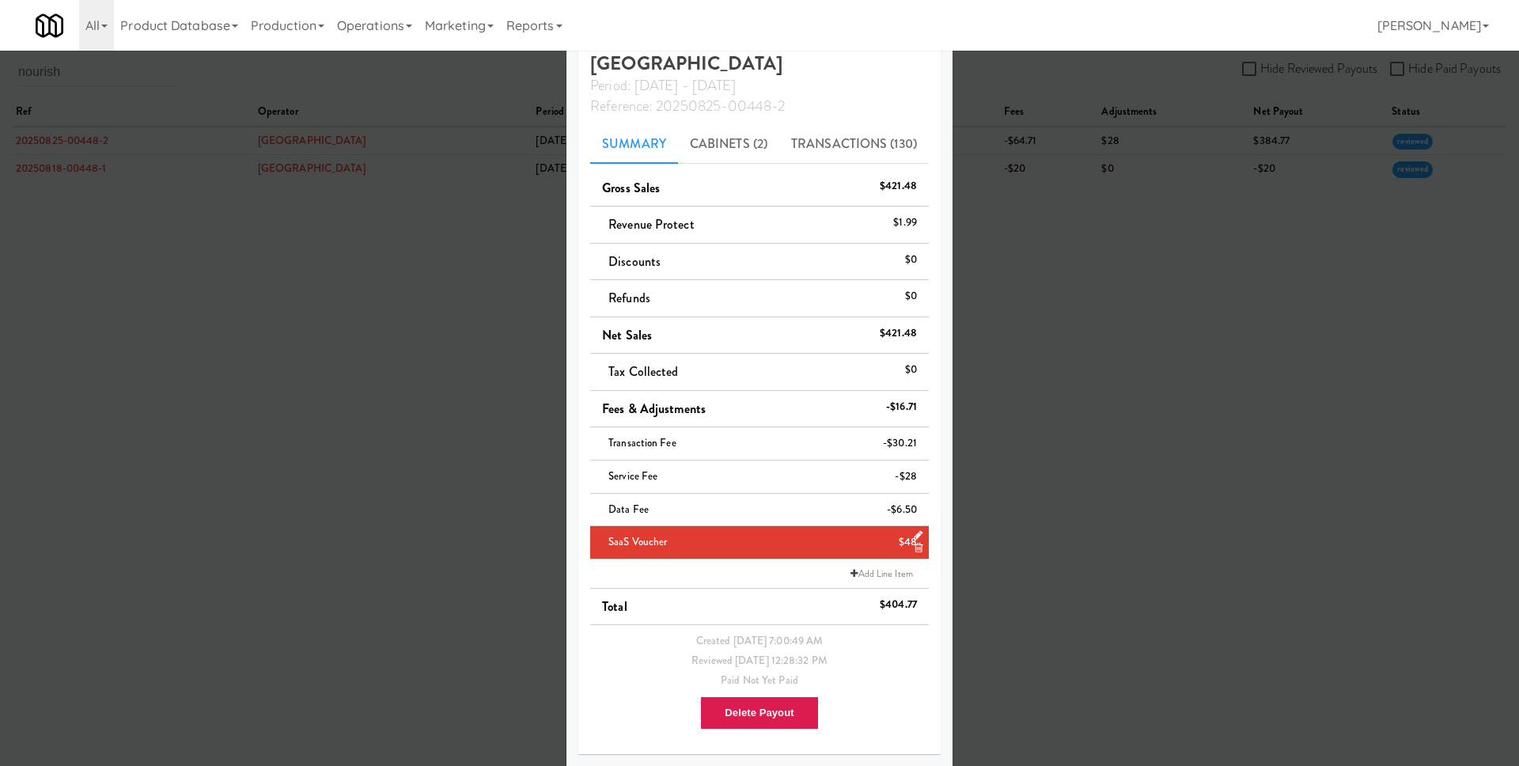
click at [1002, 541] on div at bounding box center [759, 383] width 1519 height 766
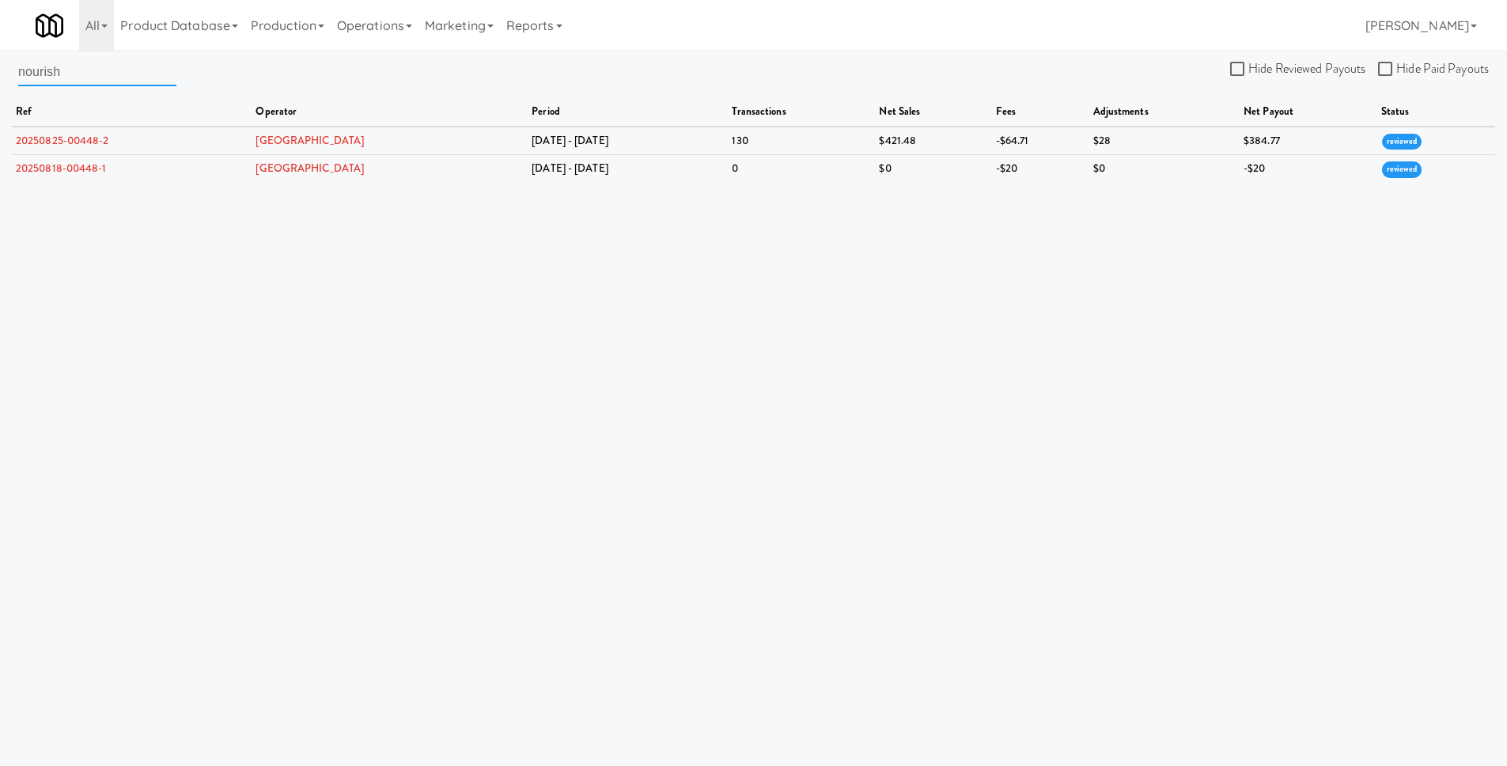
click at [114, 76] on input "nourish" at bounding box center [97, 71] width 158 height 29
paste input "G&M Market"
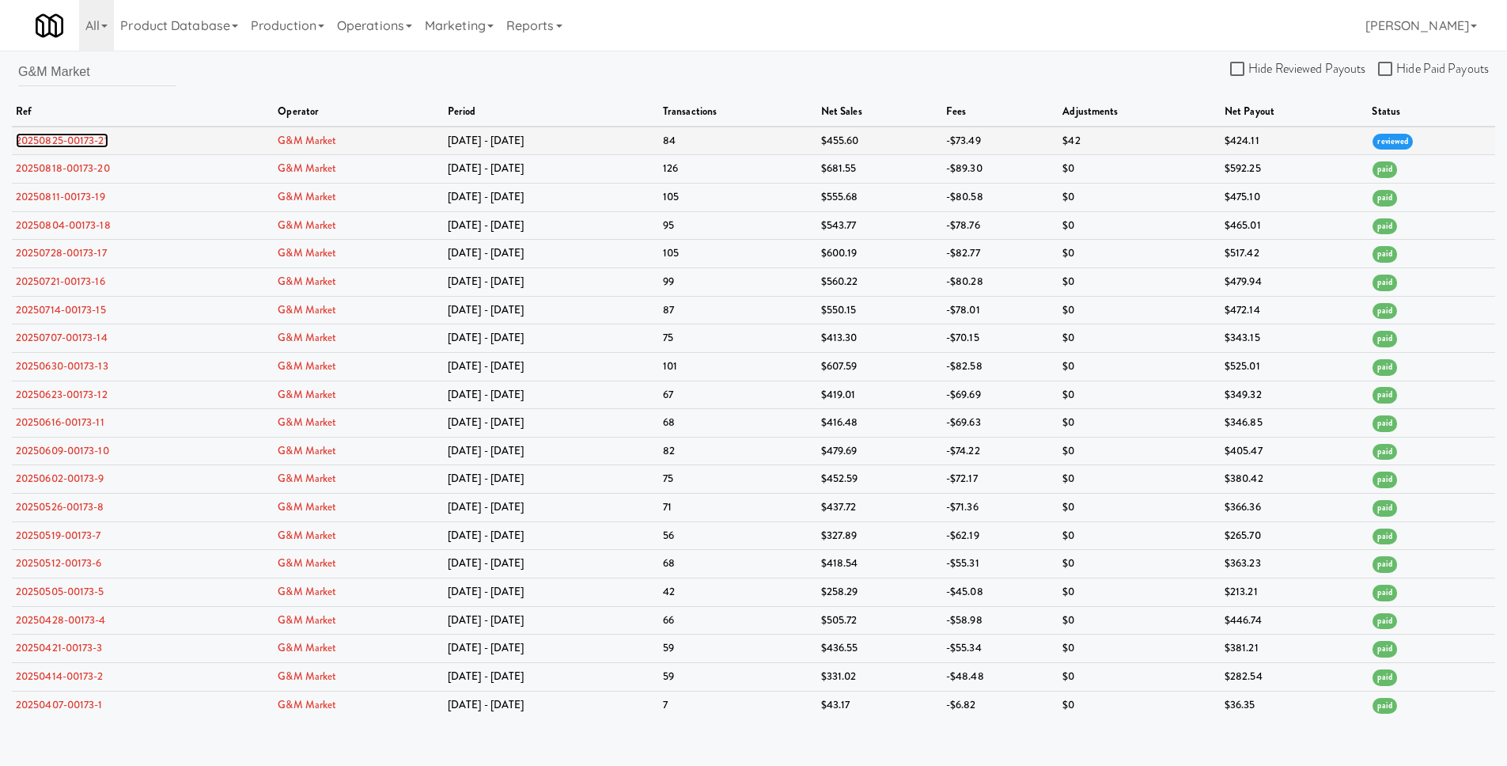
click at [98, 143] on link "20250825-00173-21" at bounding box center [62, 140] width 93 height 15
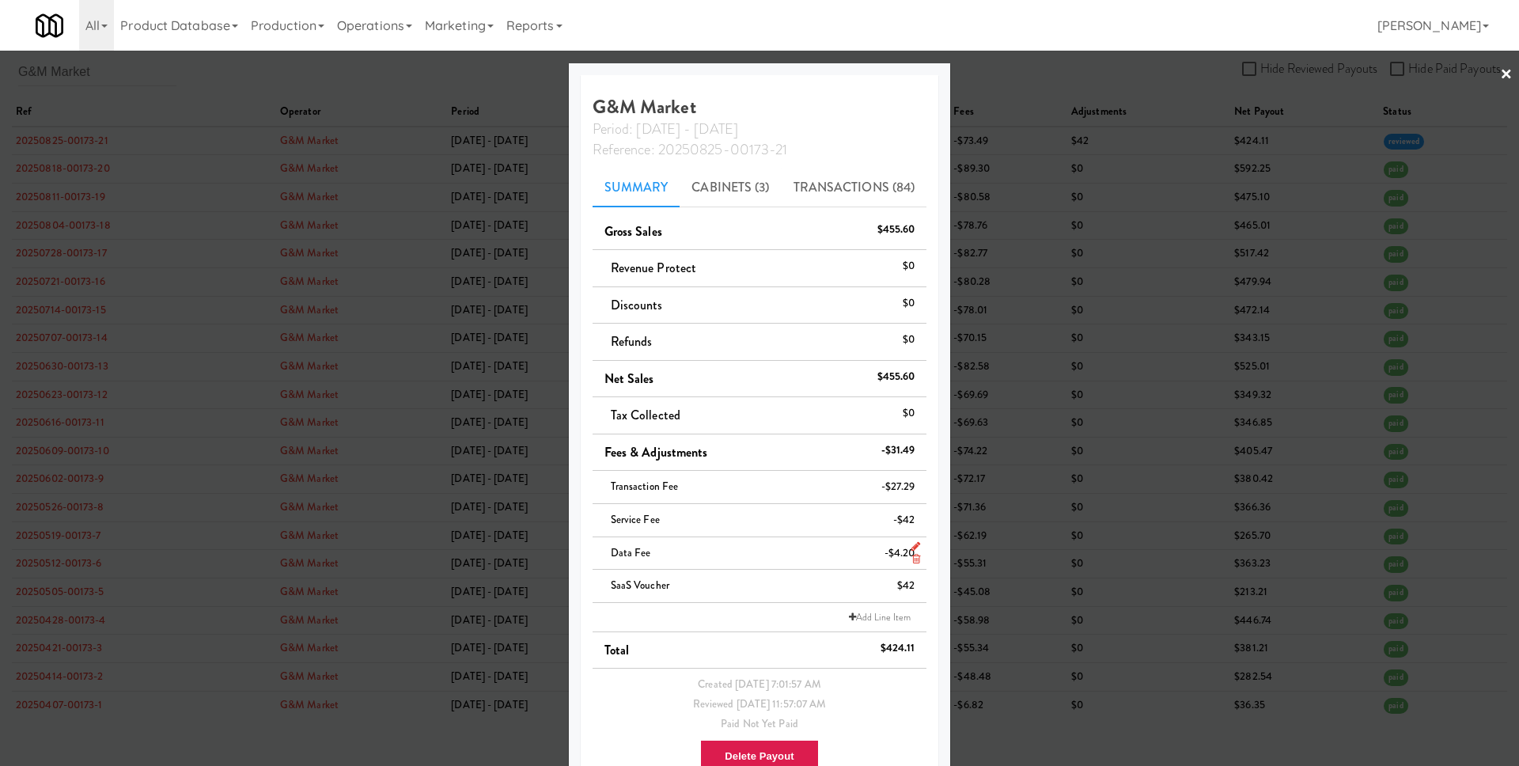
click at [912, 560] on icon at bounding box center [916, 559] width 8 height 10
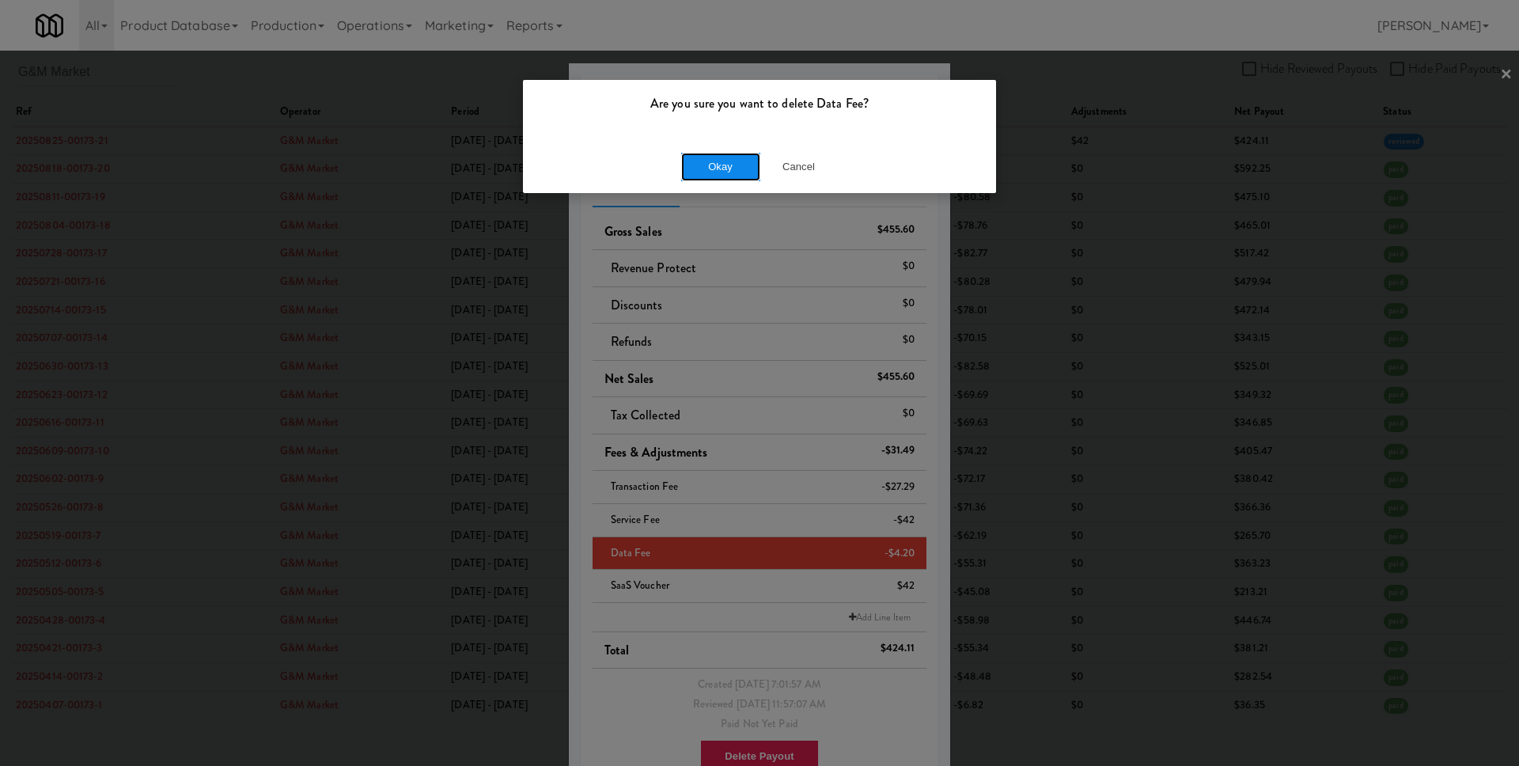
click at [735, 173] on button "Okay" at bounding box center [720, 167] width 79 height 28
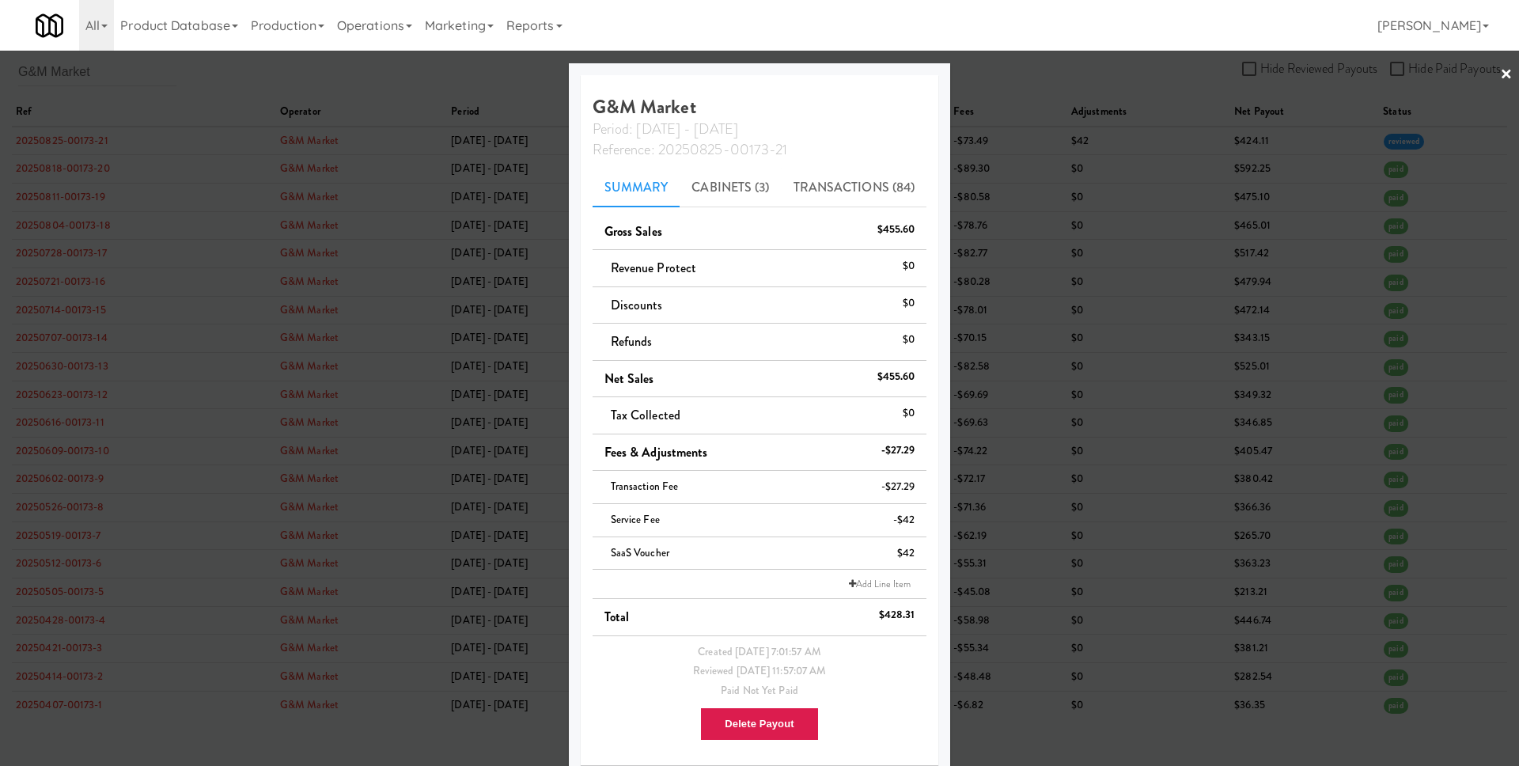
click at [1096, 382] on div at bounding box center [759, 383] width 1519 height 766
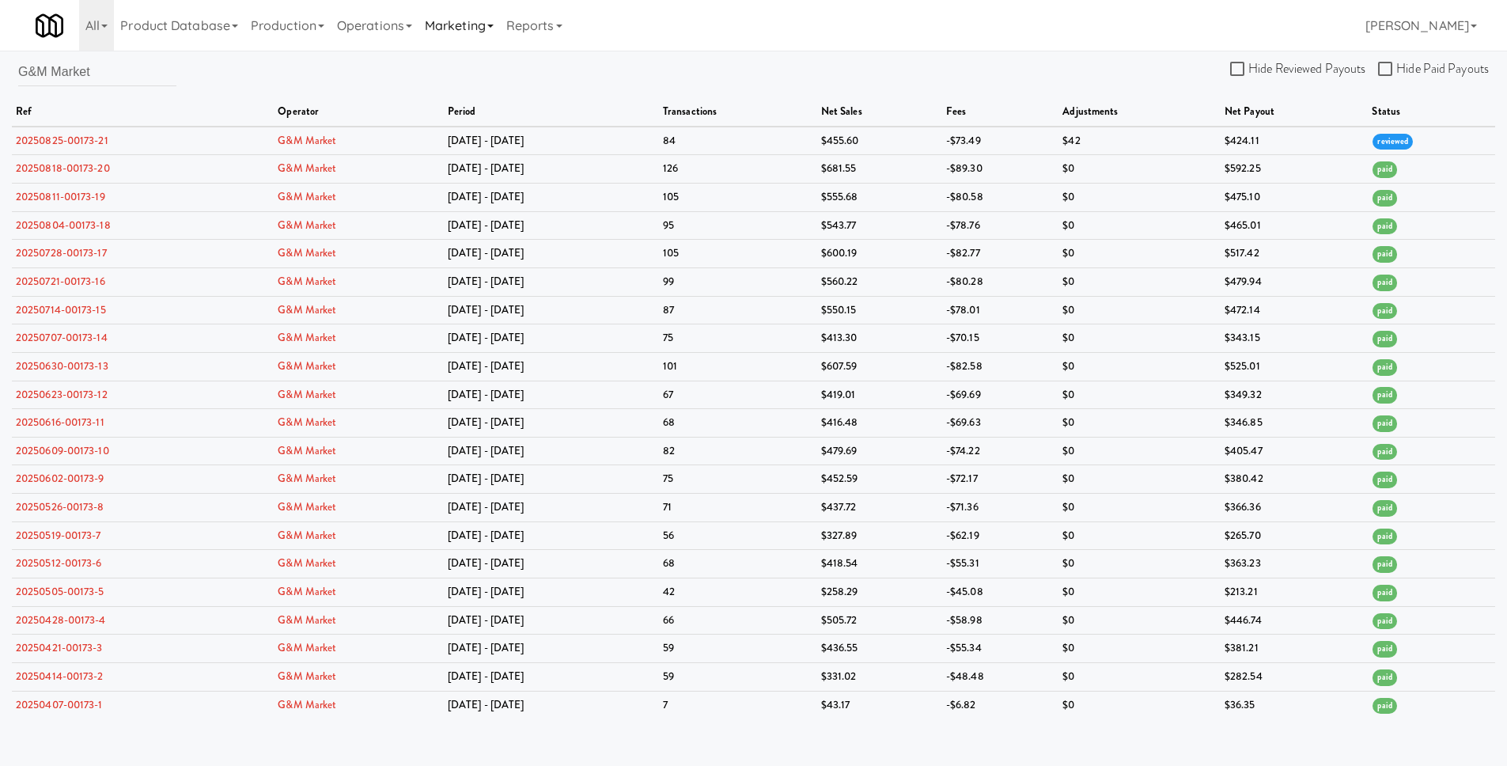
click at [467, 21] on link "Marketing" at bounding box center [458, 25] width 81 height 51
click at [566, 27] on link "Reports" at bounding box center [534, 25] width 69 height 51
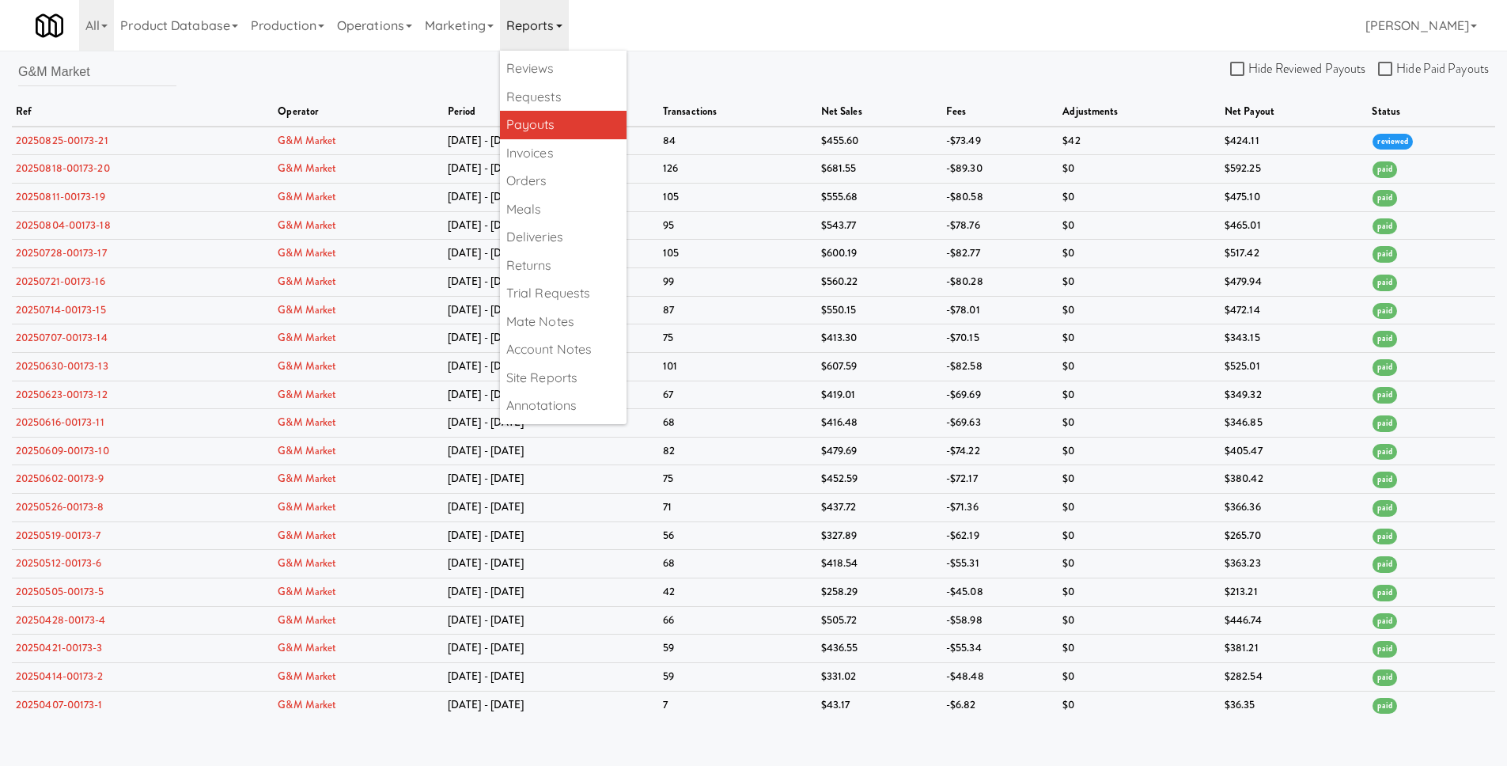
click at [886, 65] on div "G&M Market Hide Reviewed Payouts Hide Paid Payouts ref operator period transact…" at bounding box center [753, 387] width 1507 height 661
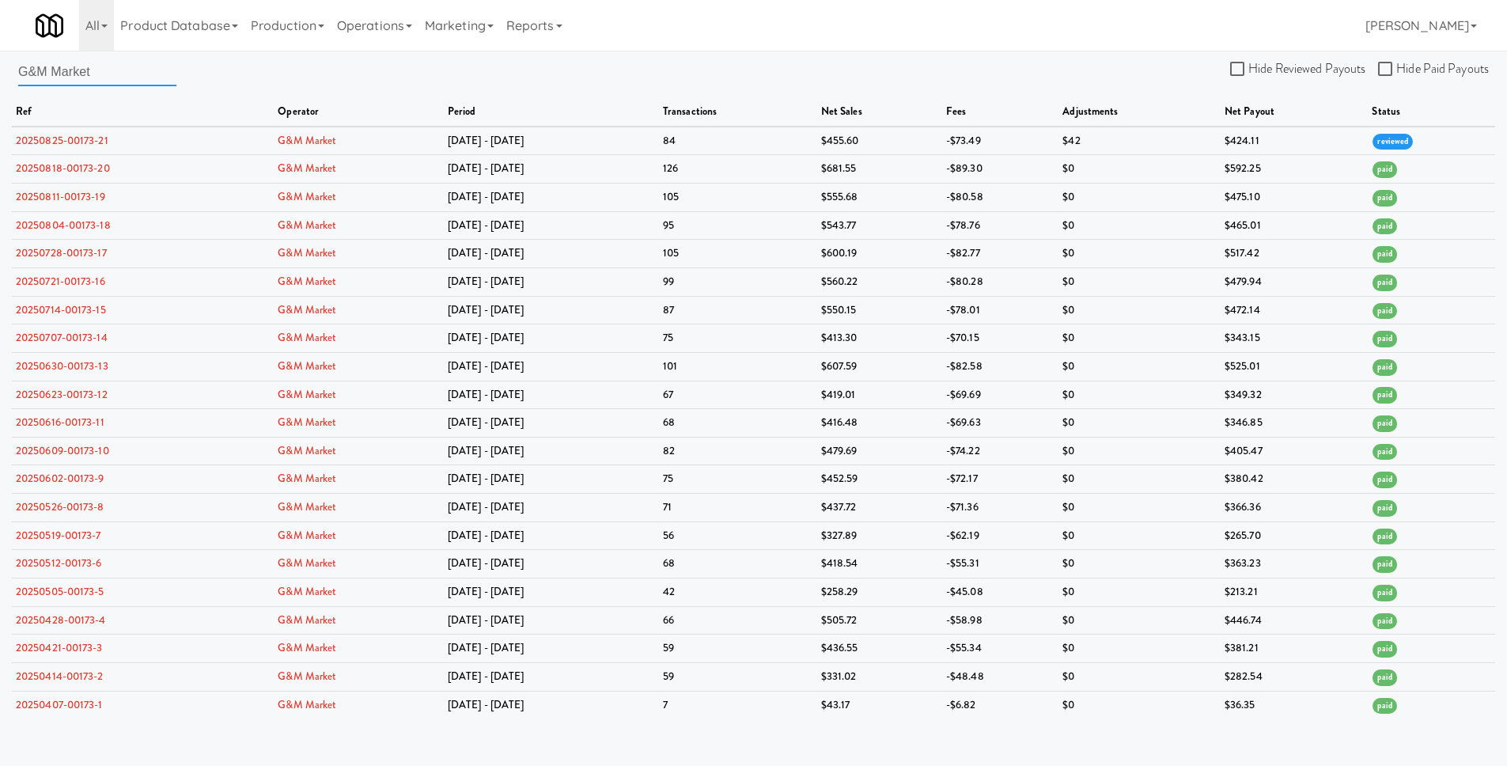
click at [98, 73] on input "G&M Market" at bounding box center [97, 71] width 158 height 29
paste input "[GEOGRAPHIC_DATA]"
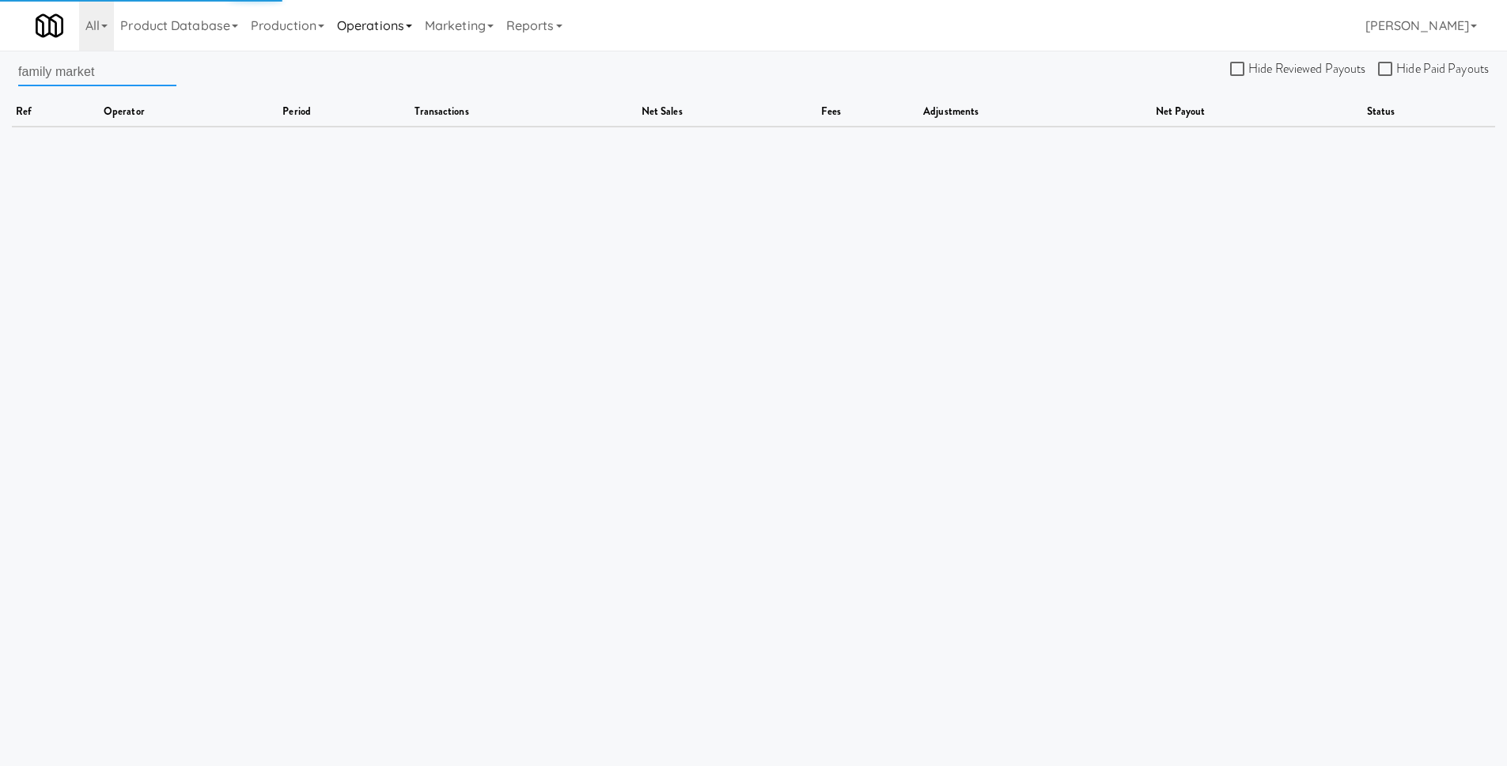
type input "family market"
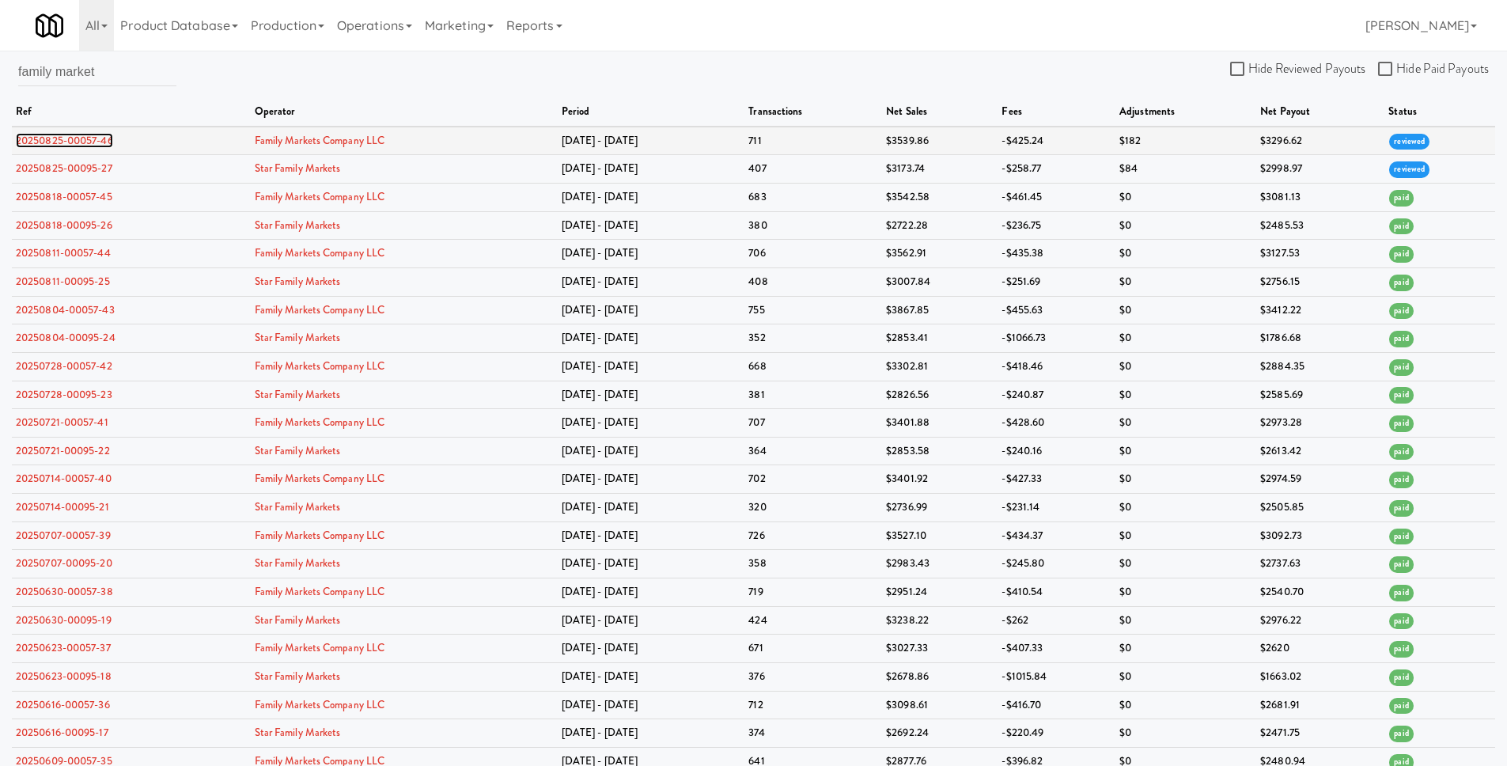
click at [61, 135] on link "20250825-00057-46" at bounding box center [64, 140] width 97 height 15
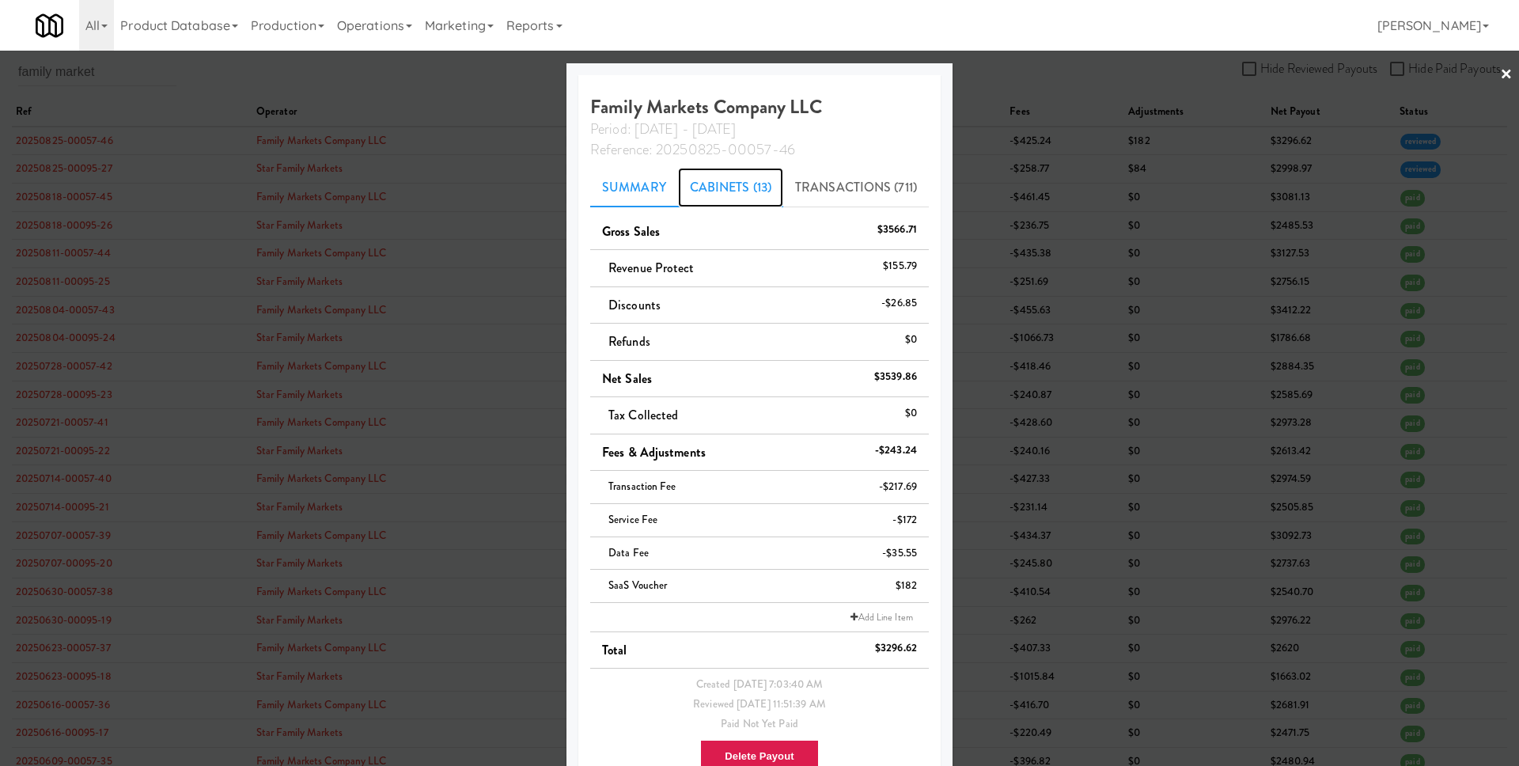
click at [710, 175] on link "Cabinets (13)" at bounding box center [730, 188] width 105 height 40
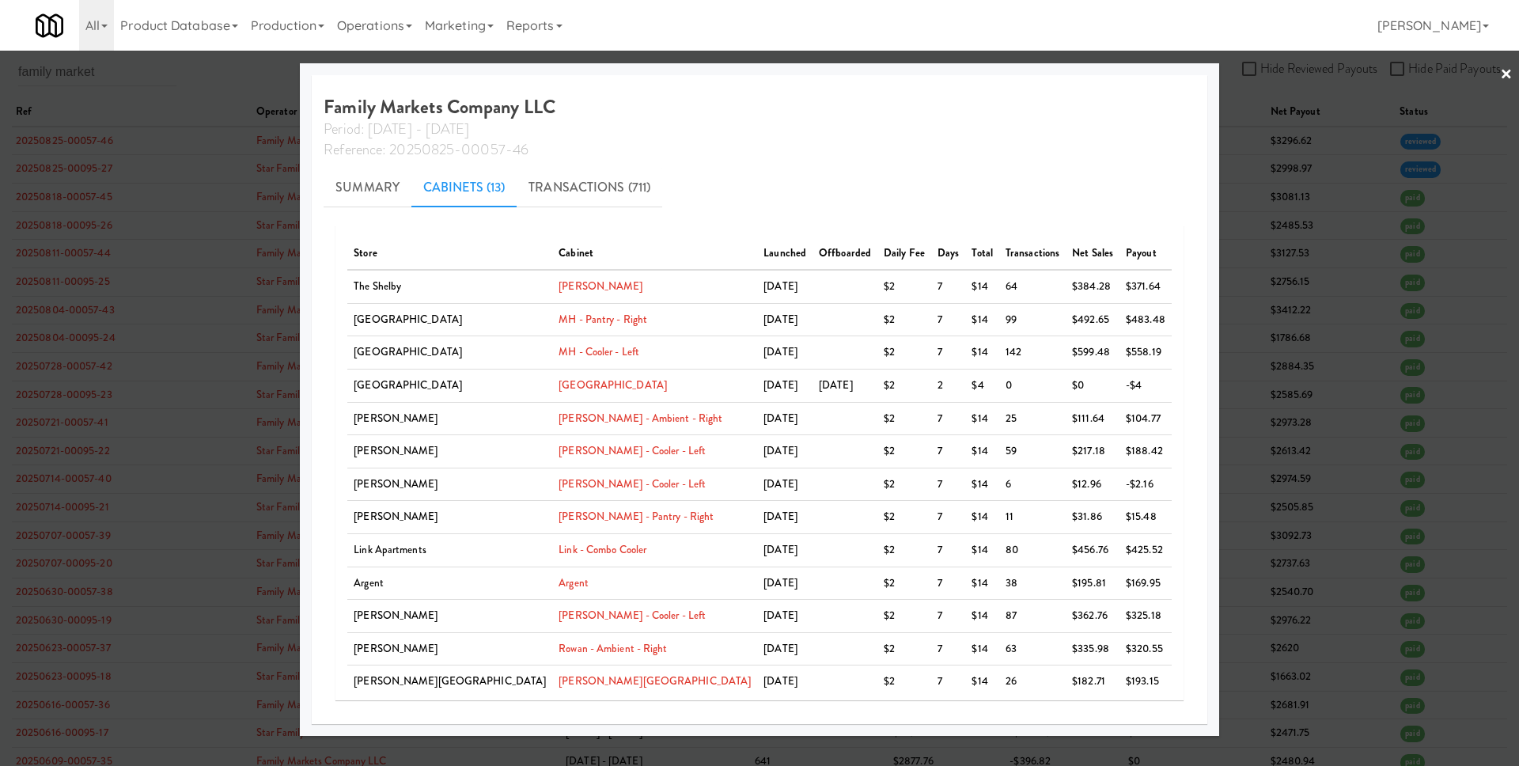
click at [1353, 349] on div at bounding box center [759, 383] width 1519 height 766
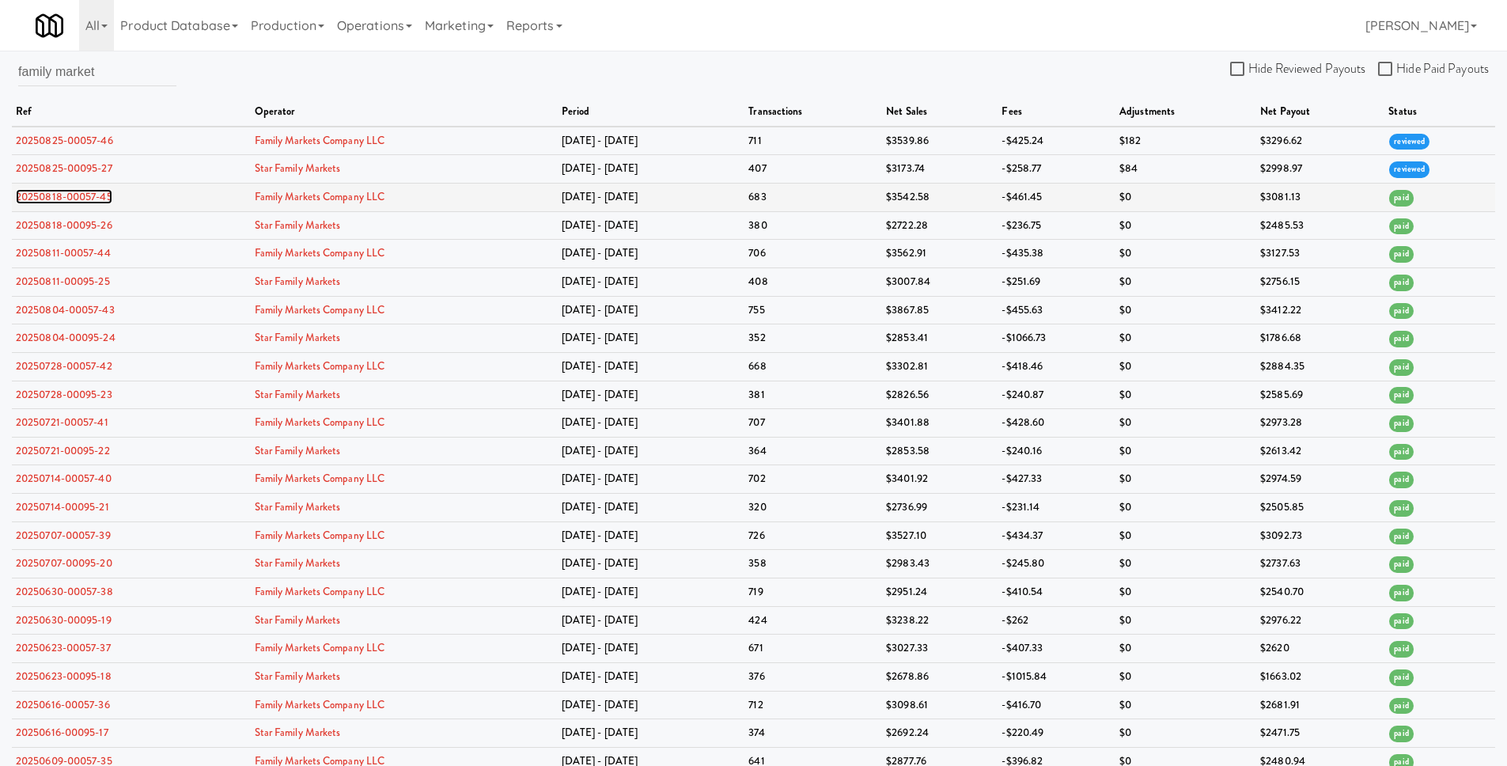
click at [101, 200] on link "20250818-00057-45" at bounding box center [64, 196] width 96 height 15
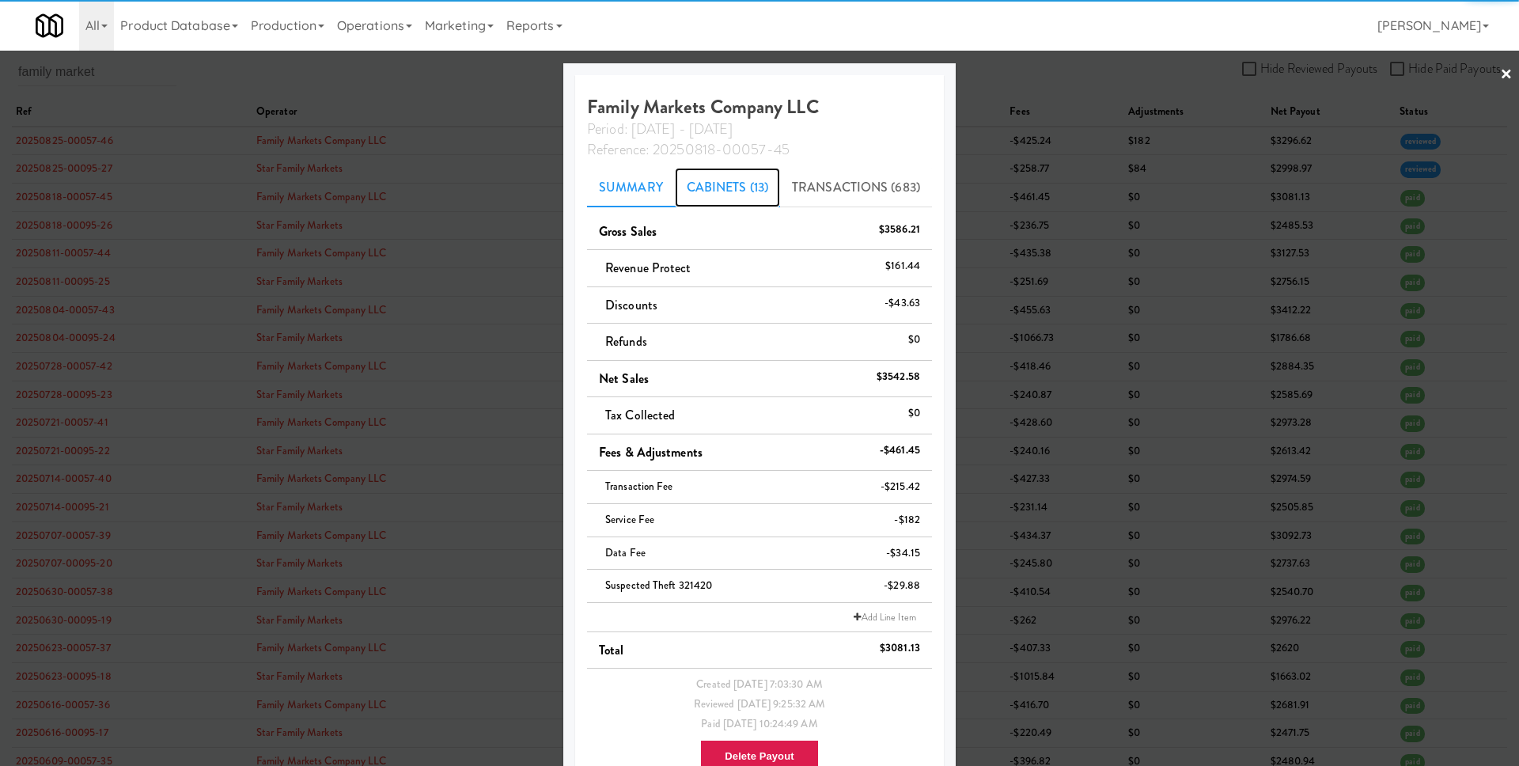
click at [713, 183] on link "Cabinets (13)" at bounding box center [727, 188] width 105 height 40
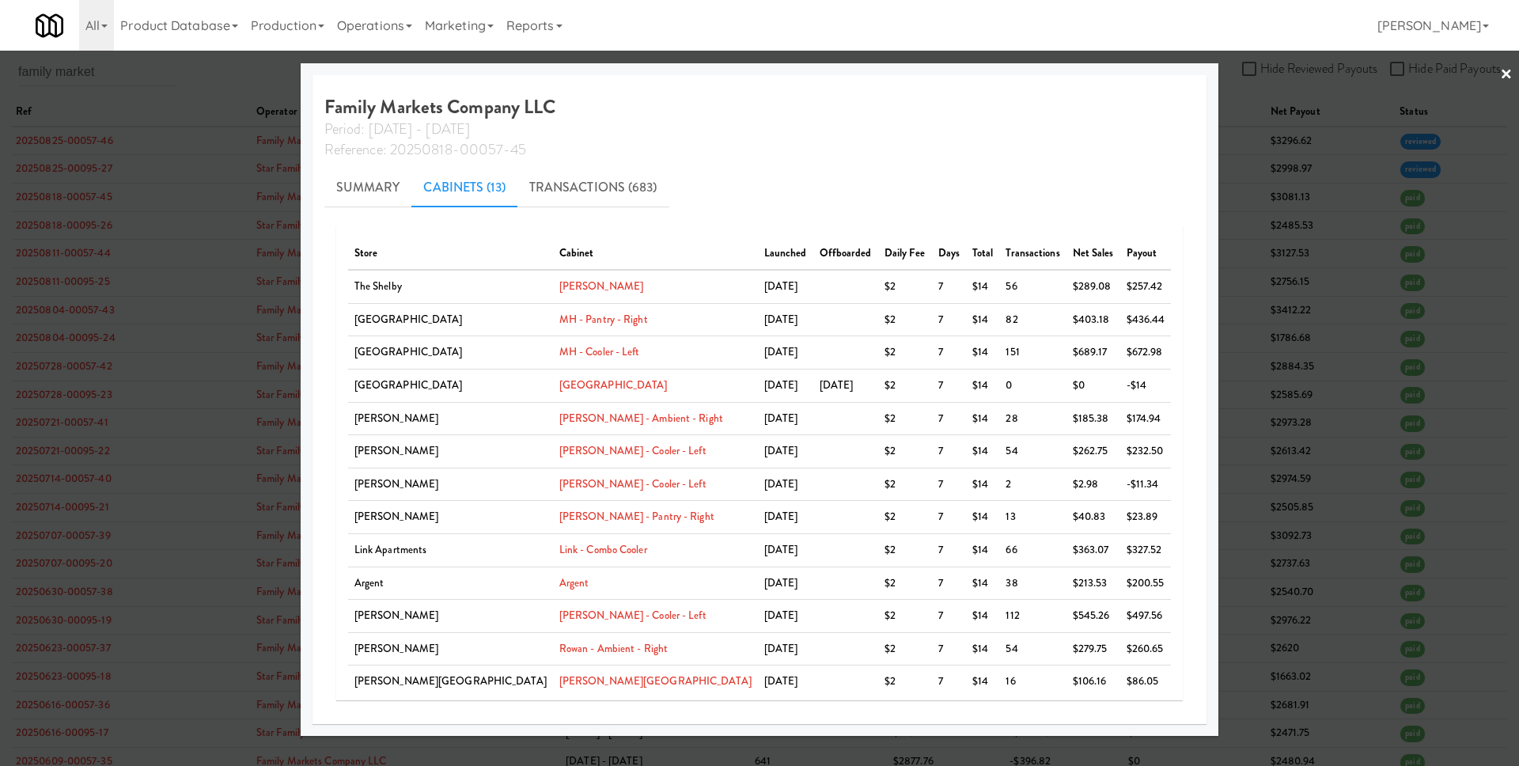
click at [1278, 406] on div at bounding box center [759, 383] width 1519 height 766
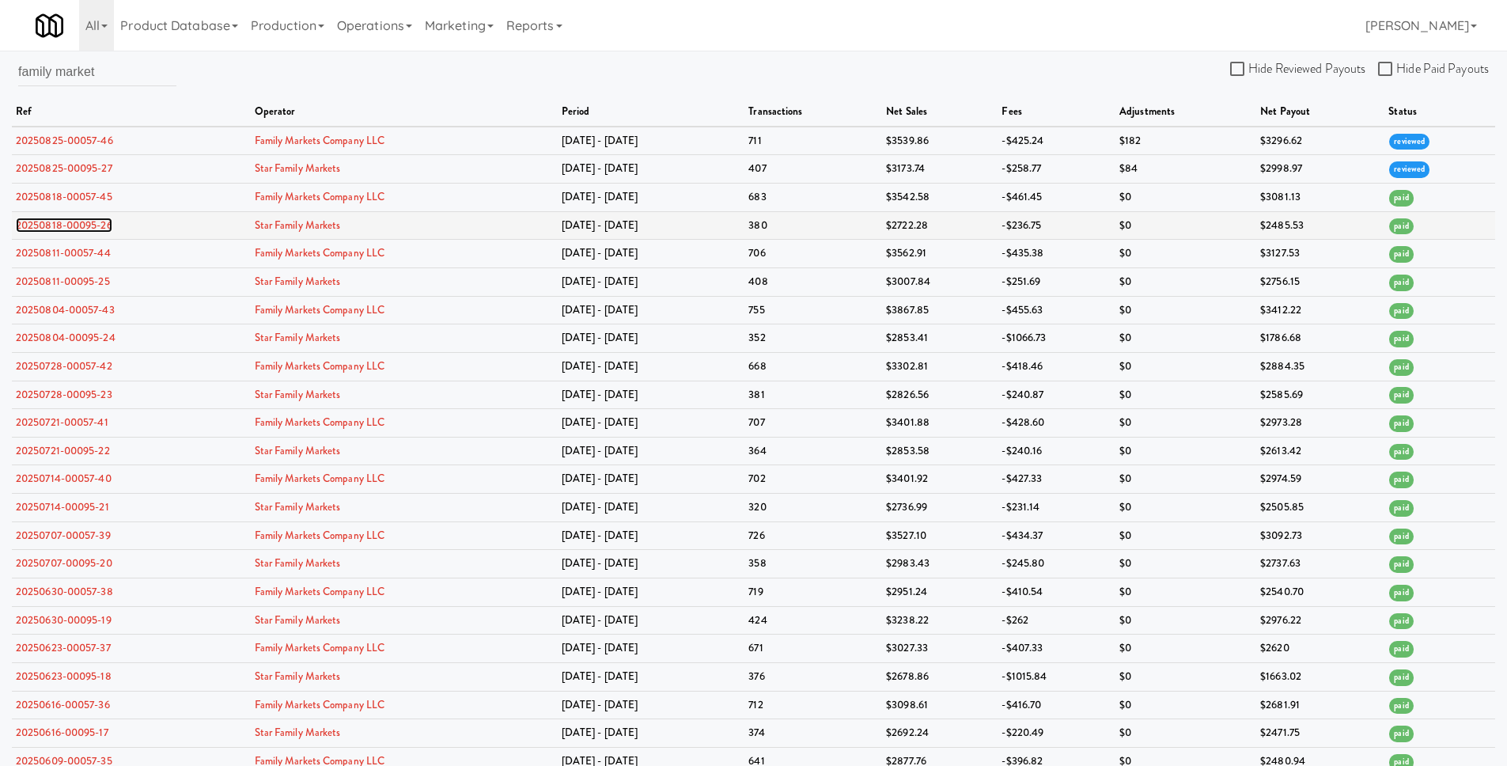
click at [87, 225] on link "20250818-00095-26" at bounding box center [64, 225] width 96 height 15
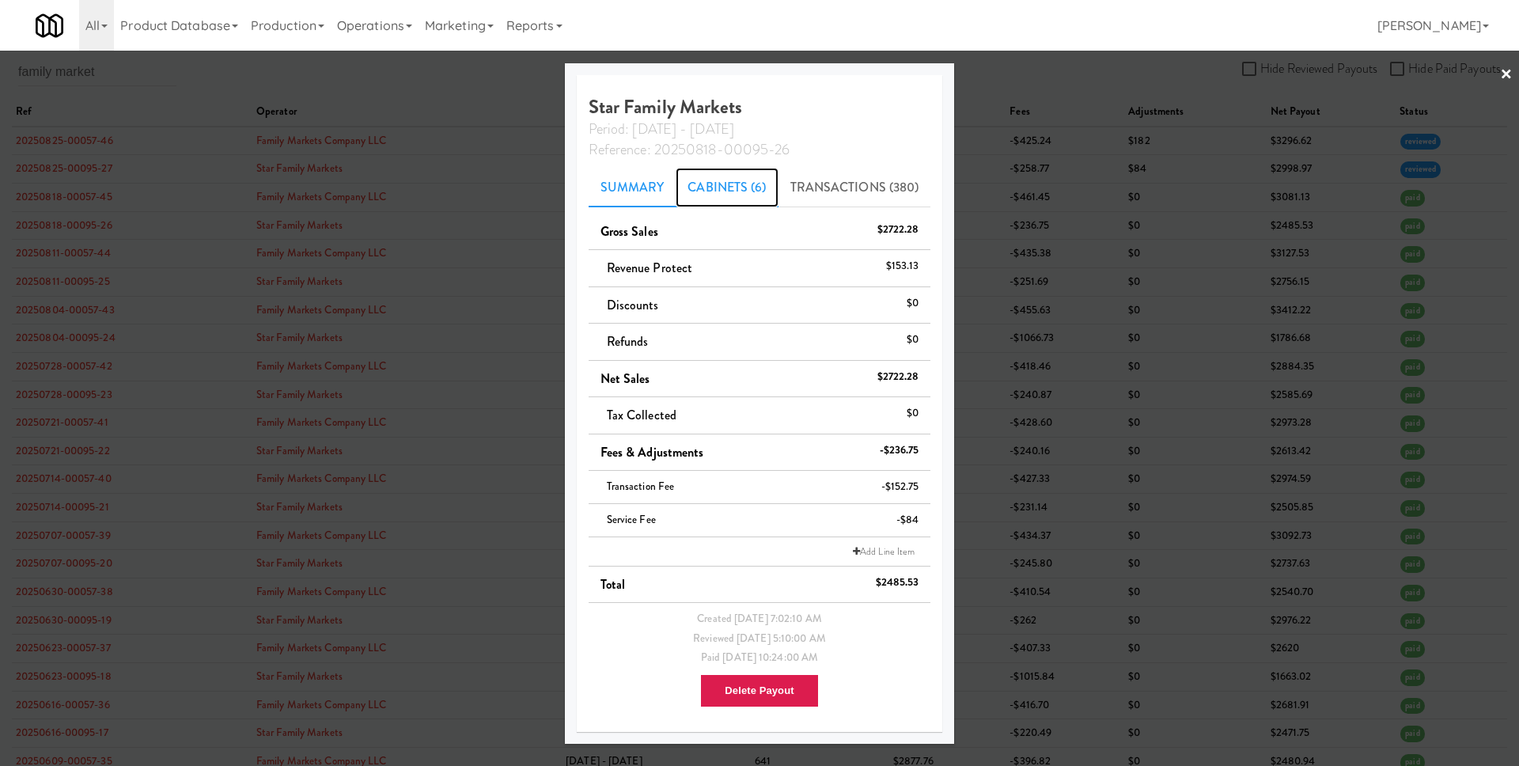
click at [716, 196] on link "Cabinets (6)" at bounding box center [726, 188] width 102 height 40
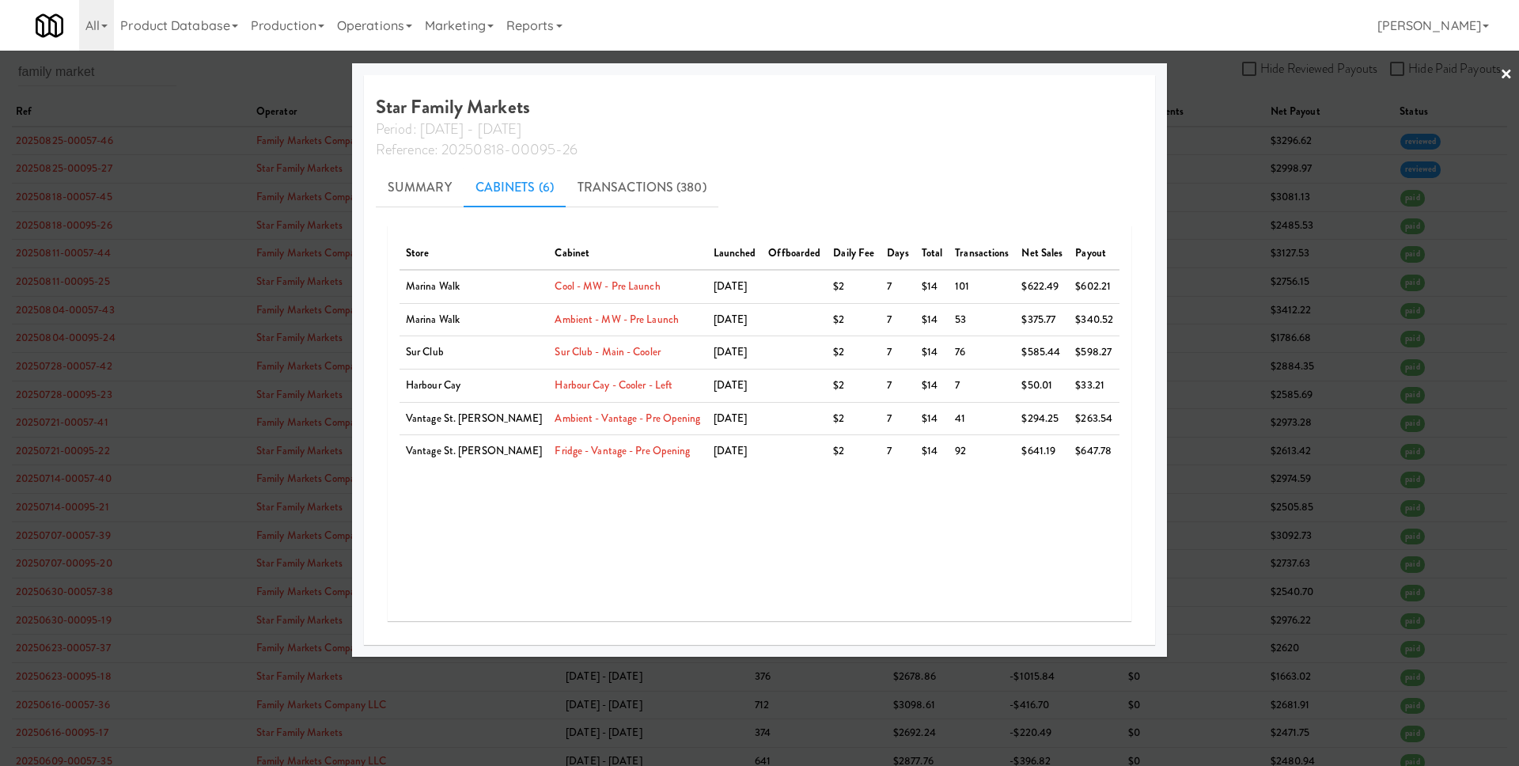
click at [1209, 343] on div at bounding box center [759, 383] width 1519 height 766
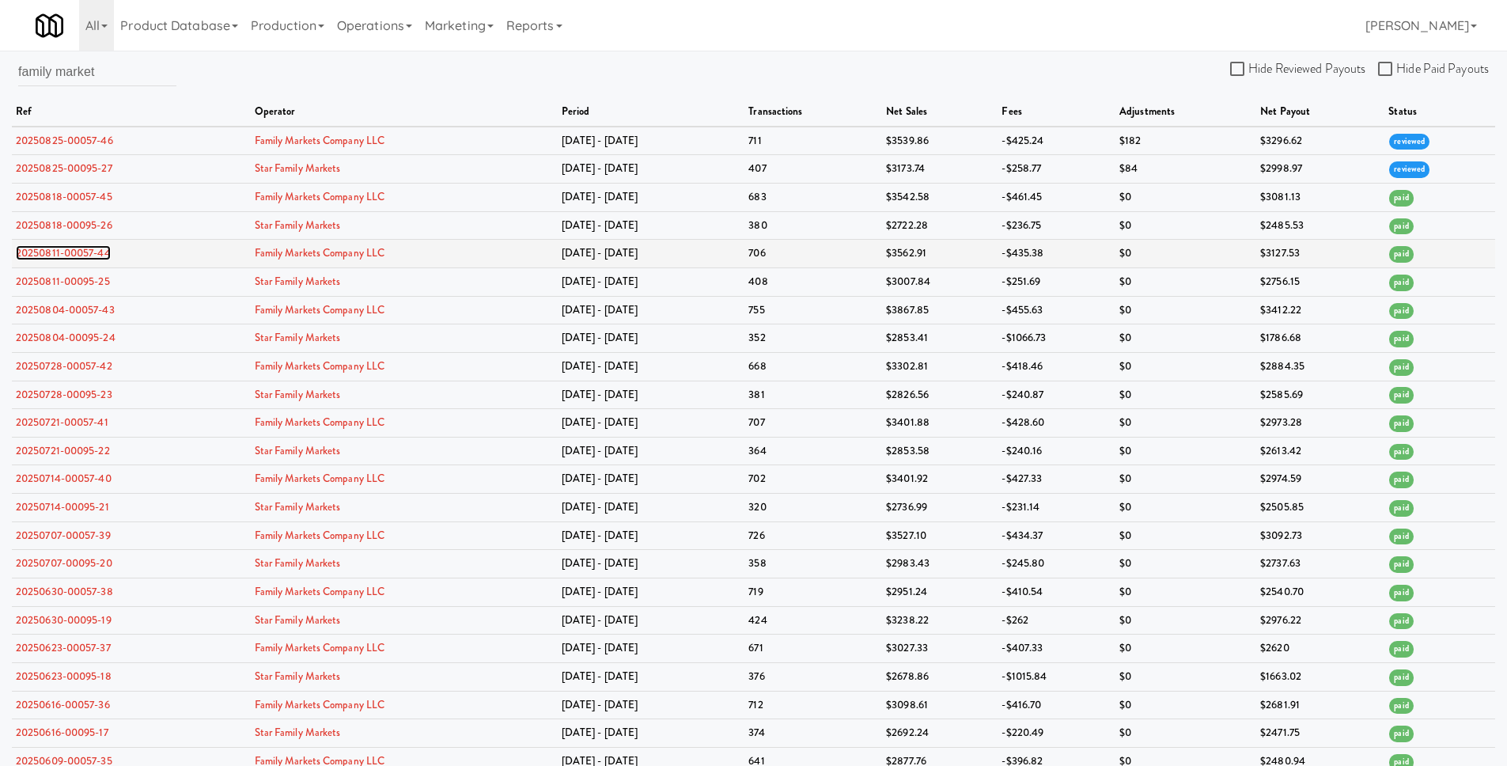
click at [96, 252] on link "20250811-00057-44" at bounding box center [63, 252] width 95 height 15
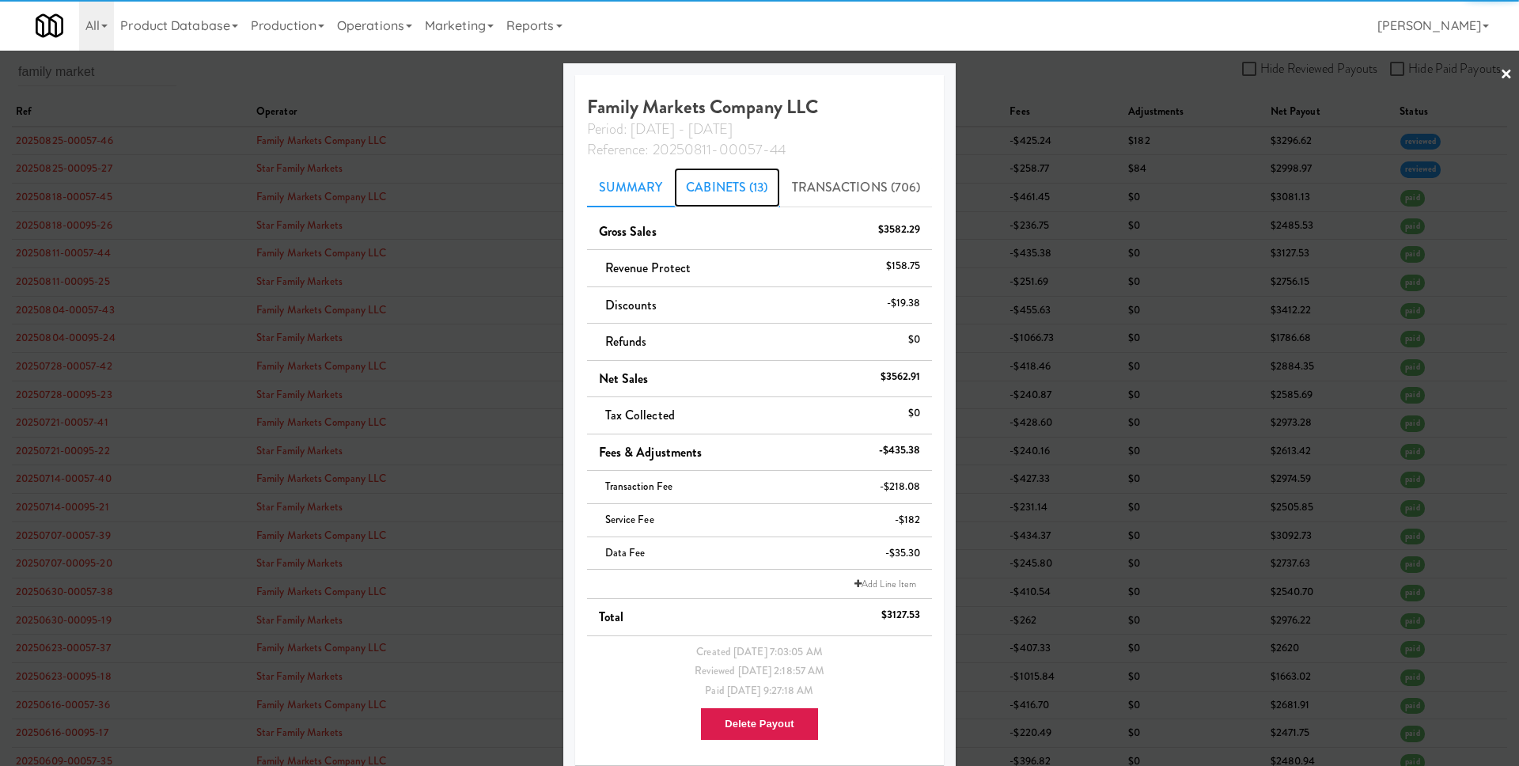
click at [743, 183] on link "Cabinets (13)" at bounding box center [726, 188] width 105 height 40
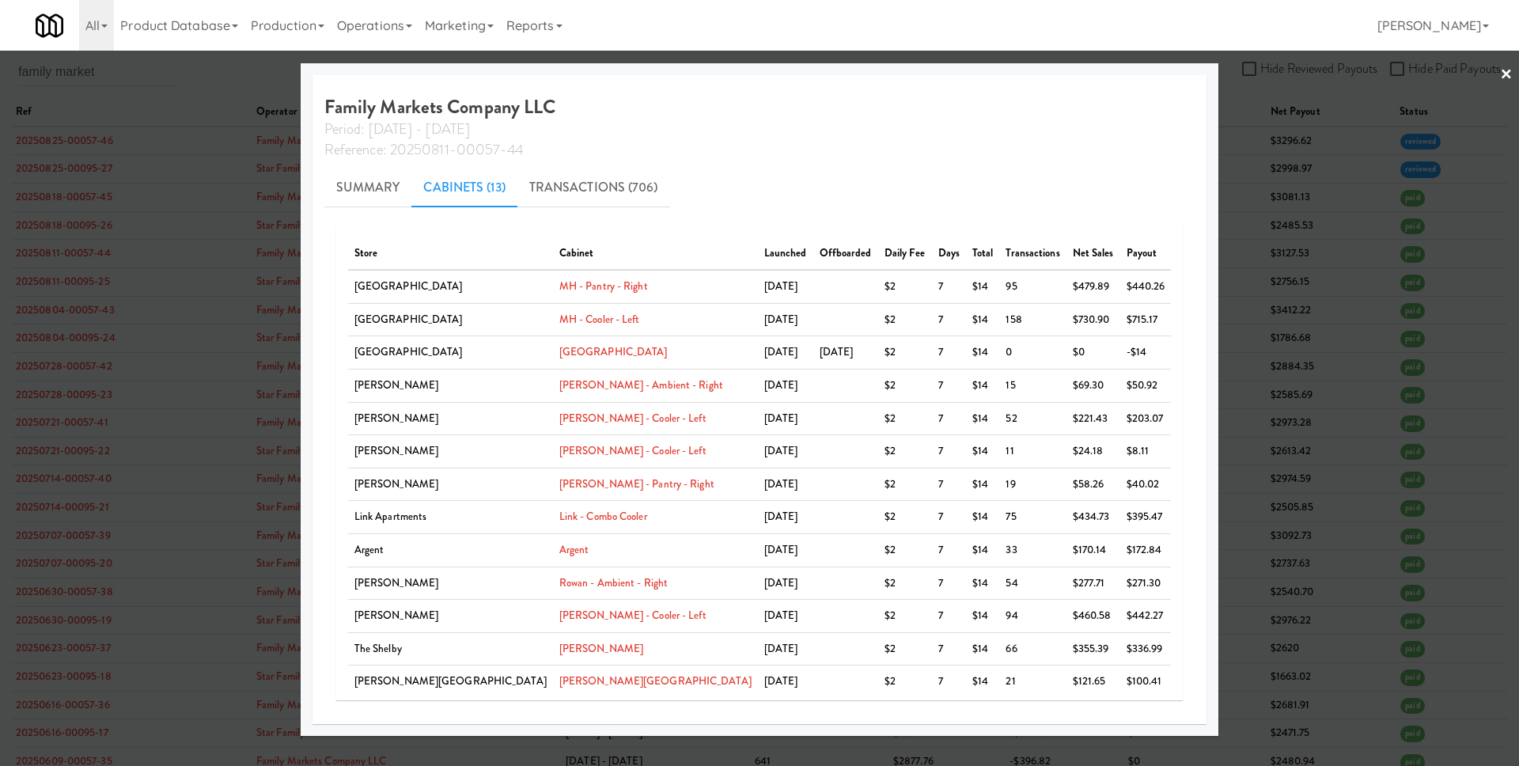
click at [1193, 398] on div at bounding box center [759, 383] width 1519 height 766
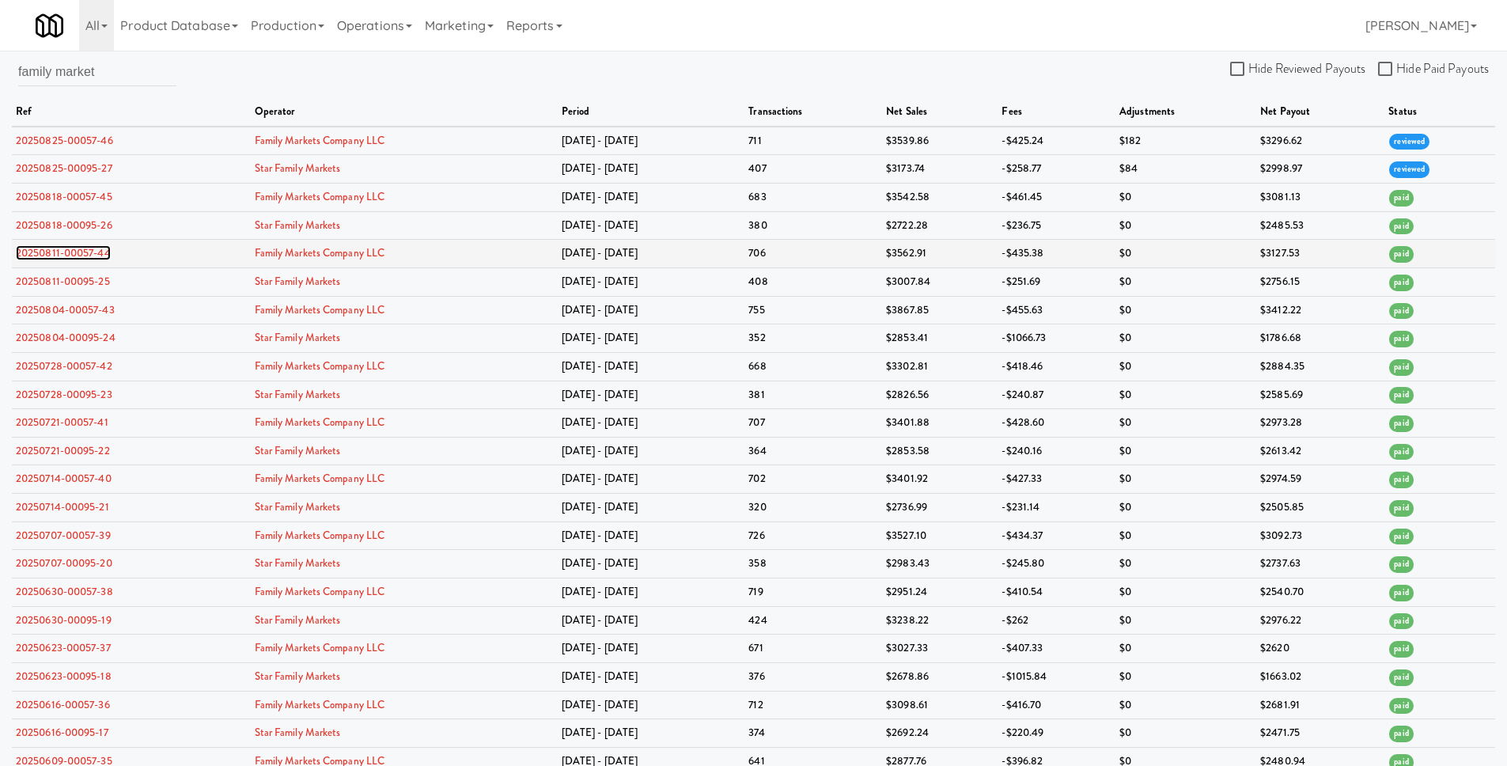
click at [96, 250] on link "20250811-00057-44" at bounding box center [63, 252] width 95 height 15
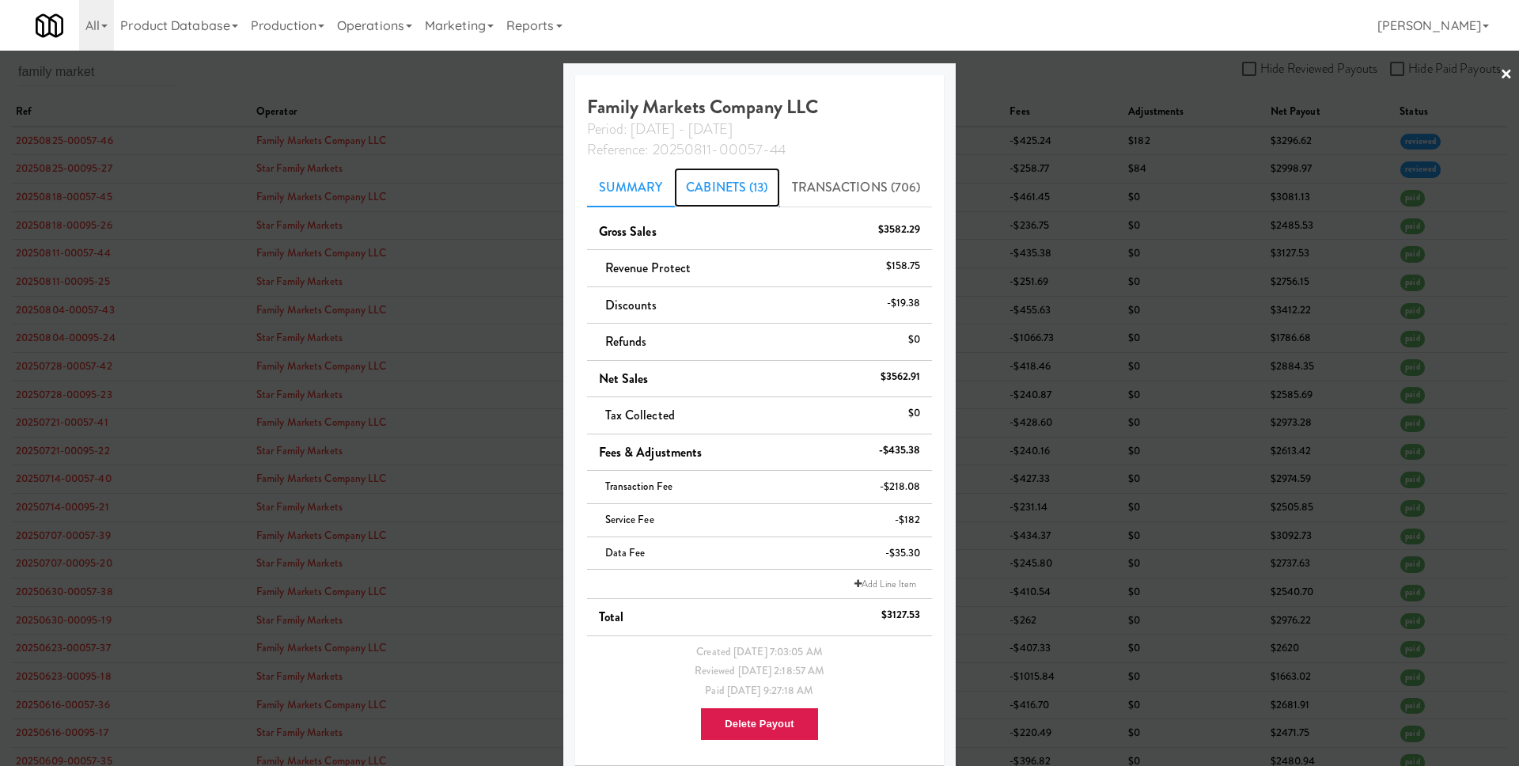
click at [720, 192] on link "Cabinets (13)" at bounding box center [726, 188] width 105 height 40
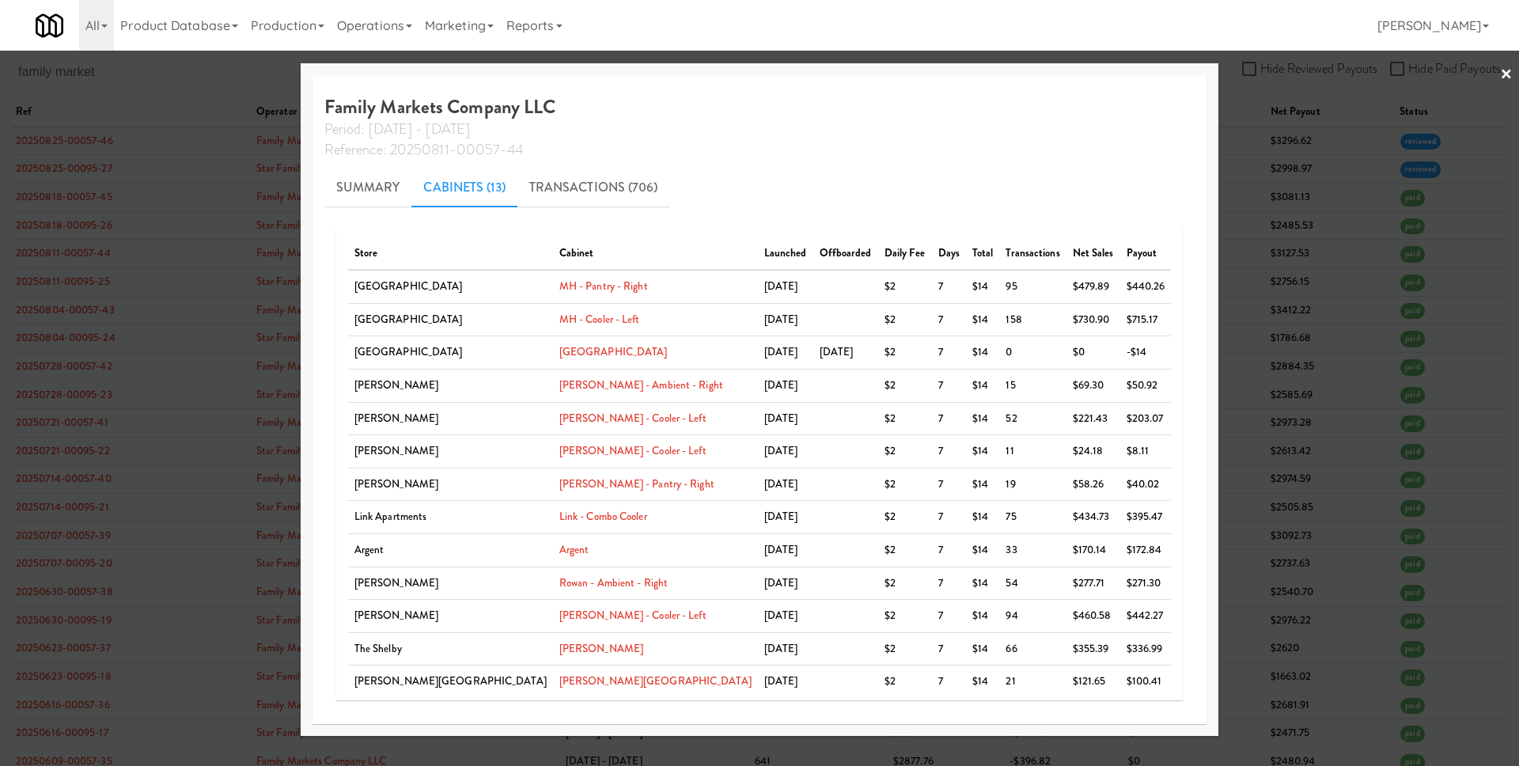
click at [1158, 354] on div at bounding box center [759, 383] width 1519 height 766
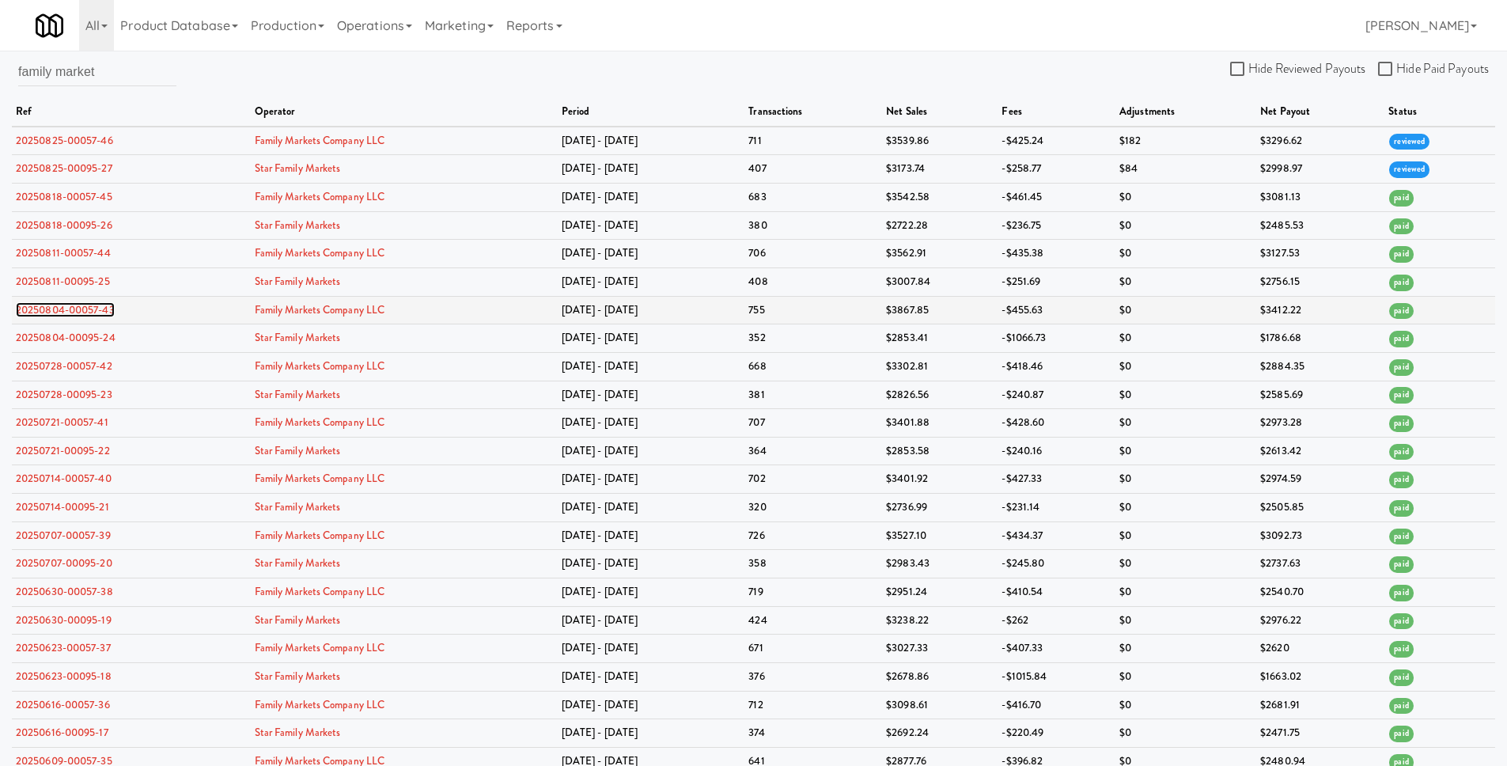
click at [77, 305] on link "20250804-00057-43" at bounding box center [65, 309] width 99 height 15
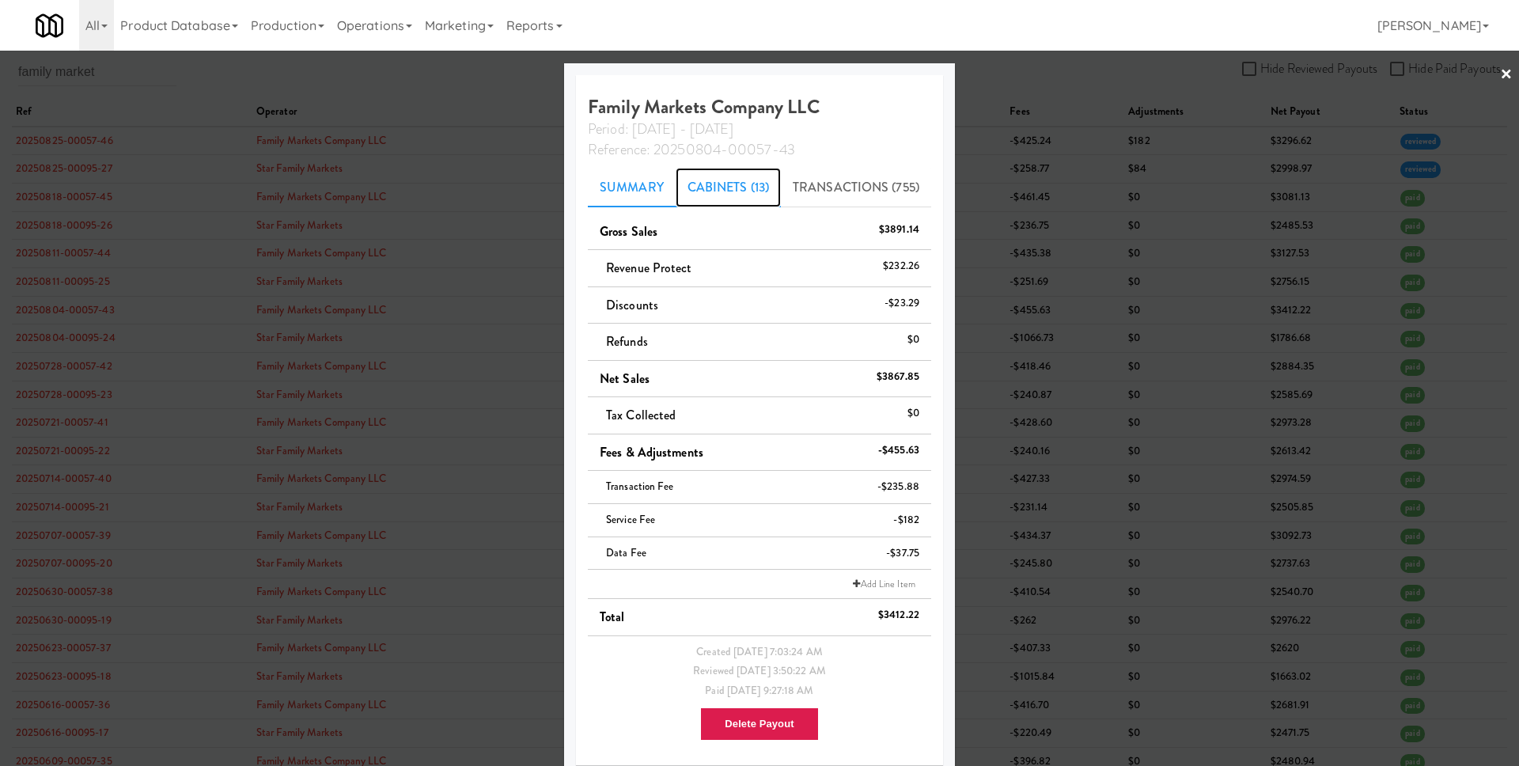
click at [749, 180] on link "Cabinets (13)" at bounding box center [727, 188] width 105 height 40
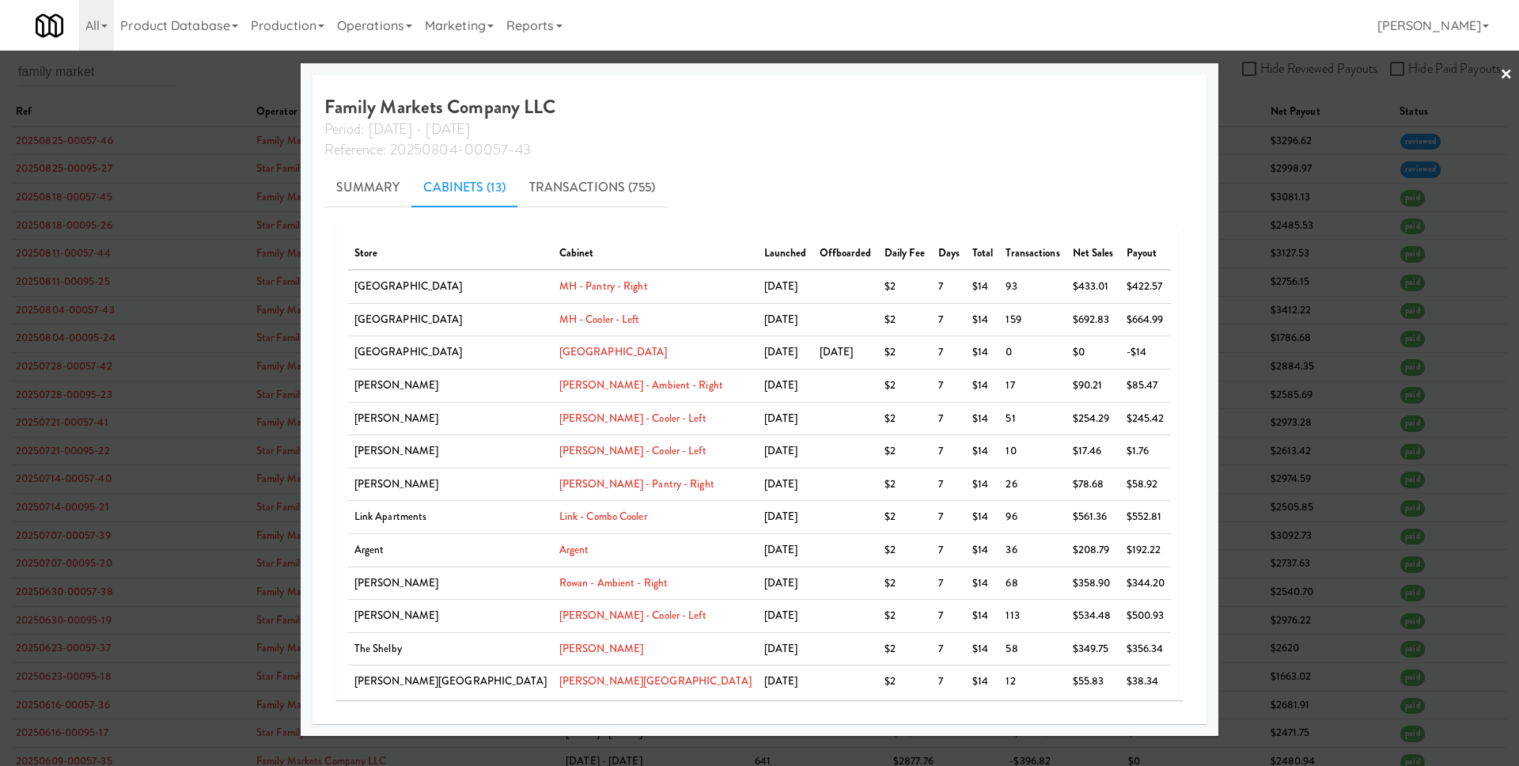
click at [1162, 289] on div at bounding box center [759, 383] width 1519 height 766
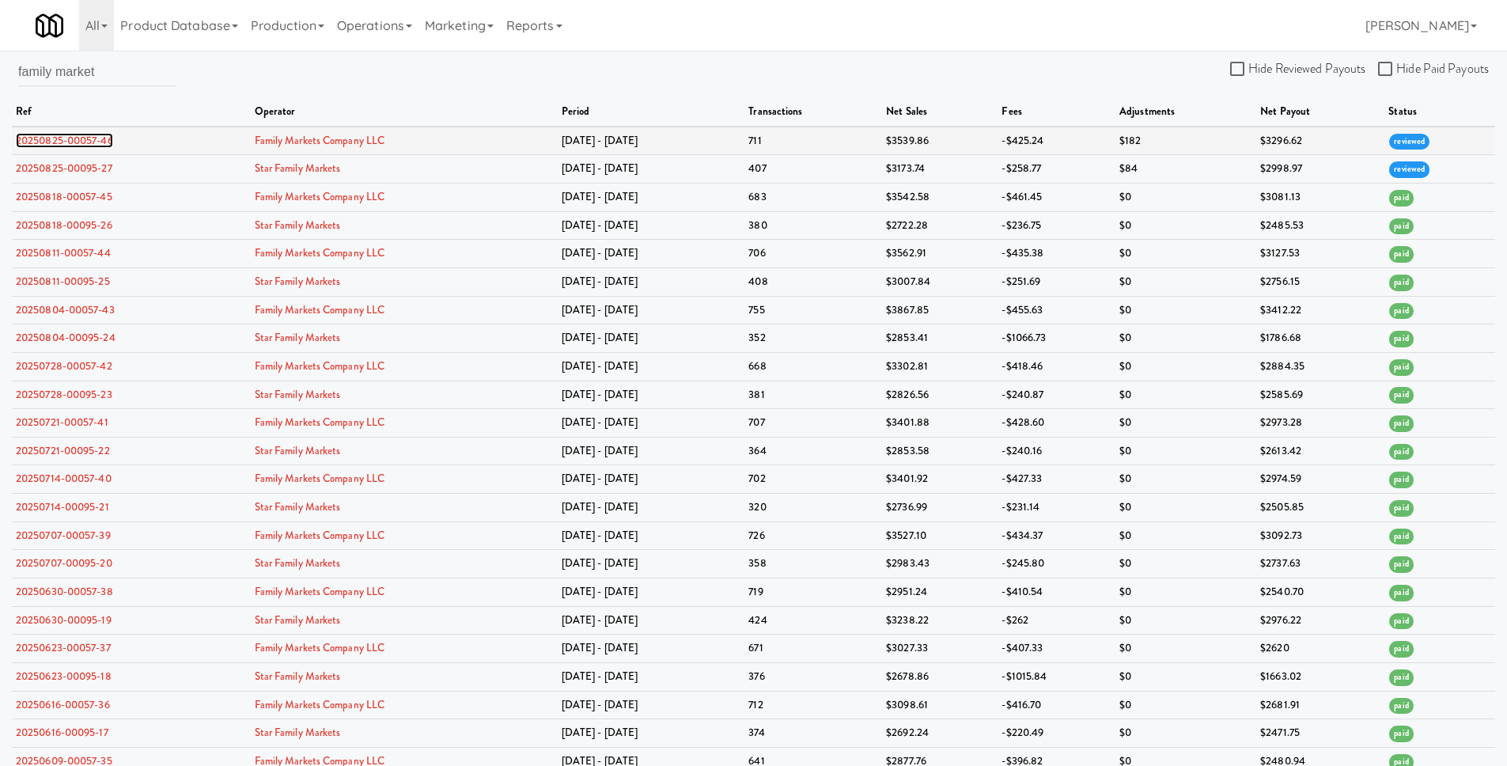
click at [60, 138] on link "20250825-00057-46" at bounding box center [64, 140] width 97 height 15
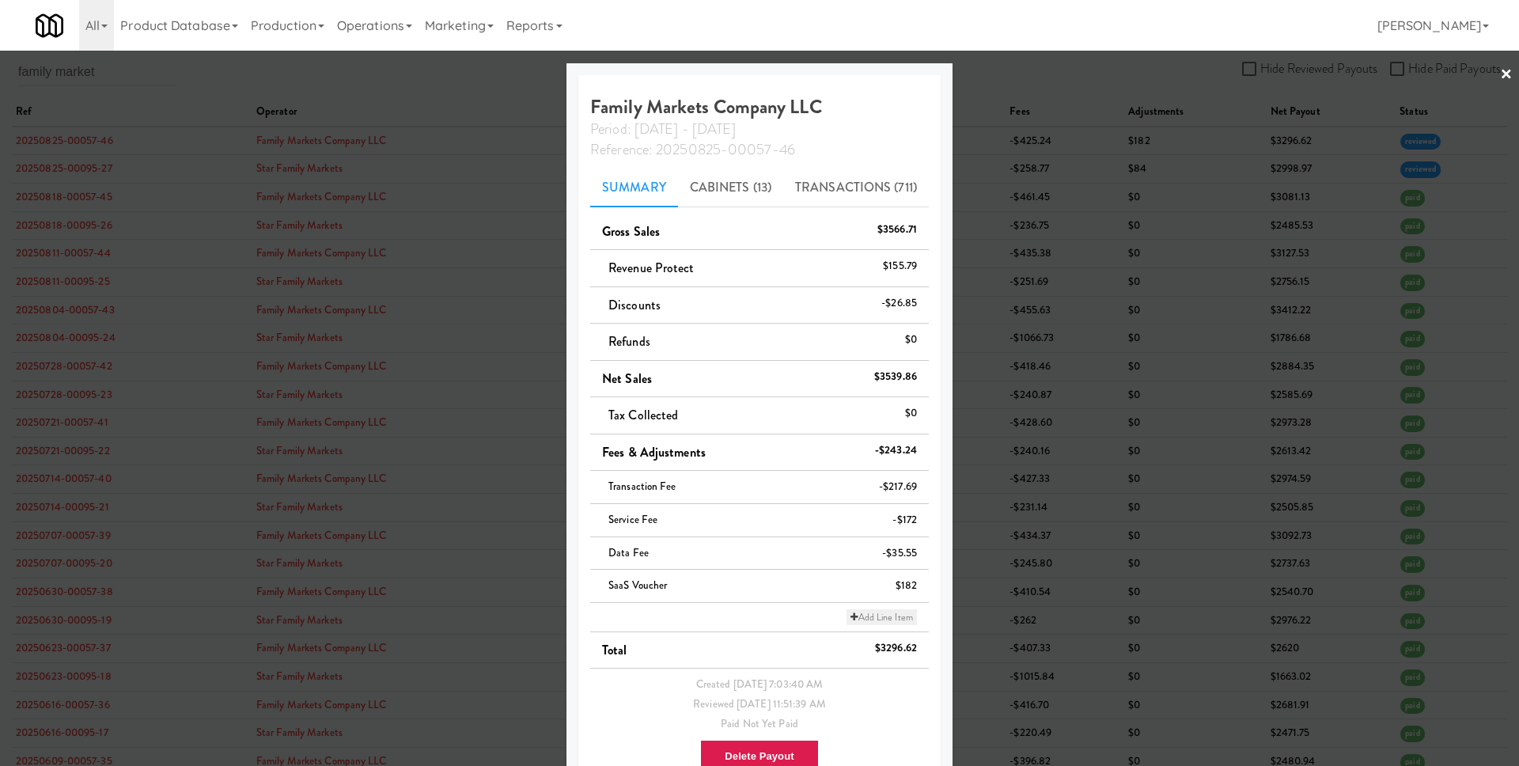
click at [861, 611] on link "Add Line Item" at bounding box center [881, 617] width 70 height 16
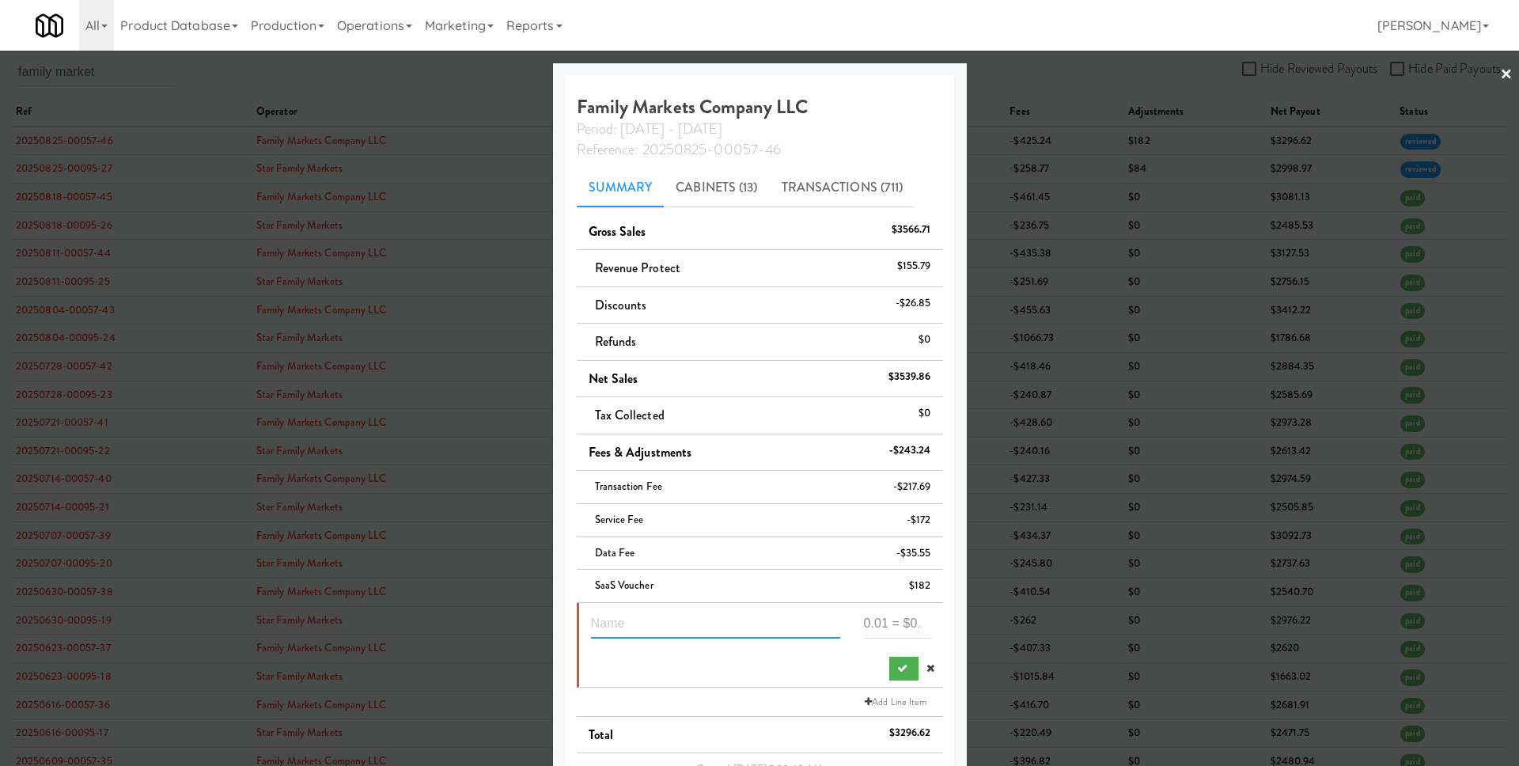
click at [685, 622] on input "text" at bounding box center [715, 623] width 249 height 29
type input "Silver spring house SaaS refund"
paste input "48"
type input "48"
click at [893, 672] on button "submit" at bounding box center [903, 669] width 29 height 24
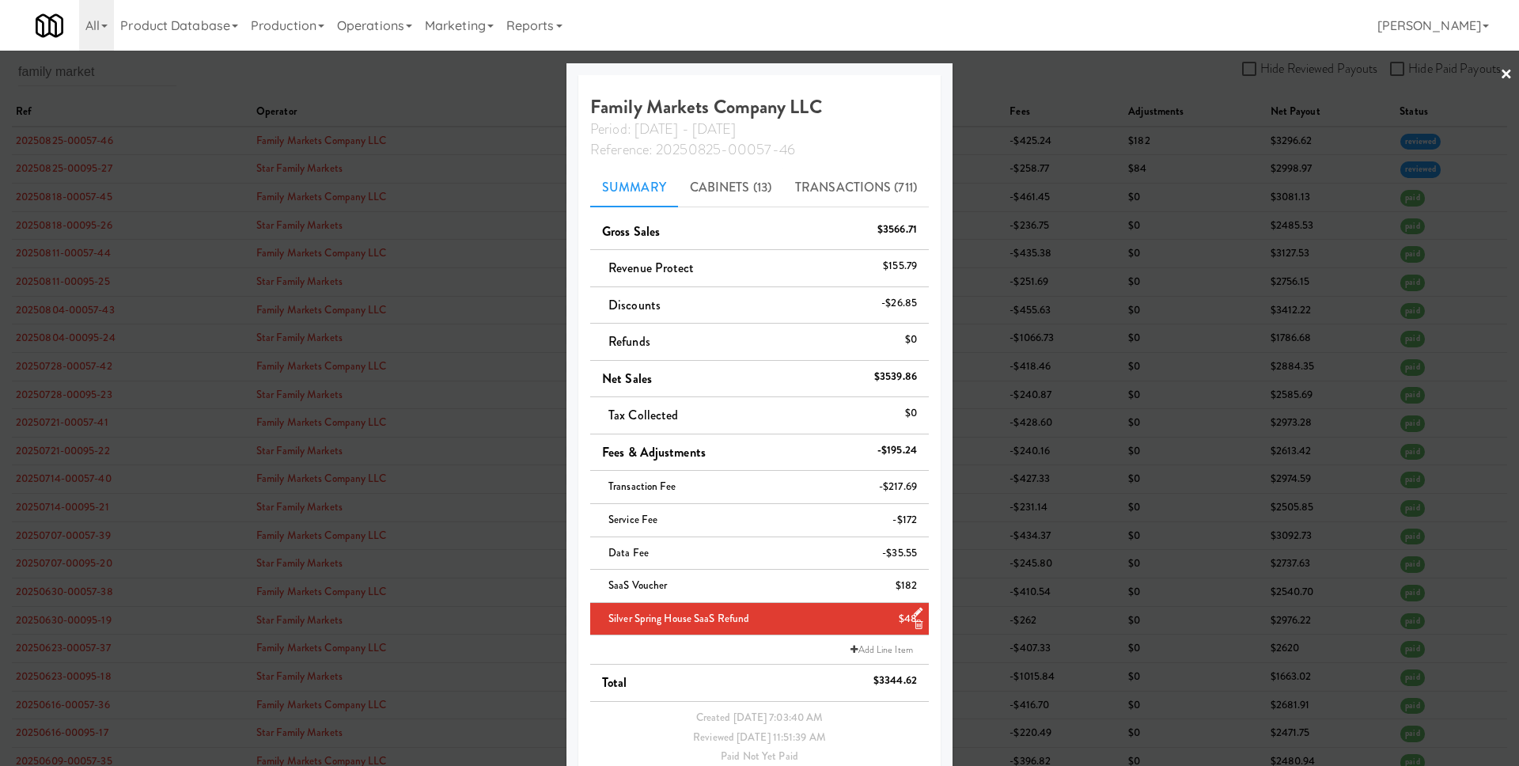
click at [1020, 611] on div at bounding box center [759, 383] width 1519 height 766
